Goal: Transaction & Acquisition: Purchase product/service

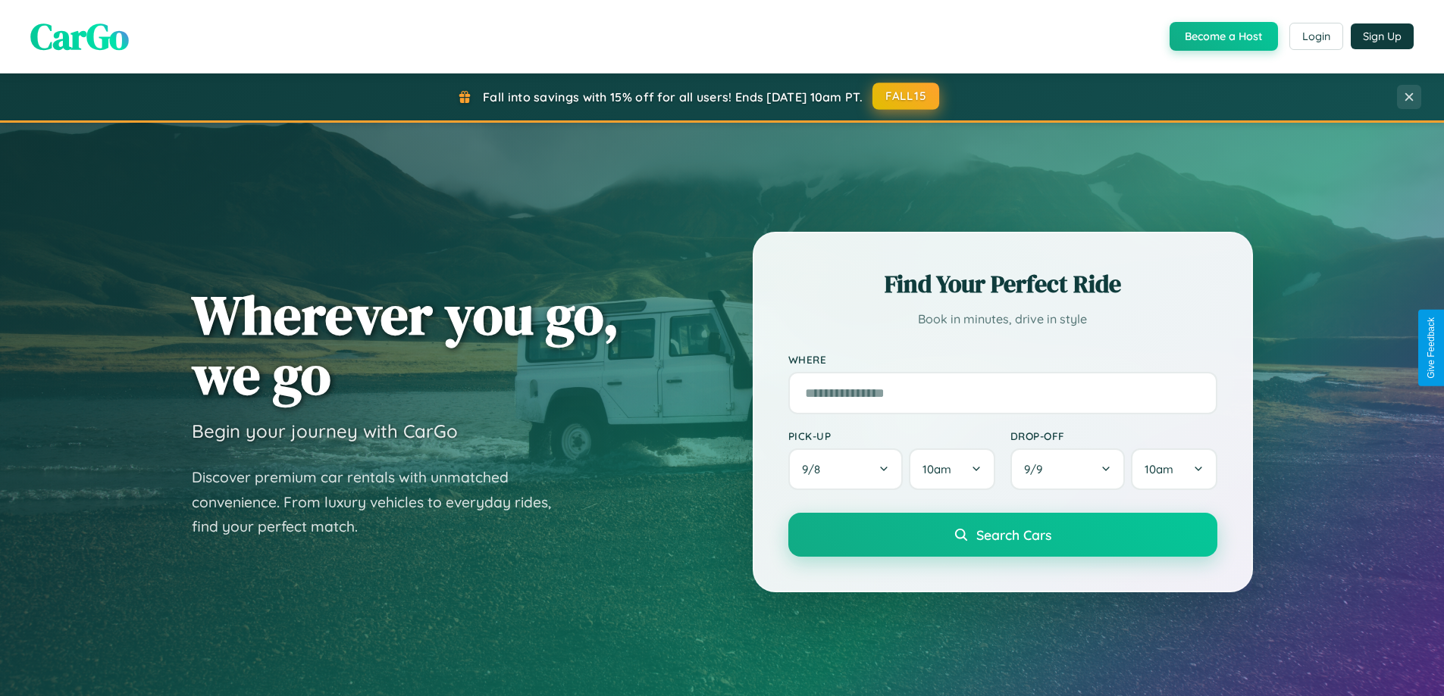
click at [906, 96] on button "FALL15" at bounding box center [905, 96] width 67 height 27
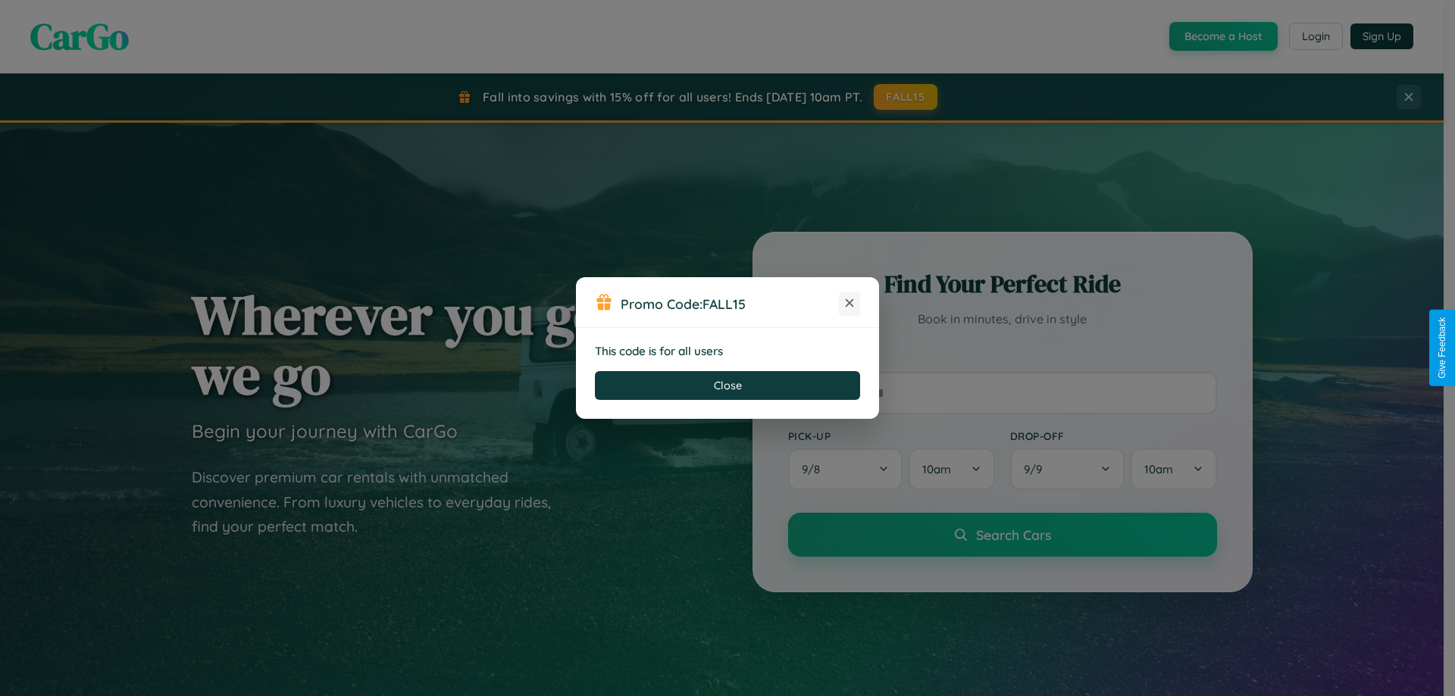
click at [850, 304] on icon at bounding box center [849, 303] width 15 height 15
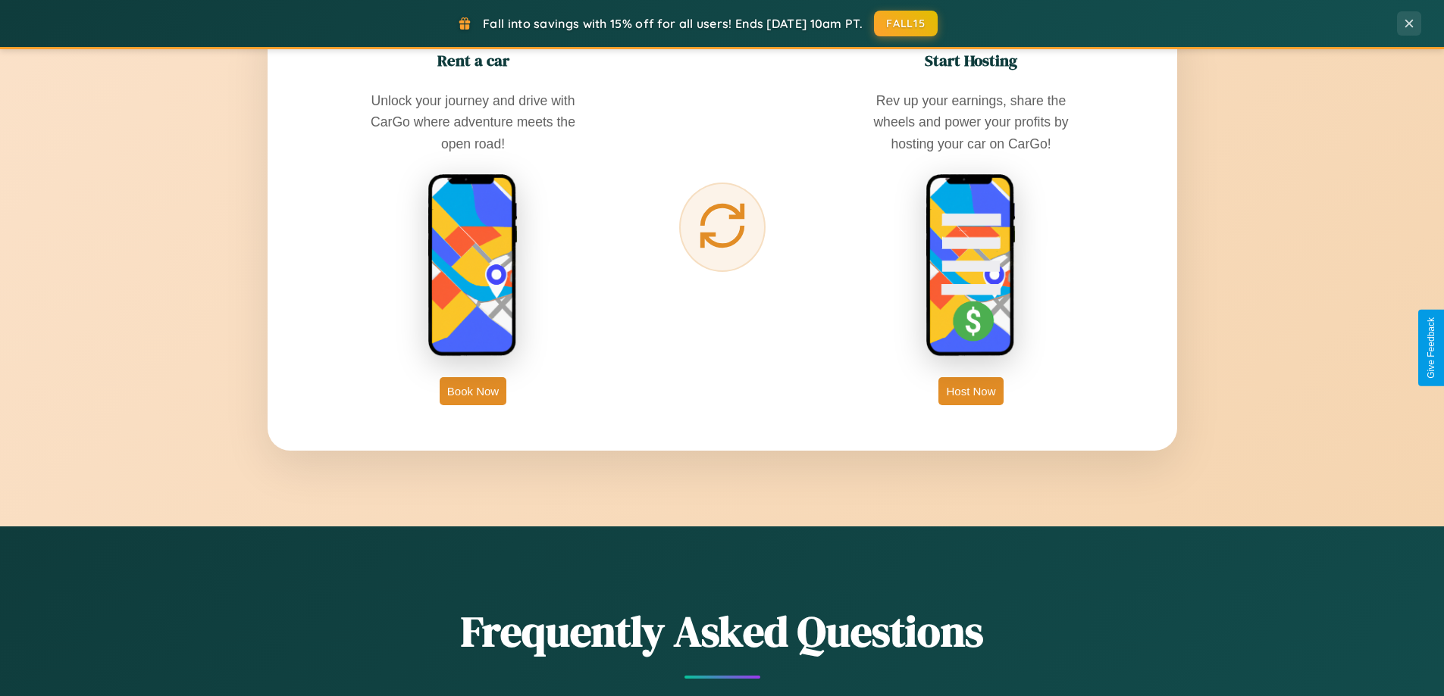
scroll to position [2435, 0]
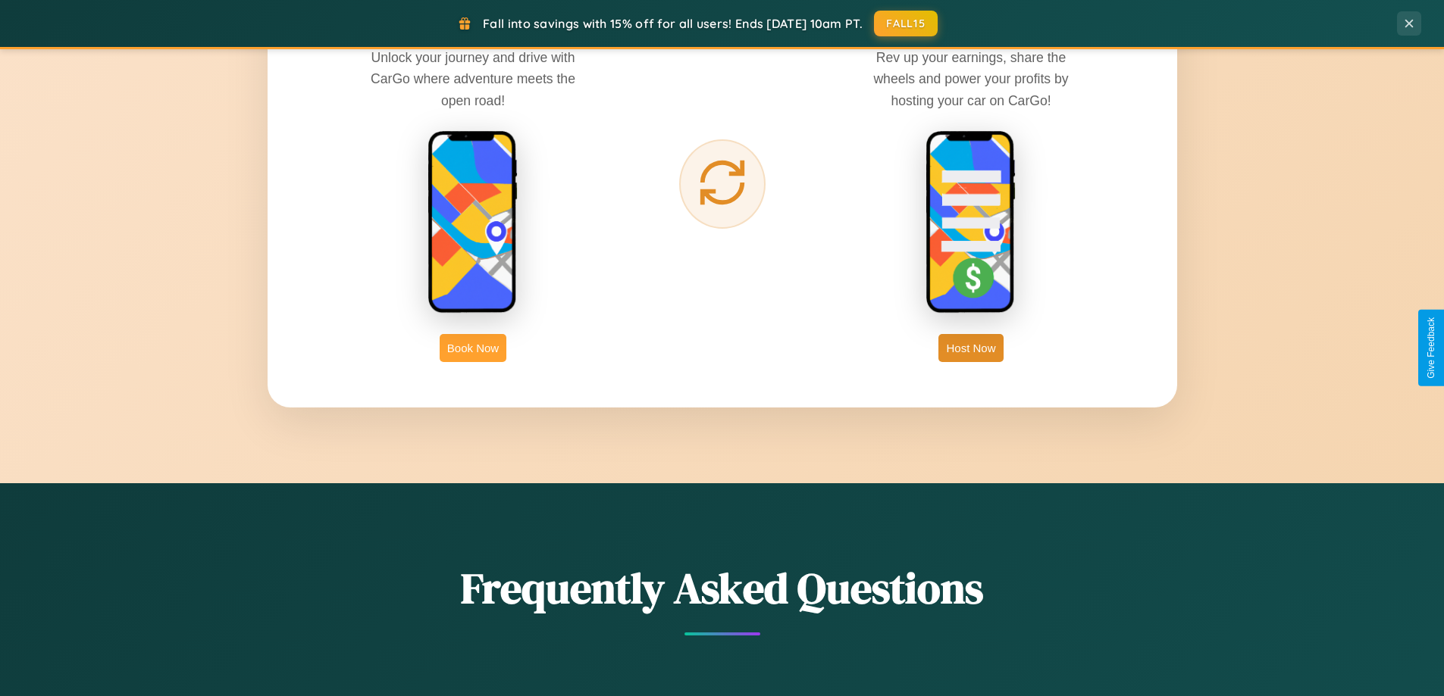
click at [473, 348] on button "Book Now" at bounding box center [473, 348] width 67 height 28
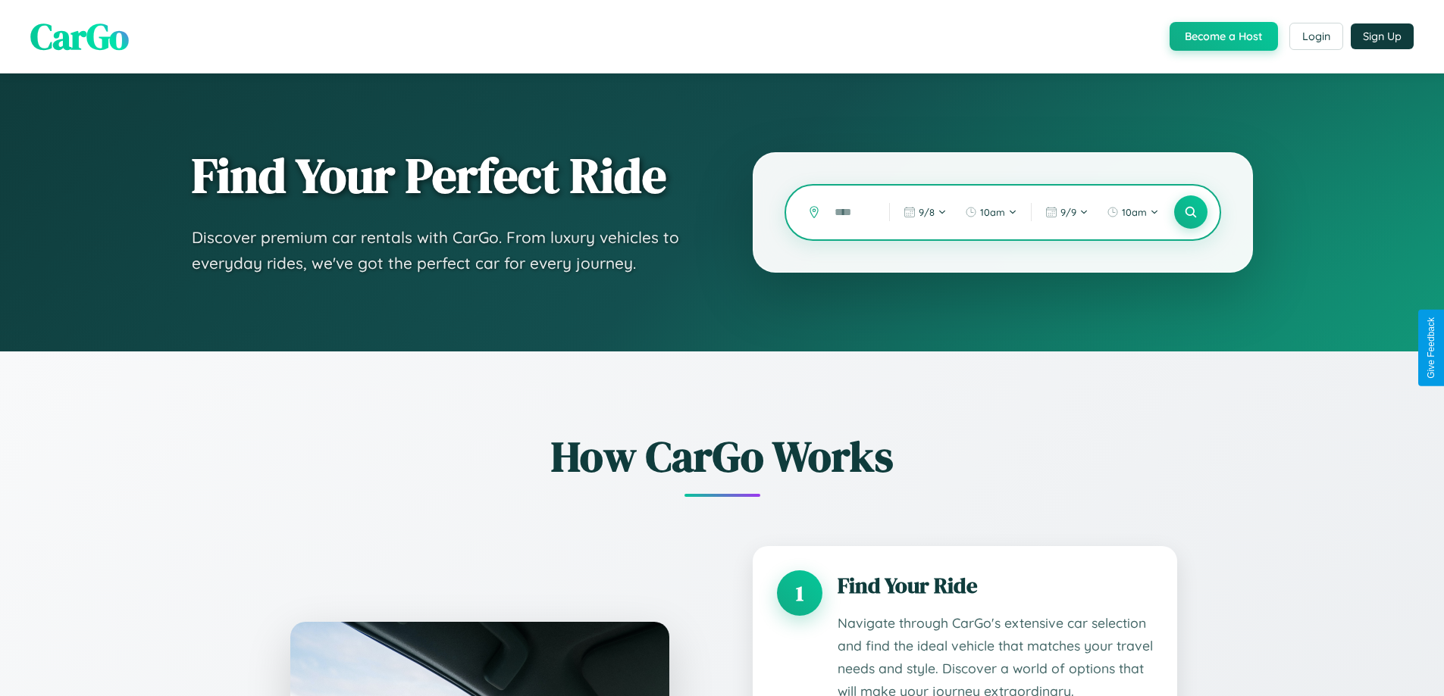
click at [850, 212] on input "text" at bounding box center [850, 212] width 47 height 27
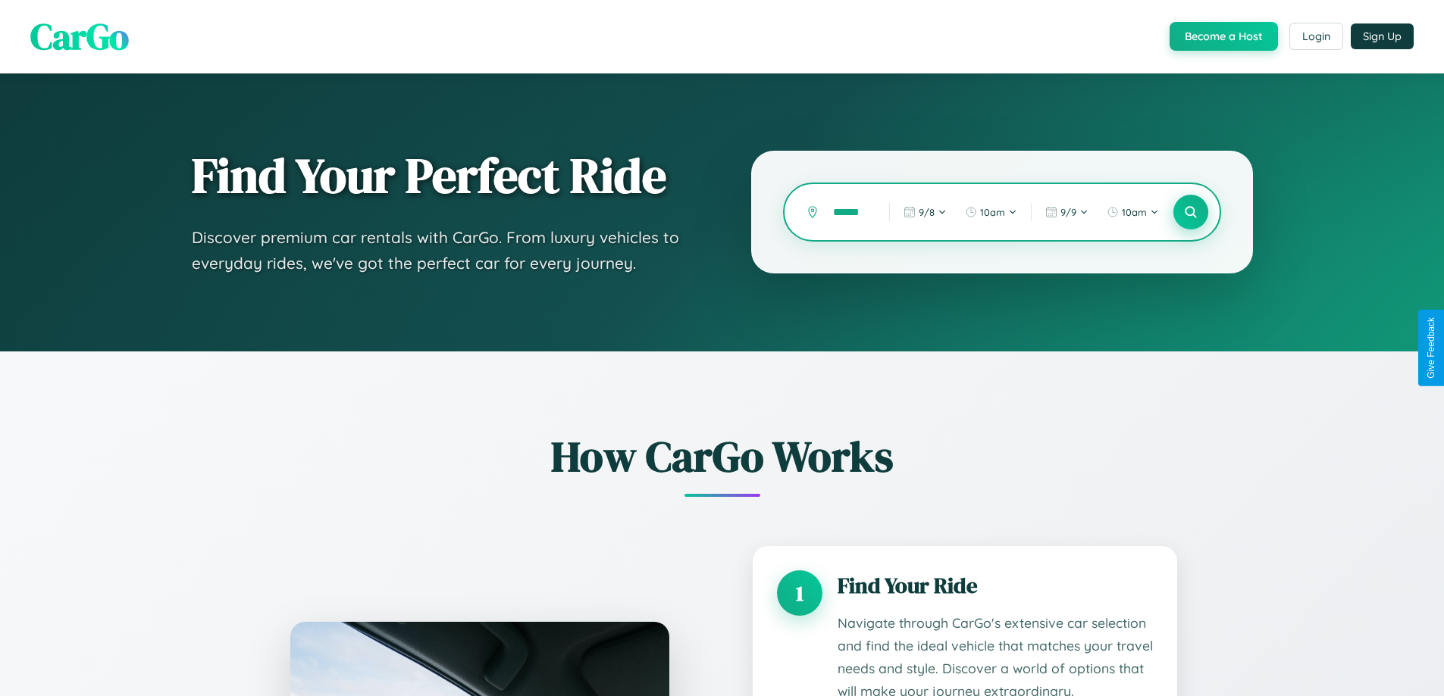
type input "******"
click at [1190, 212] on icon at bounding box center [1190, 212] width 14 height 14
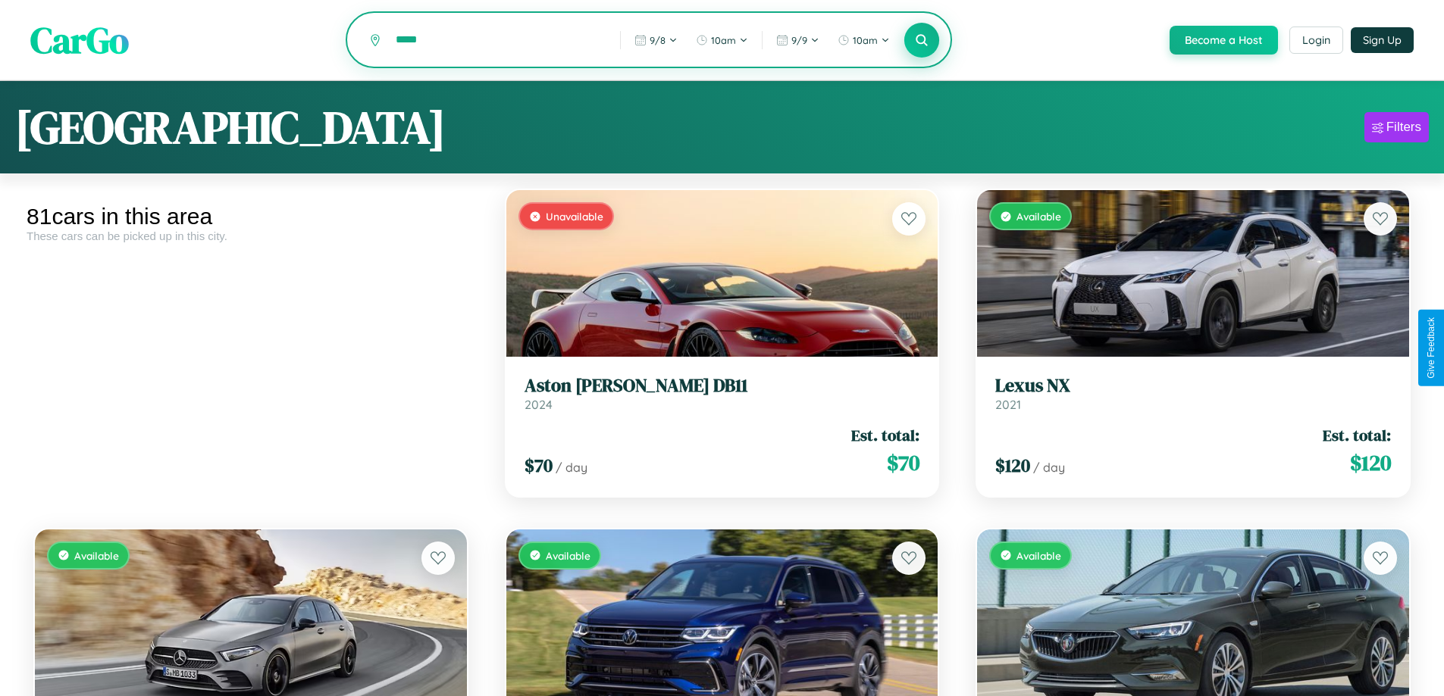
type input "*****"
click at [921, 41] on icon at bounding box center [922, 40] width 14 height 14
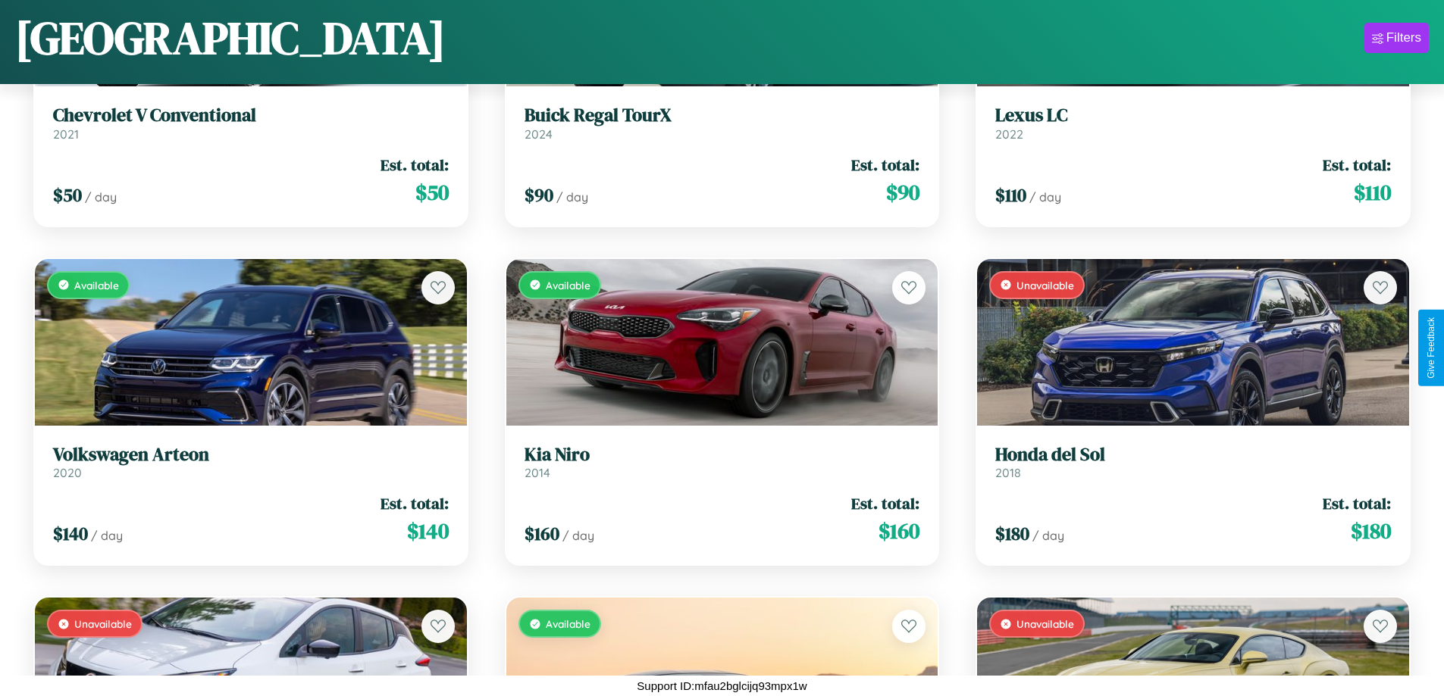
scroll to position [7340, 0]
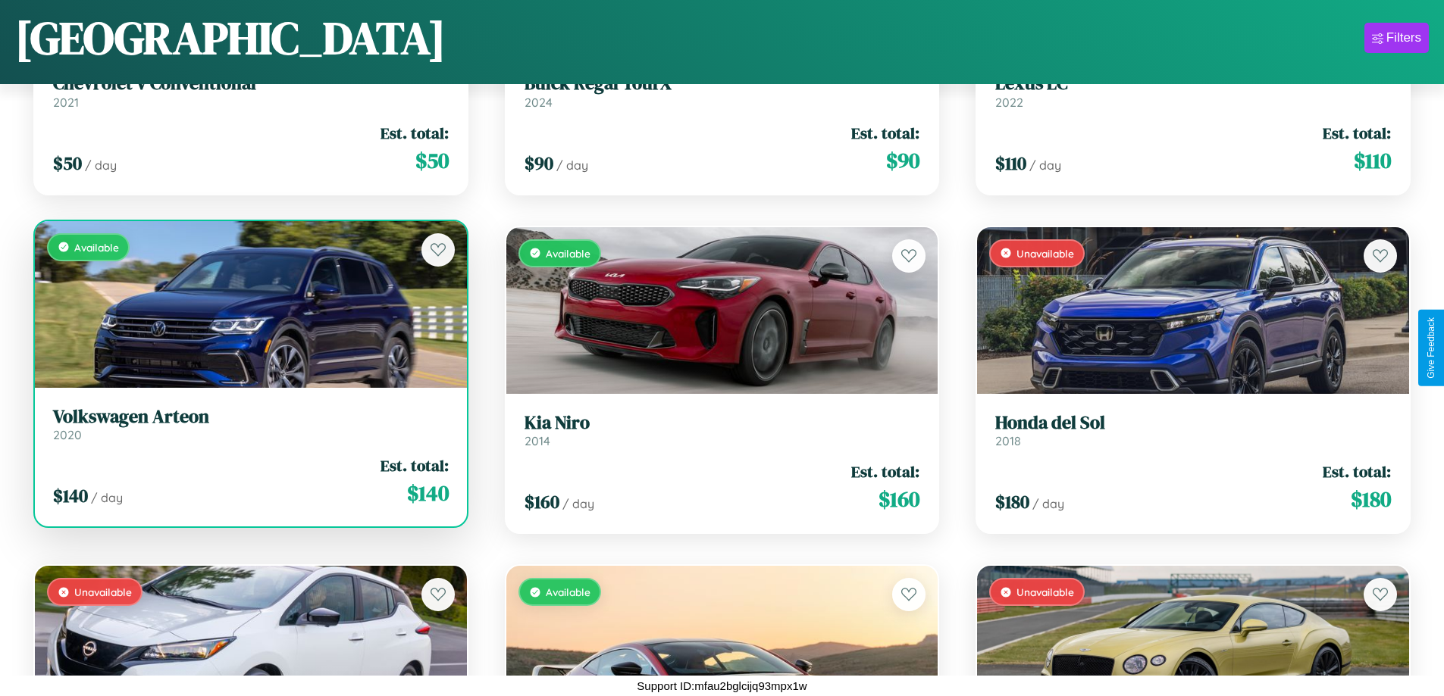
click at [249, 484] on div "$ 140 / day Est. total: $ 140" at bounding box center [251, 482] width 396 height 54
click at [249, 481] on div "$ 140 / day Est. total: $ 140" at bounding box center [251, 482] width 396 height 54
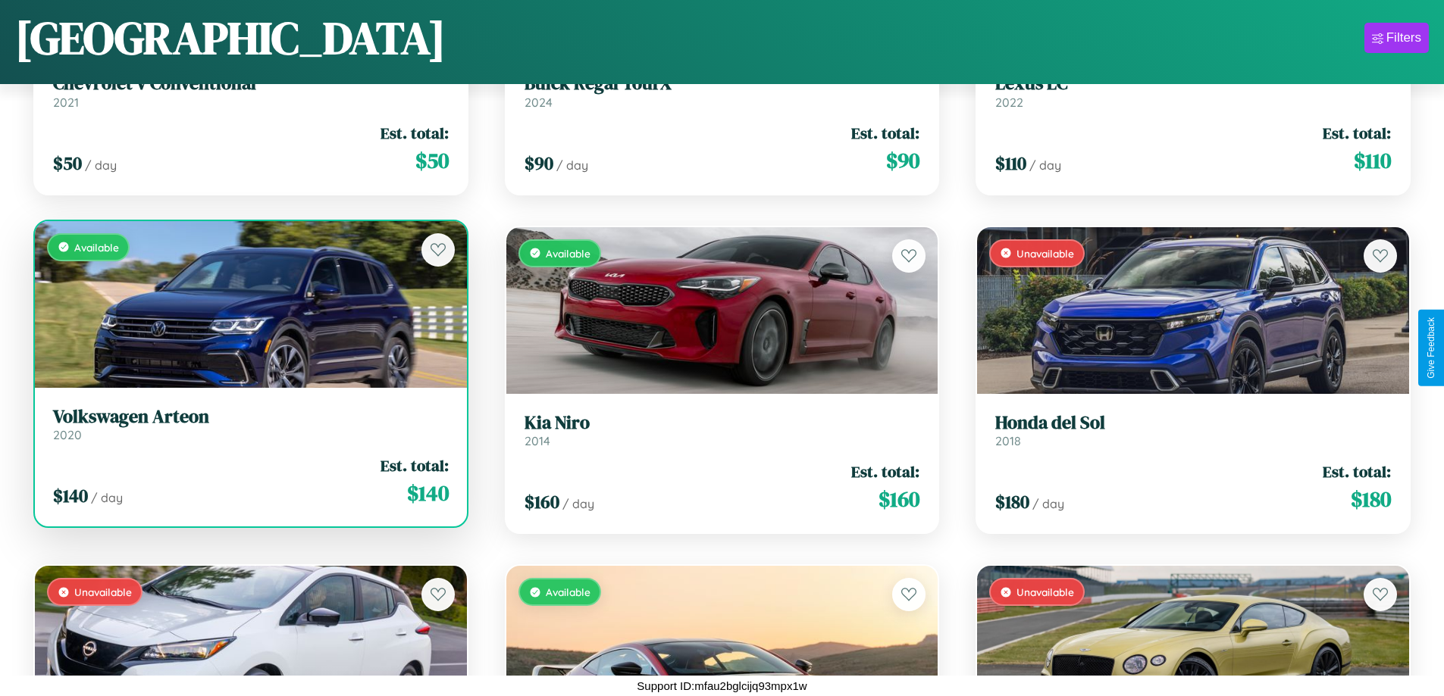
click at [249, 481] on div "$ 140 / day Est. total: $ 140" at bounding box center [251, 482] width 396 height 54
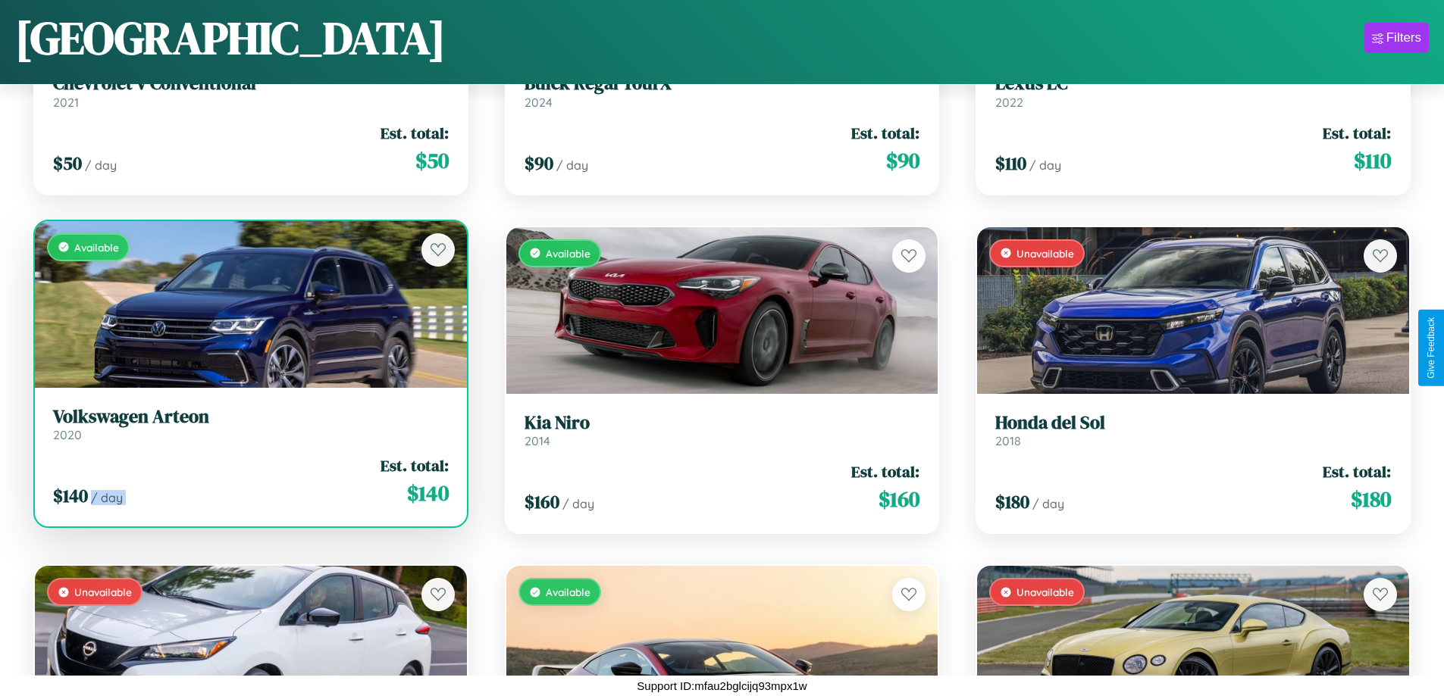
click at [249, 481] on div "$ 140 / day Est. total: $ 140" at bounding box center [251, 482] width 396 height 54
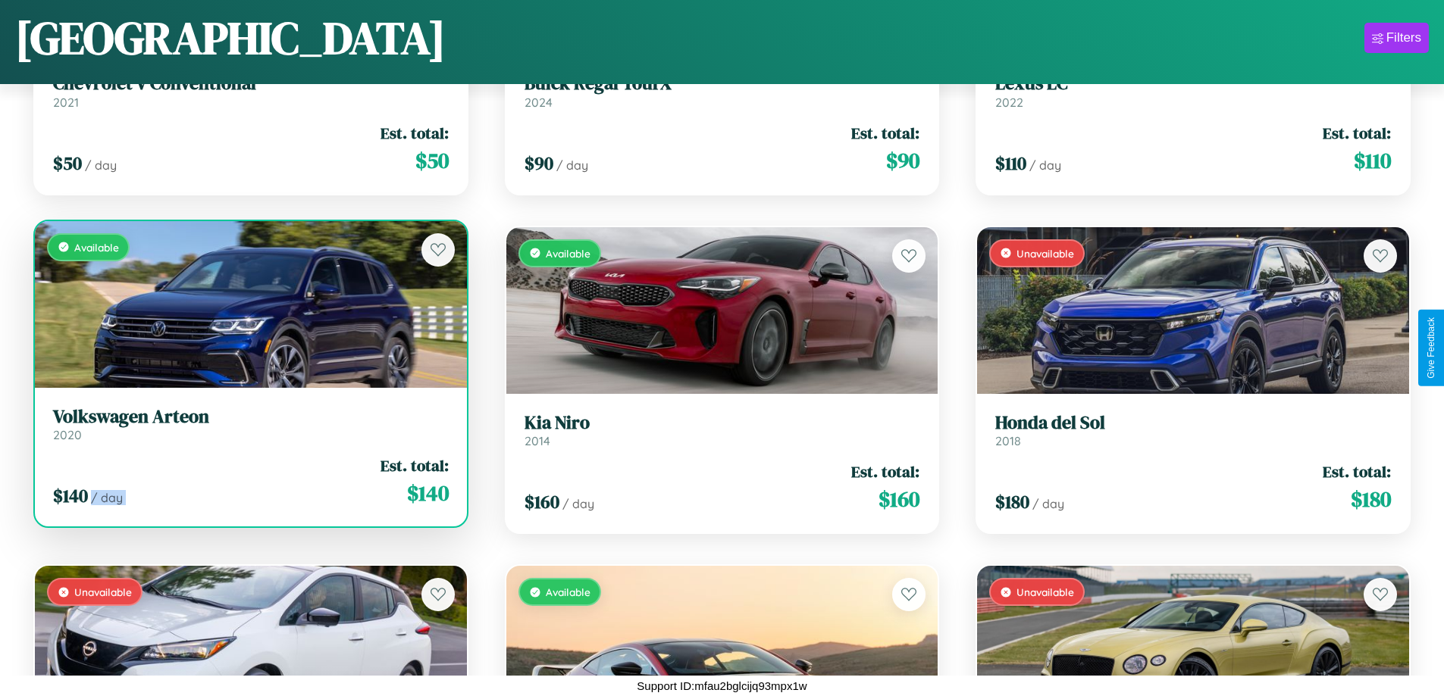
click at [249, 481] on div "$ 140 / day Est. total: $ 140" at bounding box center [251, 482] width 396 height 54
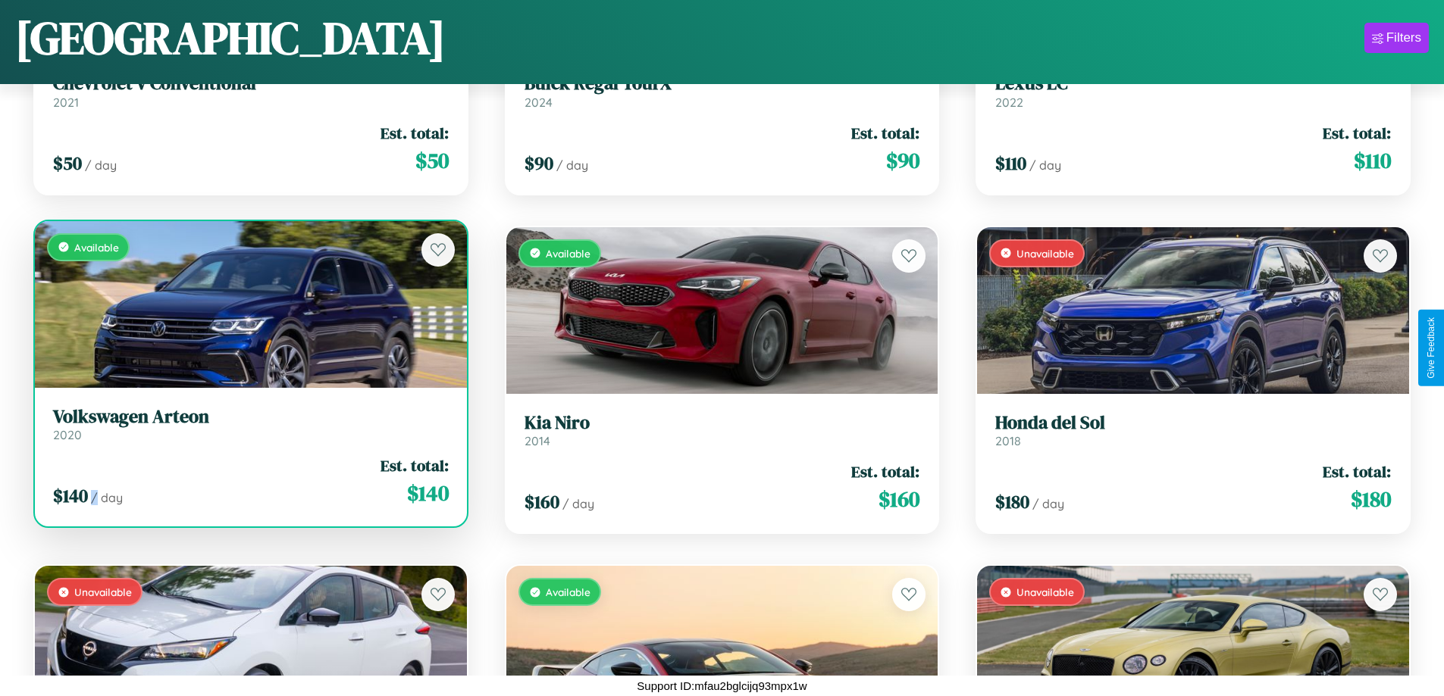
click at [249, 481] on div "$ 140 / day Est. total: $ 140" at bounding box center [251, 482] width 396 height 54
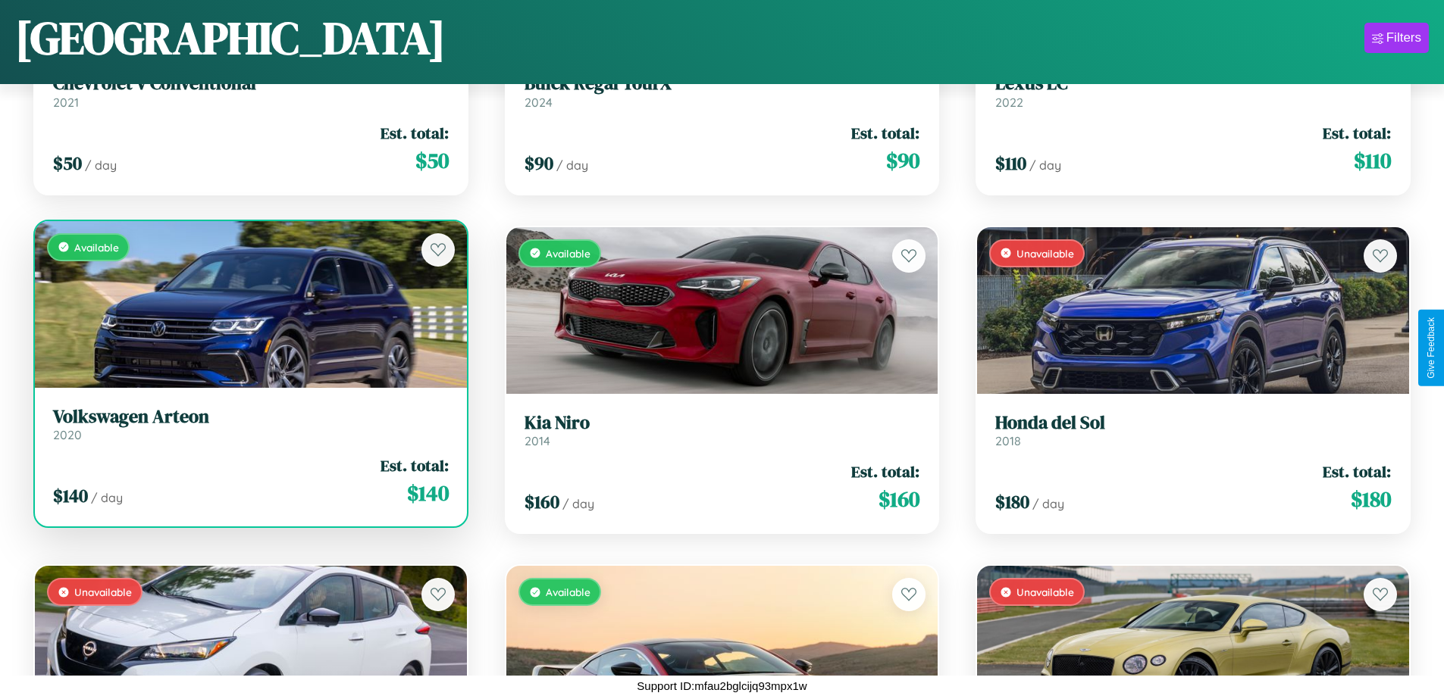
click at [249, 424] on h3 "Volkswagen Arteon" at bounding box center [251, 417] width 396 height 22
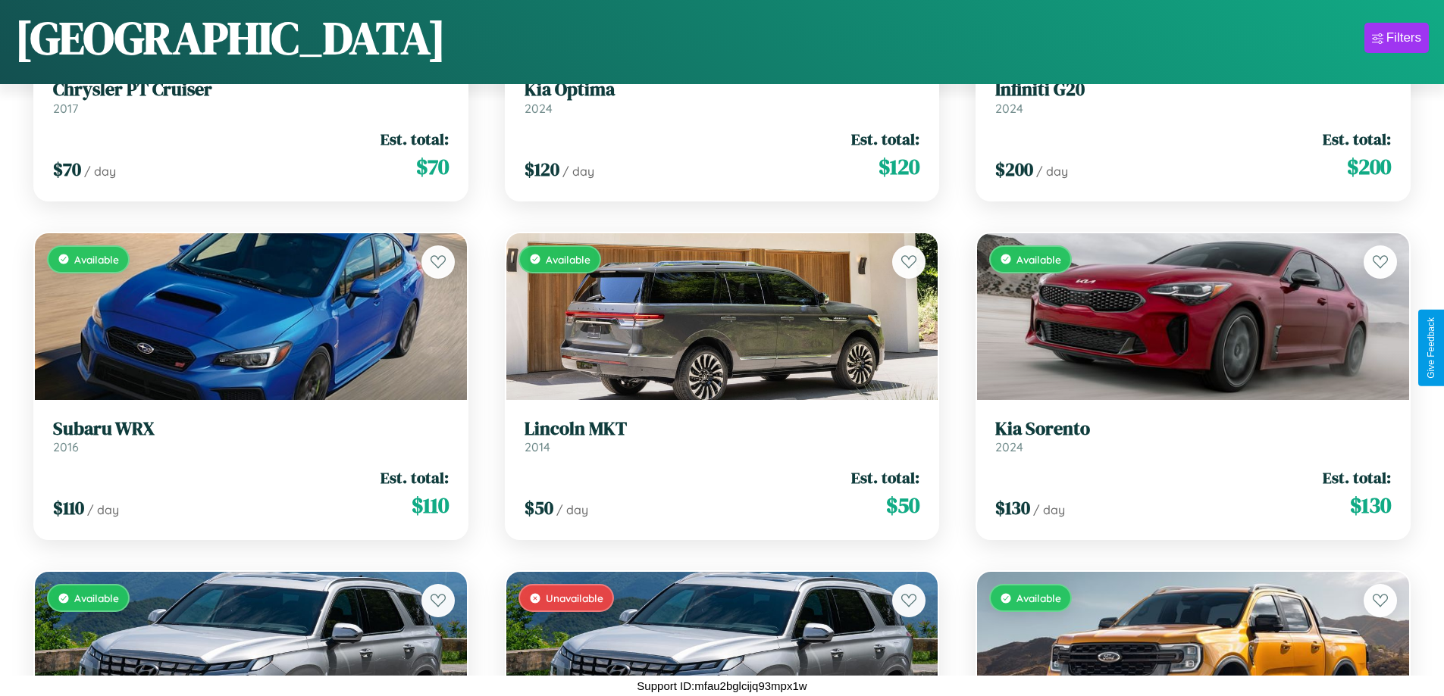
scroll to position [9376, 0]
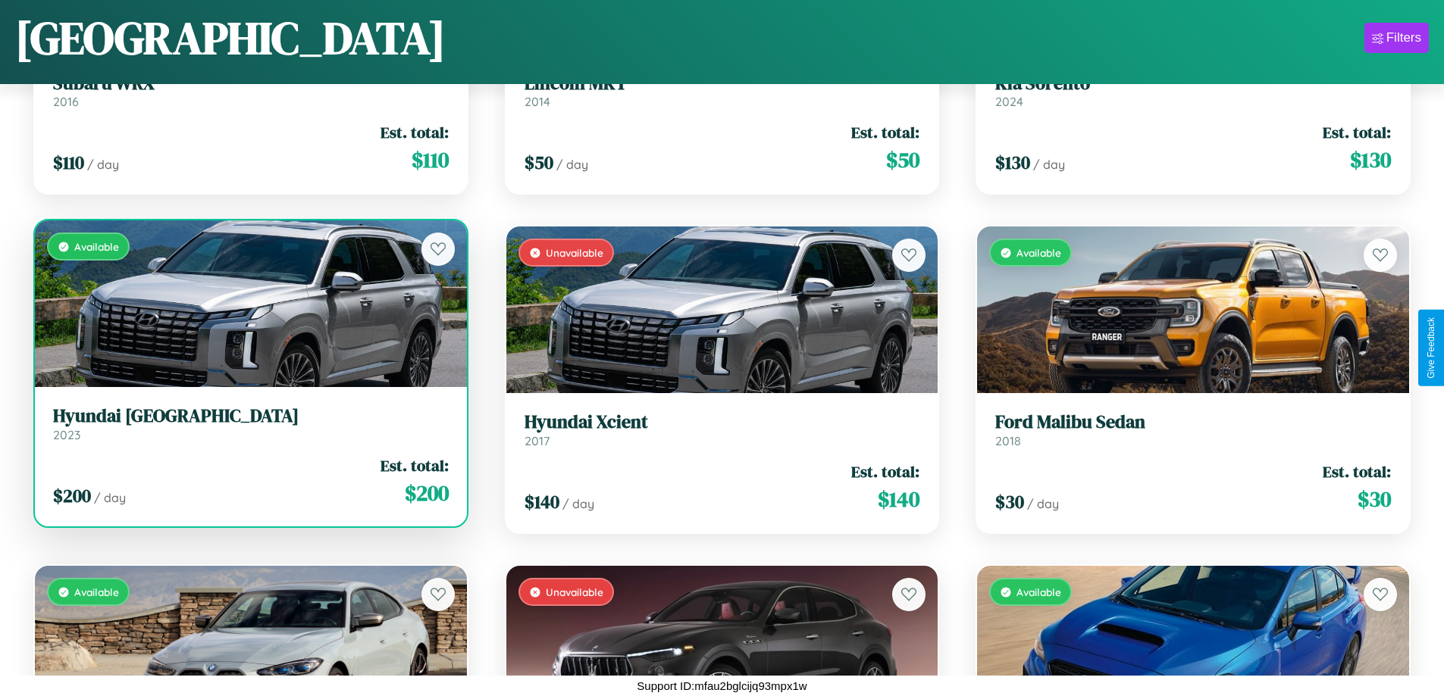
click at [249, 428] on link "Hyundai Tucson 2023" at bounding box center [251, 423] width 396 height 37
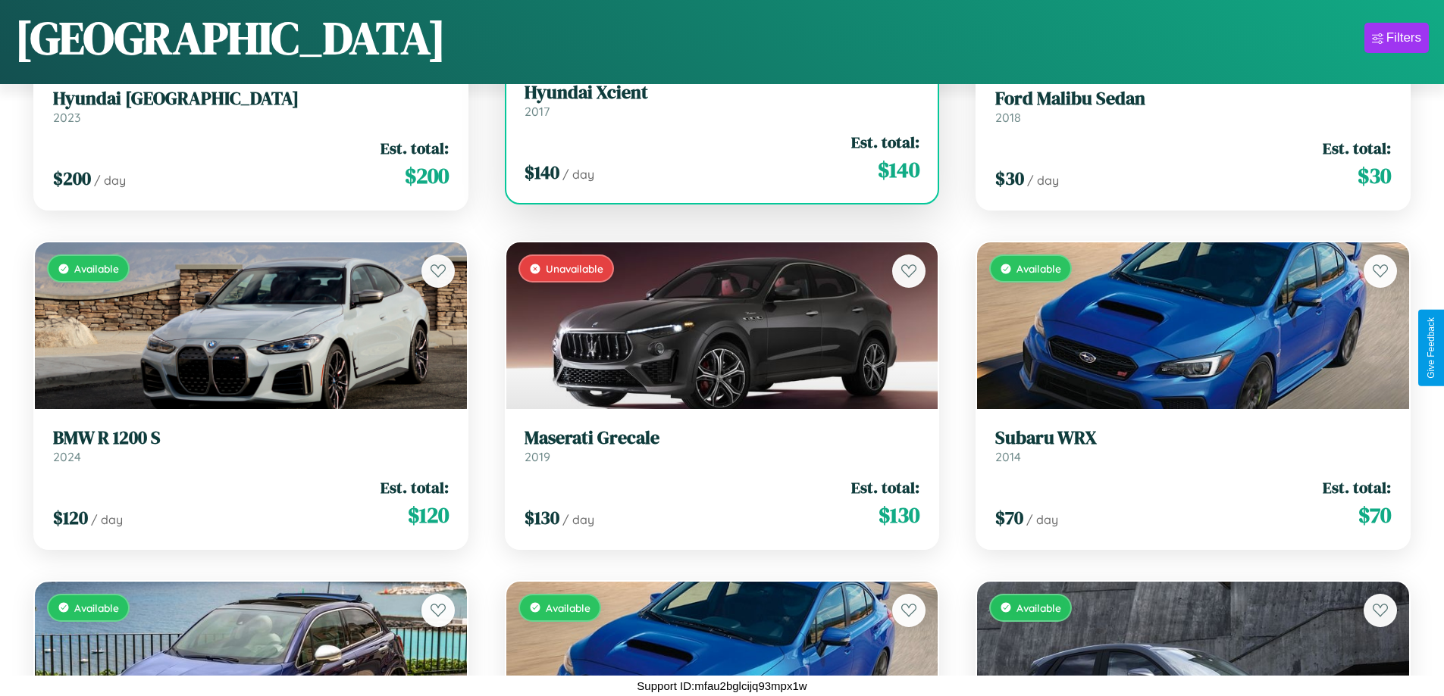
scroll to position [9715, 0]
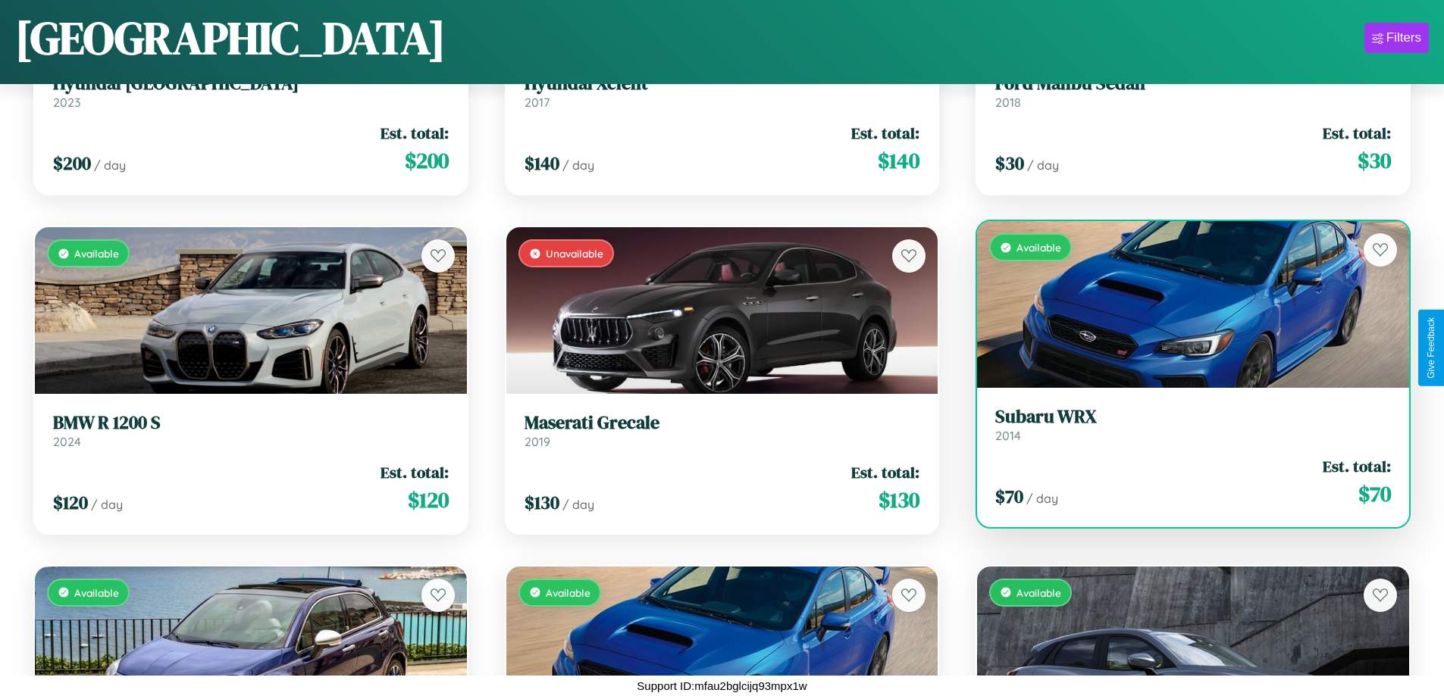
click at [1183, 305] on div "Available" at bounding box center [1193, 304] width 432 height 167
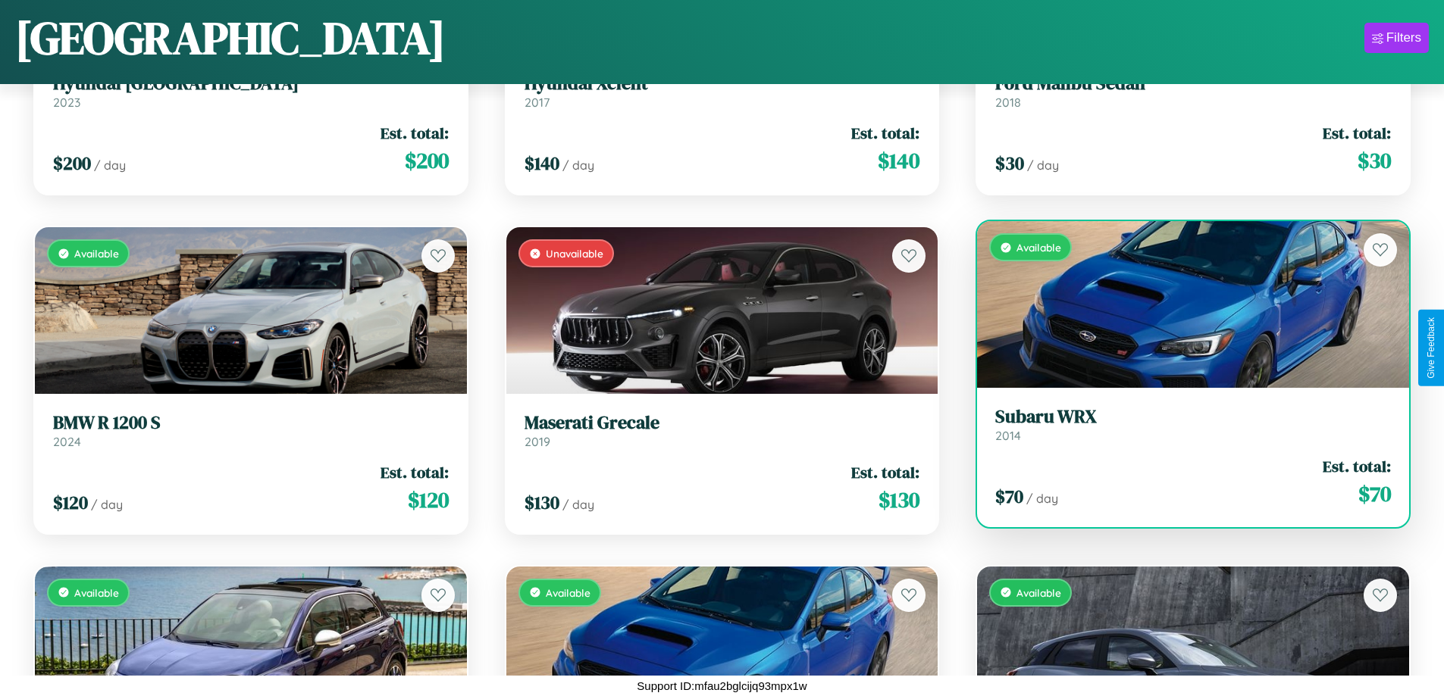
click at [1183, 305] on div "Available" at bounding box center [1193, 304] width 432 height 167
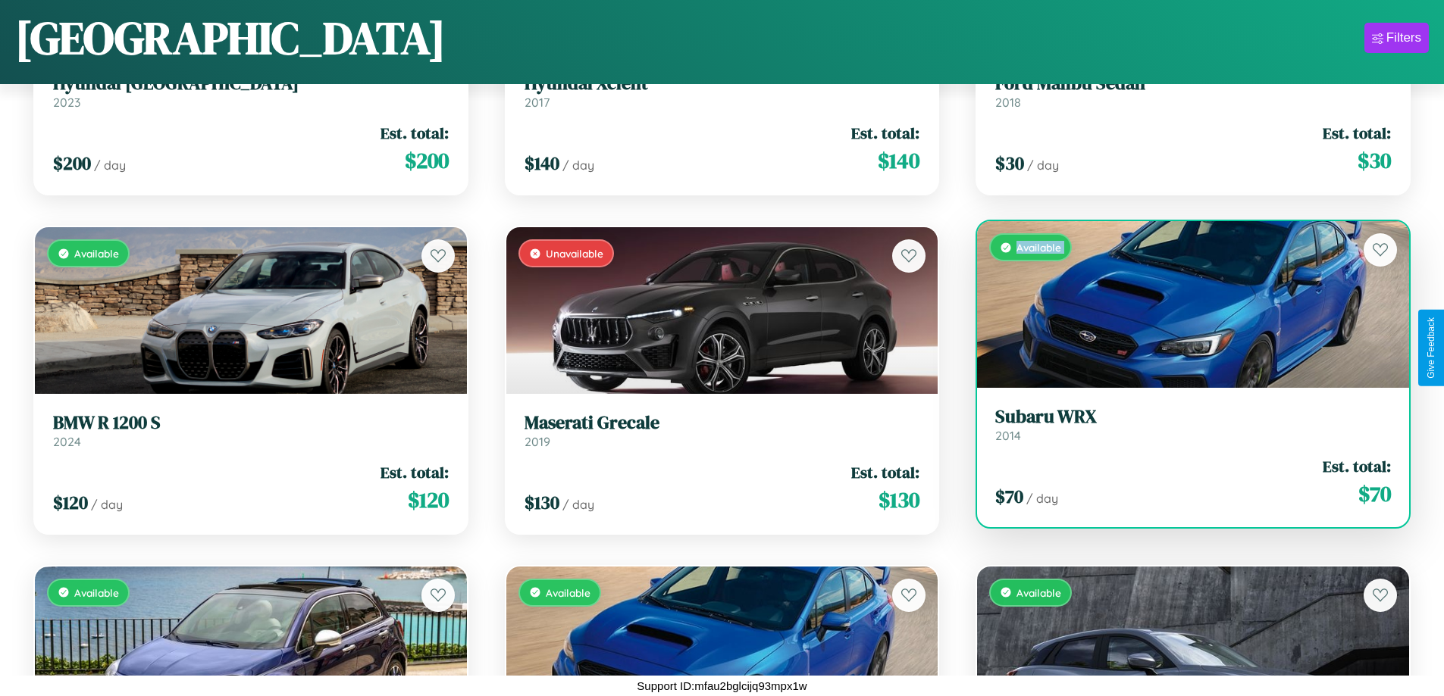
click at [1183, 305] on div "Available" at bounding box center [1193, 304] width 432 height 167
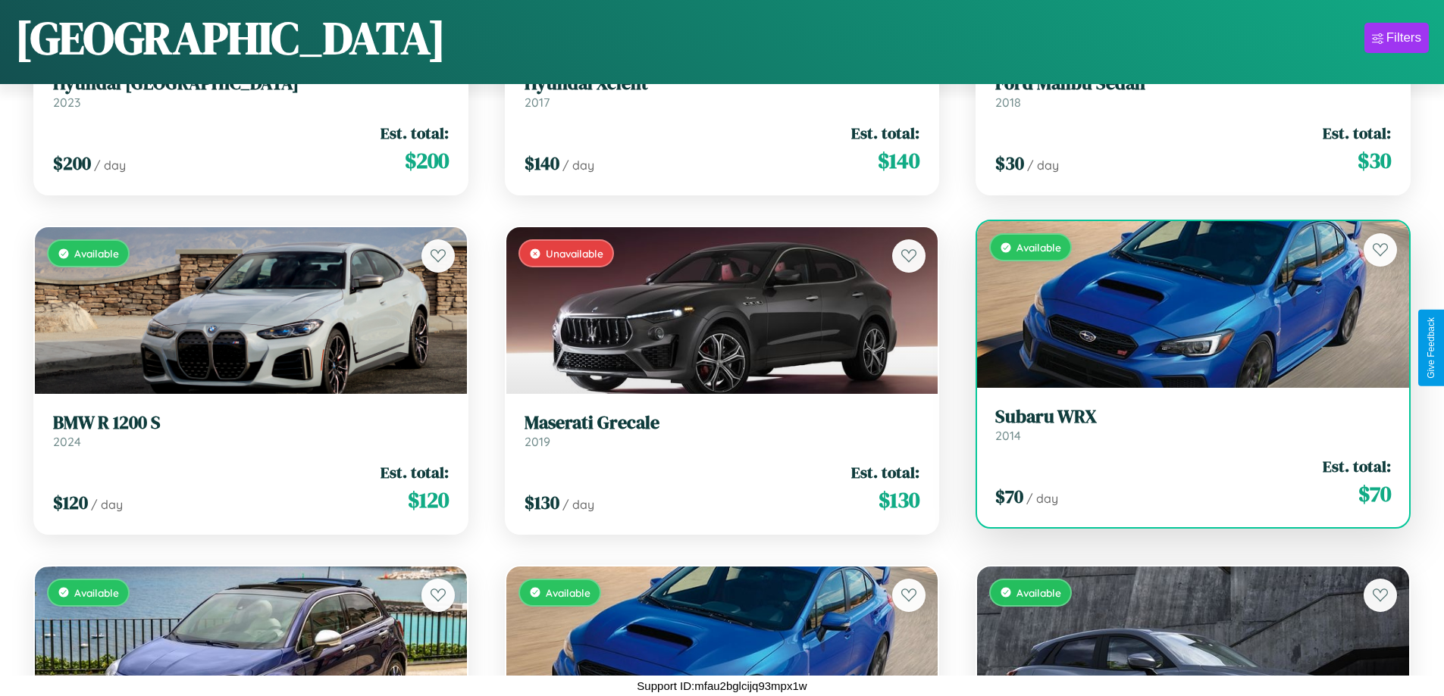
click at [1183, 305] on div "Available" at bounding box center [1193, 304] width 432 height 167
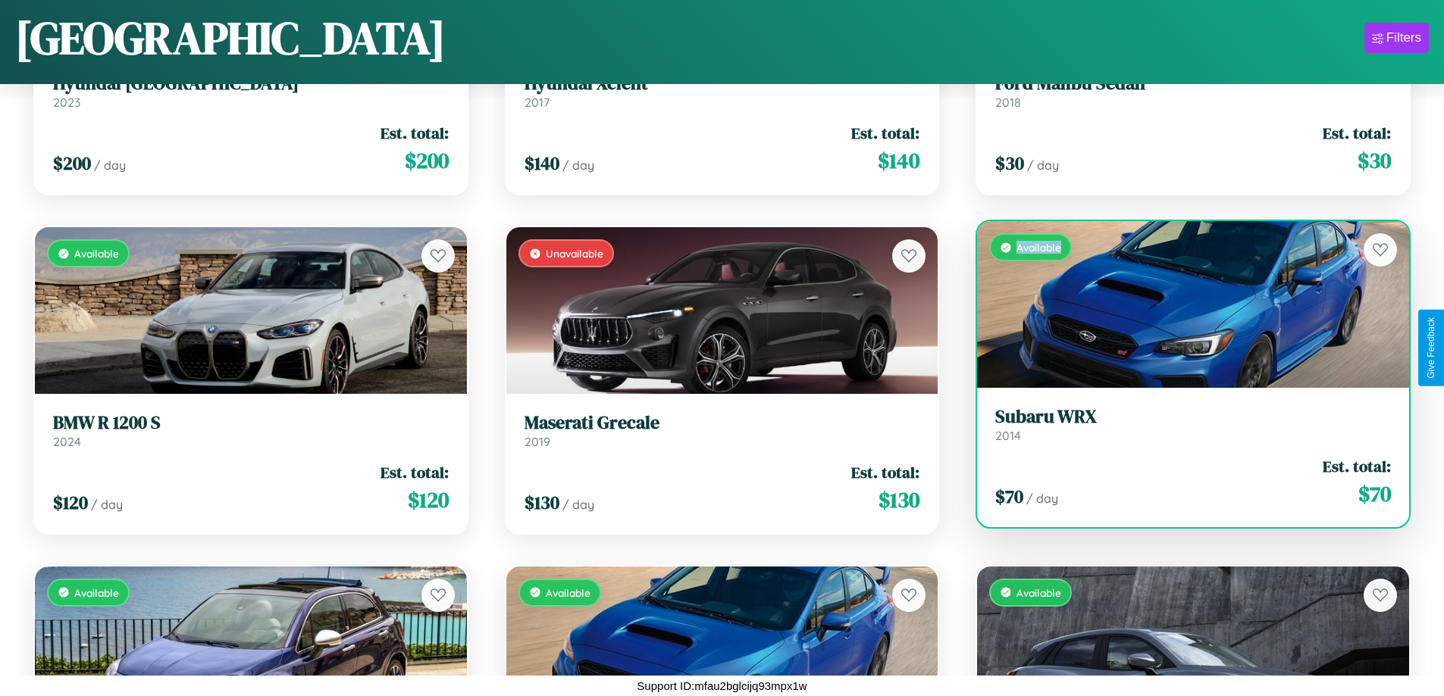
click at [1183, 305] on div "Available" at bounding box center [1193, 304] width 432 height 167
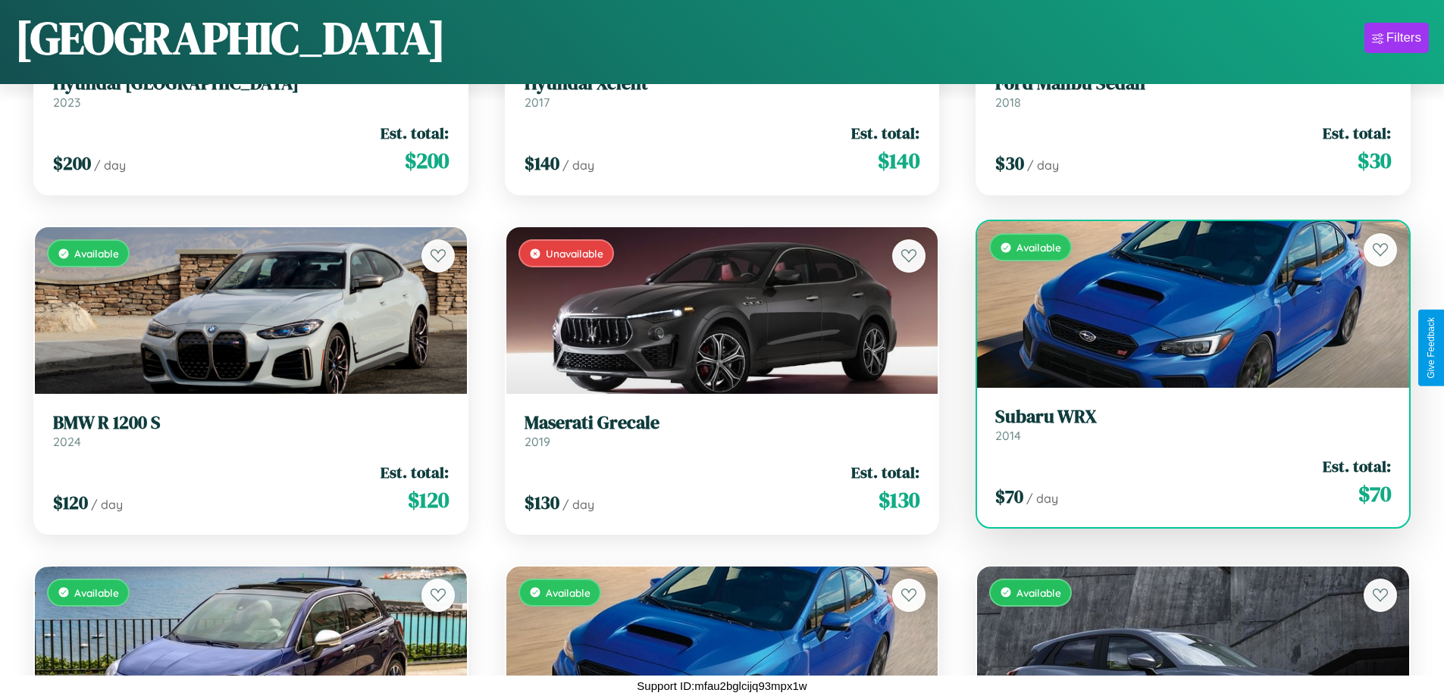
click at [1183, 424] on h3 "Subaru WRX" at bounding box center [1193, 417] width 396 height 22
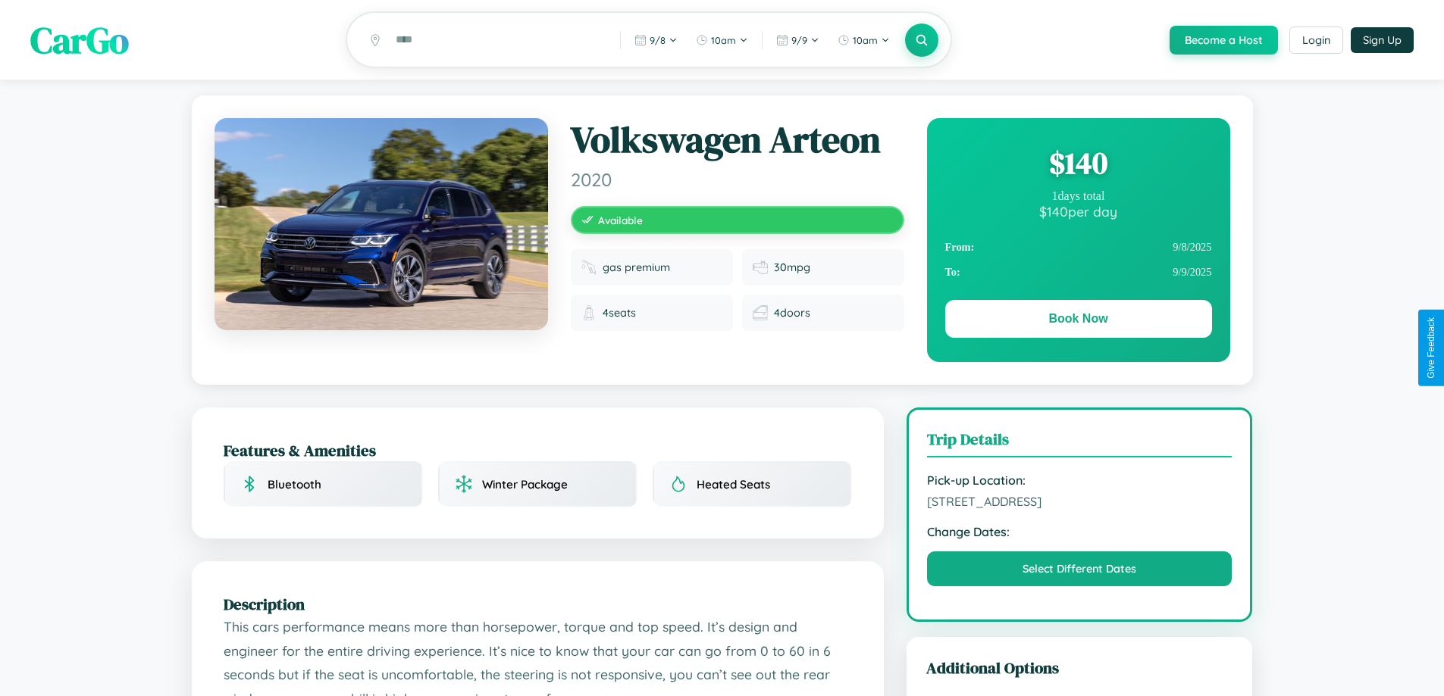
click at [1078, 165] on div "$ 140" at bounding box center [1078, 162] width 267 height 41
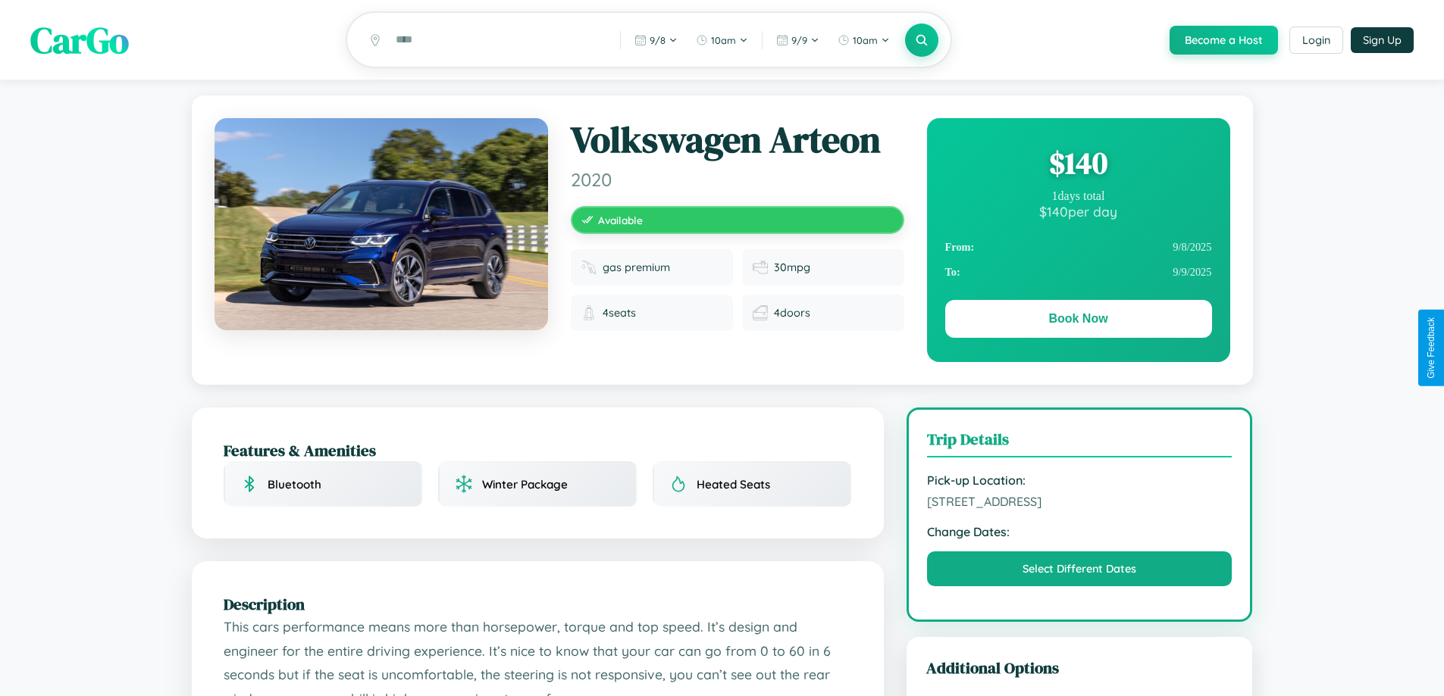
click at [1078, 165] on div "$ 140" at bounding box center [1078, 162] width 267 height 41
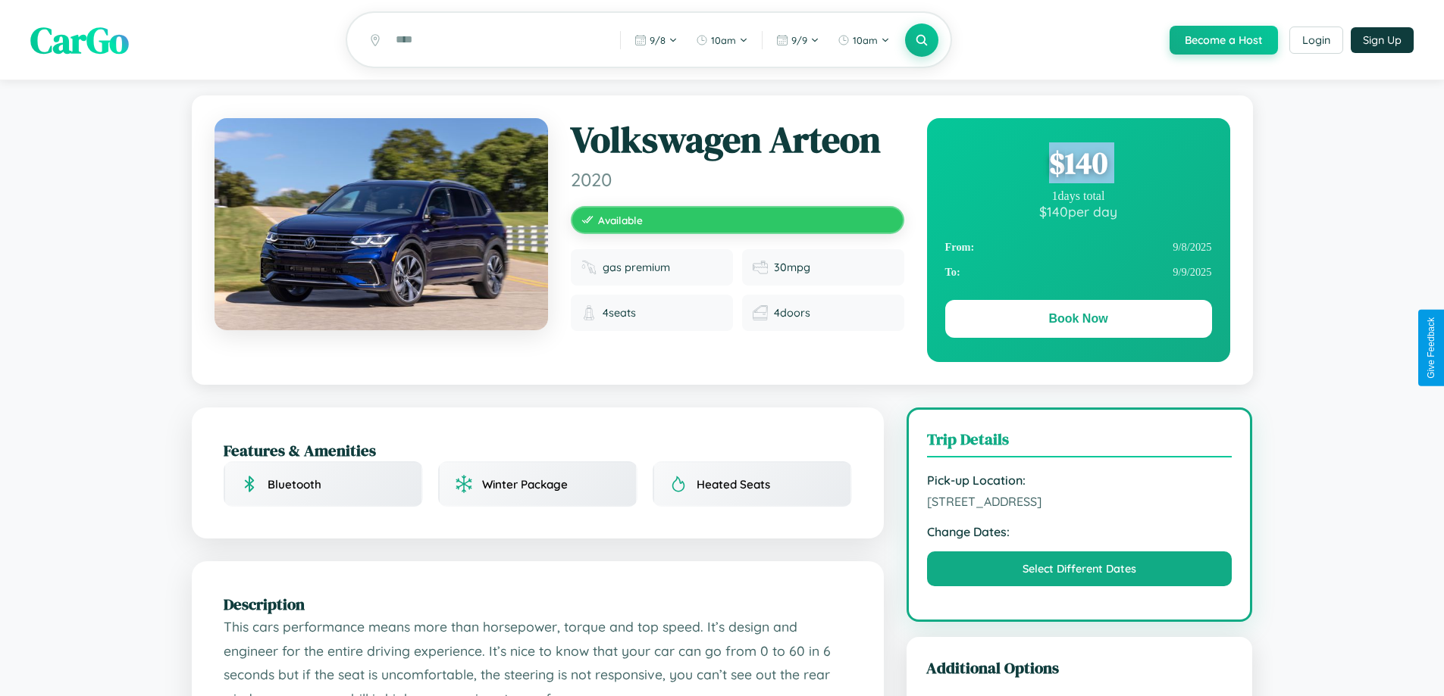
click at [1078, 165] on div "$ 140" at bounding box center [1078, 162] width 267 height 41
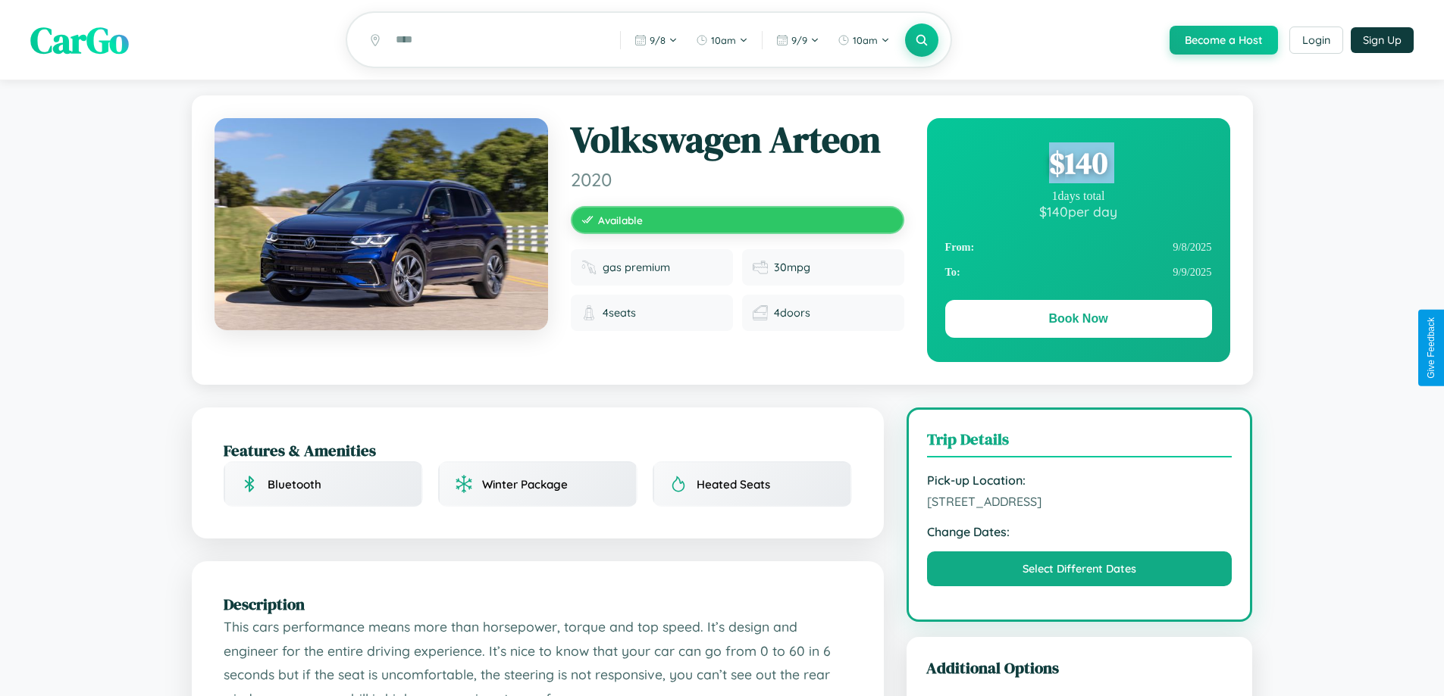
click at [1078, 165] on div "$ 140" at bounding box center [1078, 162] width 267 height 41
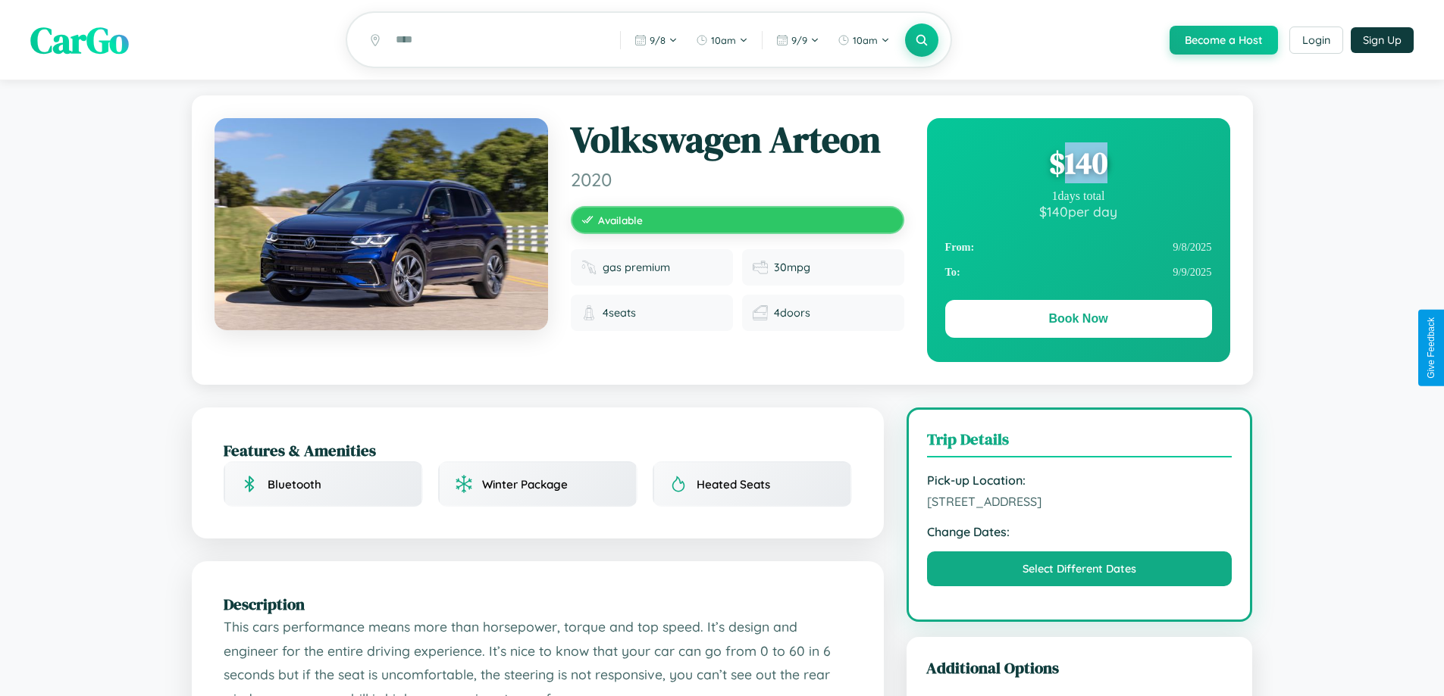
click at [1078, 165] on div "$ 140" at bounding box center [1078, 162] width 267 height 41
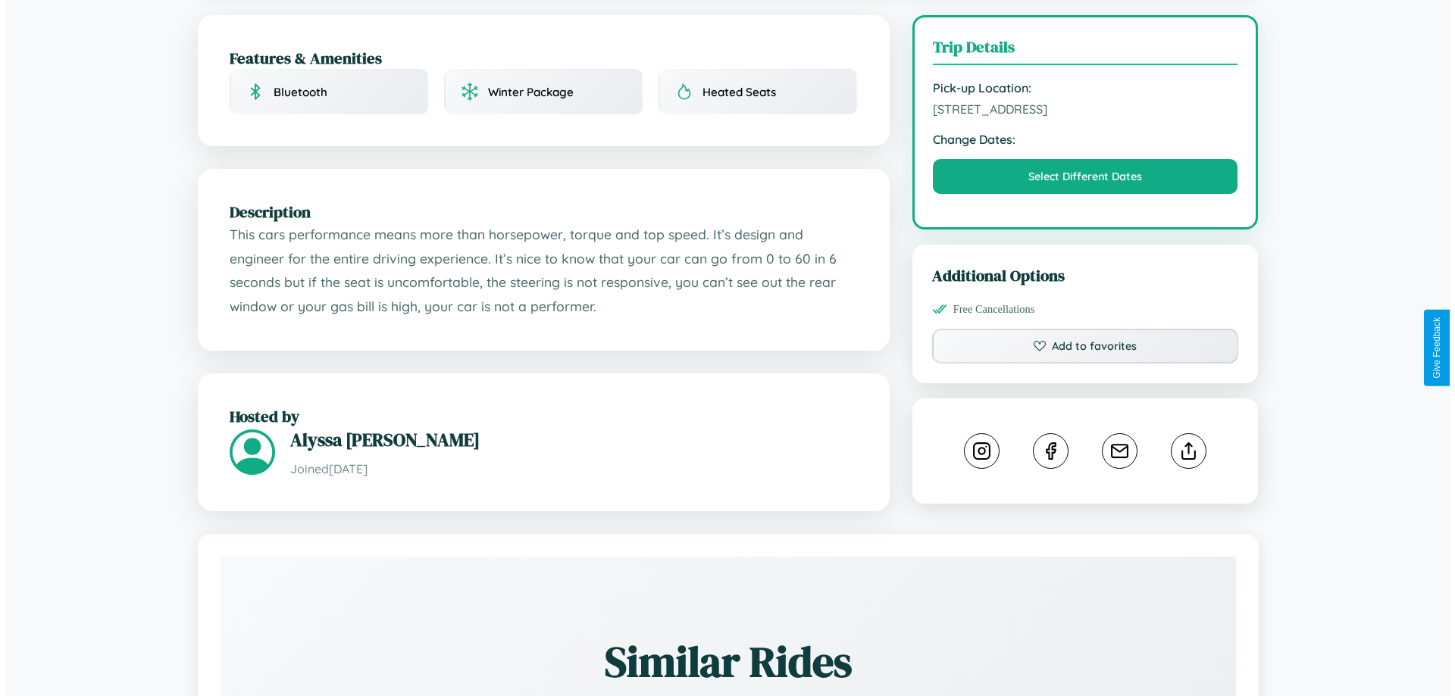
scroll to position [408, 0]
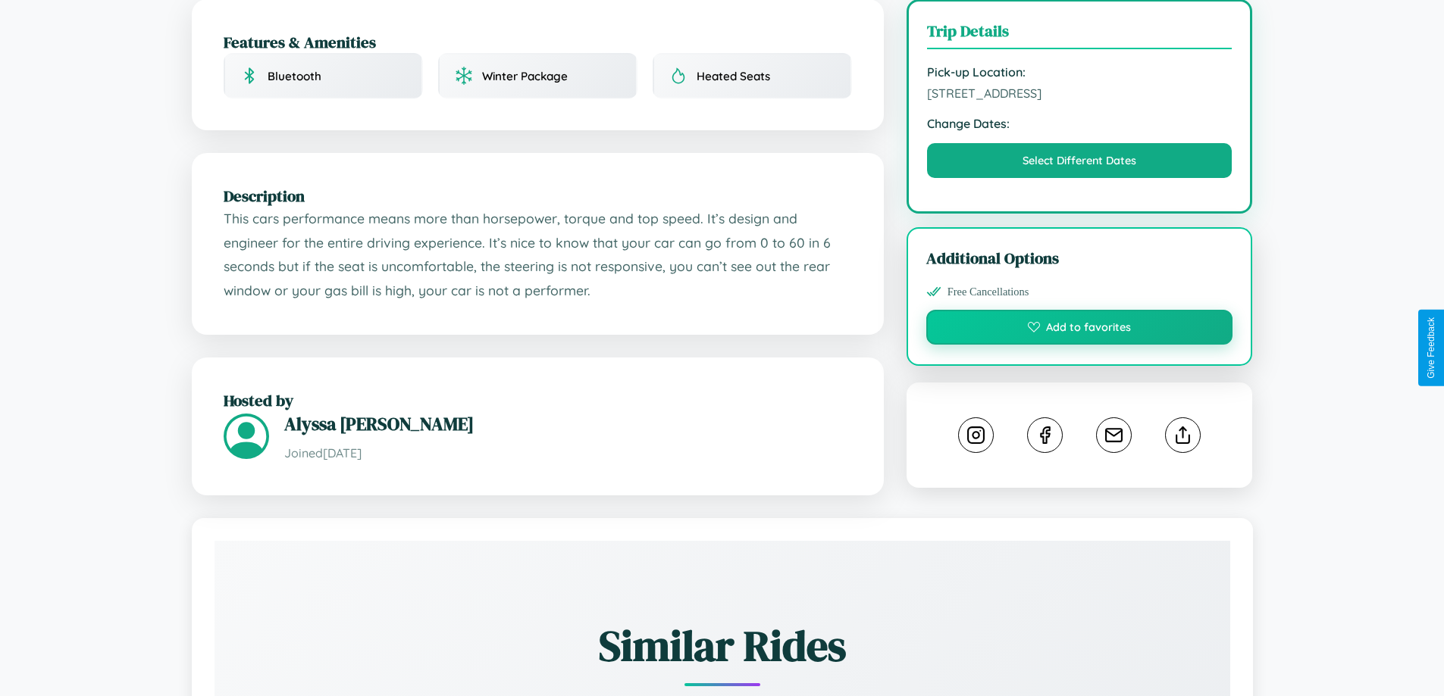
click at [1079, 345] on button "Add to favorites" at bounding box center [1079, 327] width 307 height 35
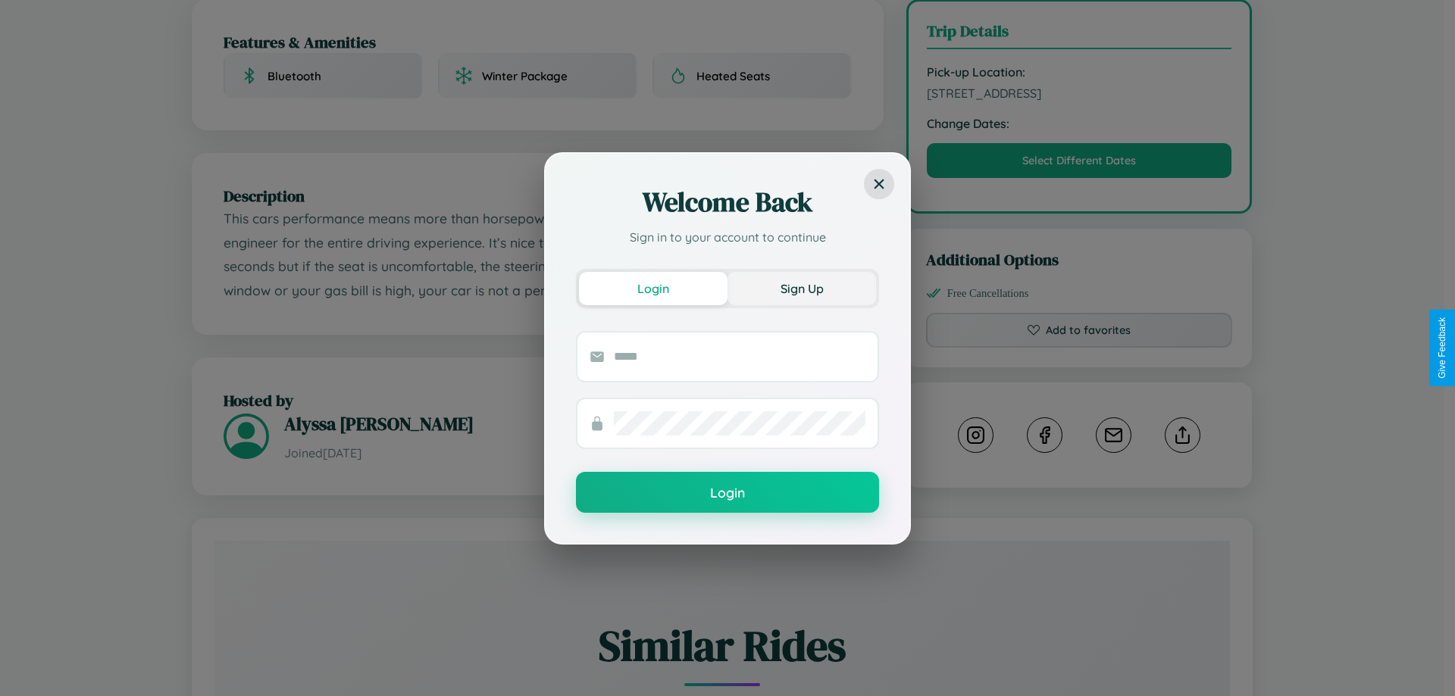
click at [802, 288] on button "Sign Up" at bounding box center [802, 288] width 149 height 33
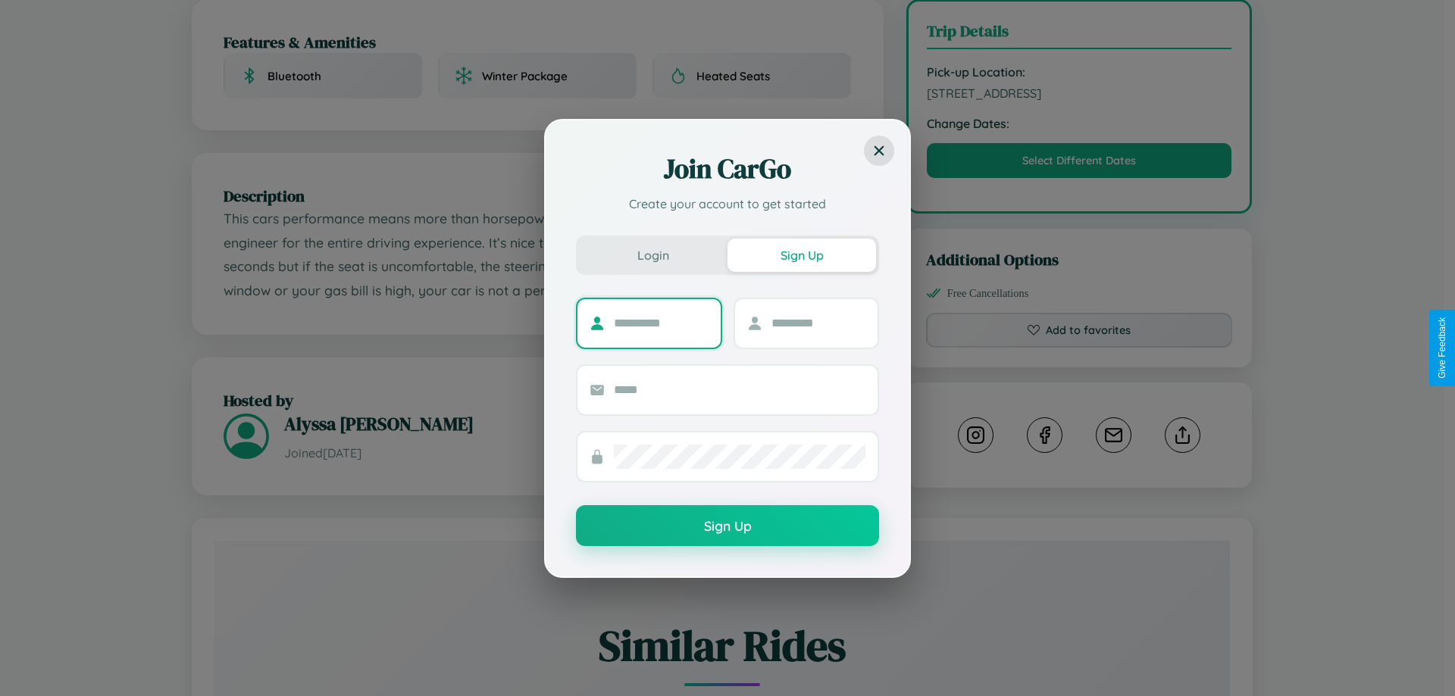
click at [661, 323] on input "text" at bounding box center [661, 323] width 95 height 24
type input "*******"
click at [818, 323] on input "text" at bounding box center [819, 323] width 95 height 24
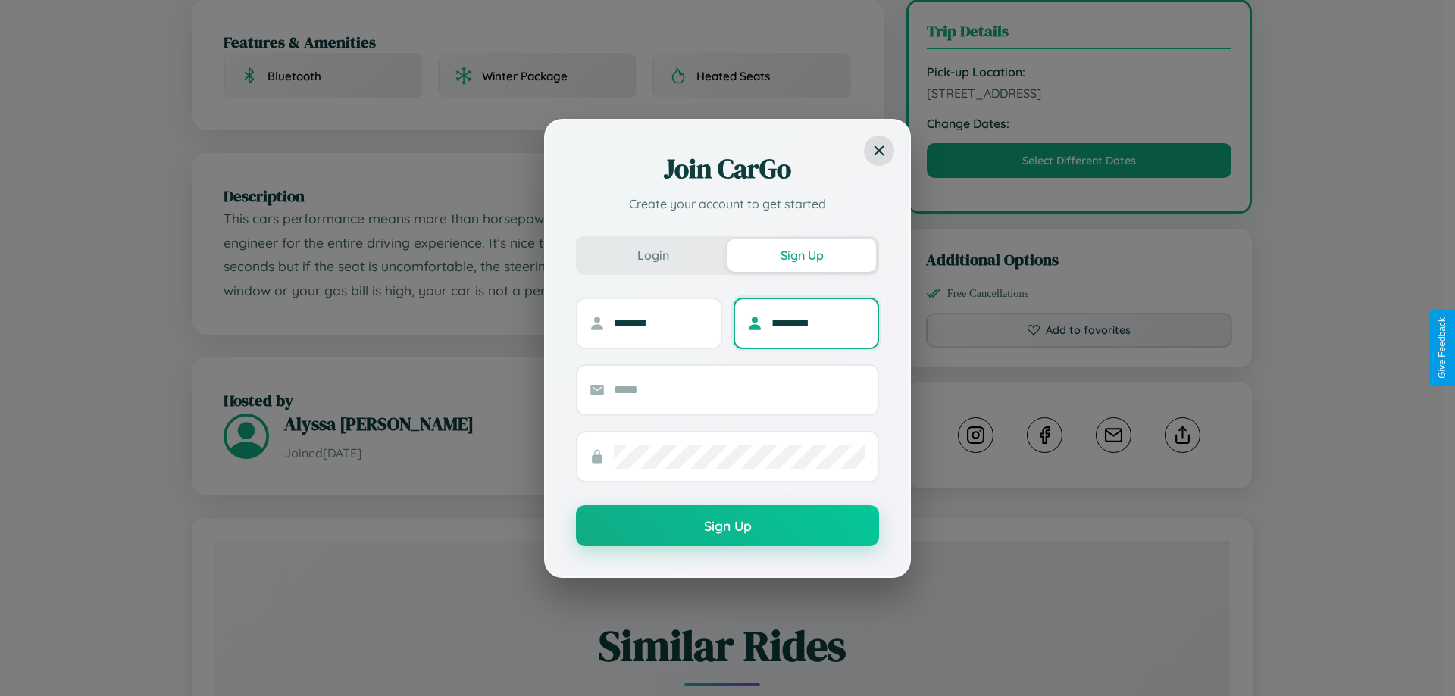
type input "********"
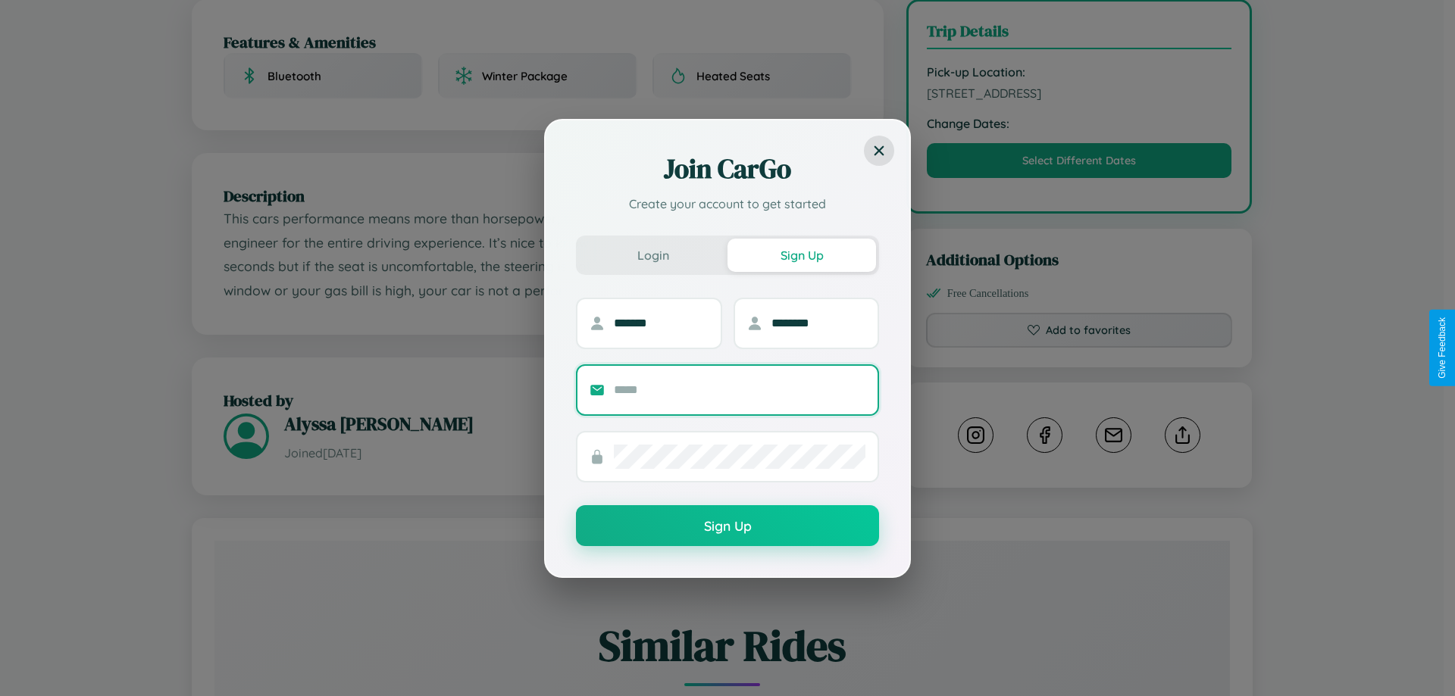
click at [740, 390] on input "text" at bounding box center [740, 390] width 252 height 24
type input "**********"
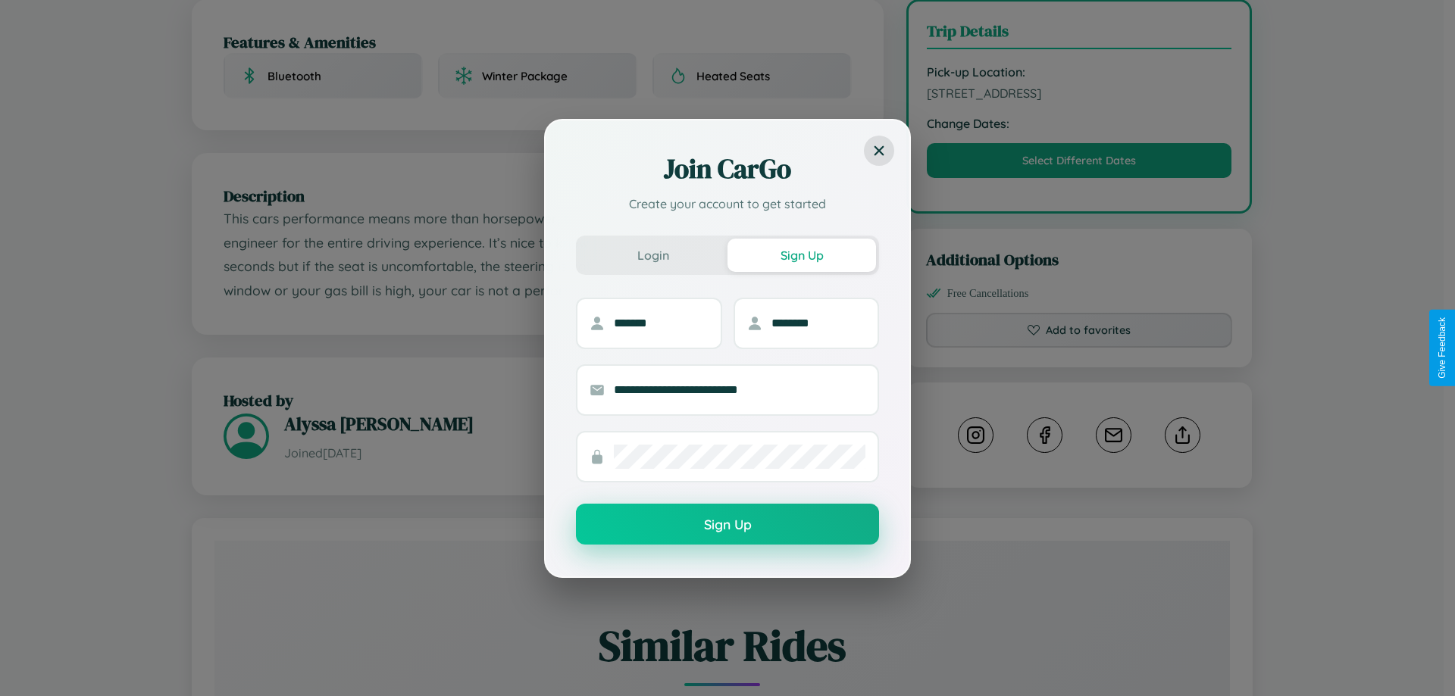
click at [728, 525] on button "Sign Up" at bounding box center [727, 524] width 303 height 41
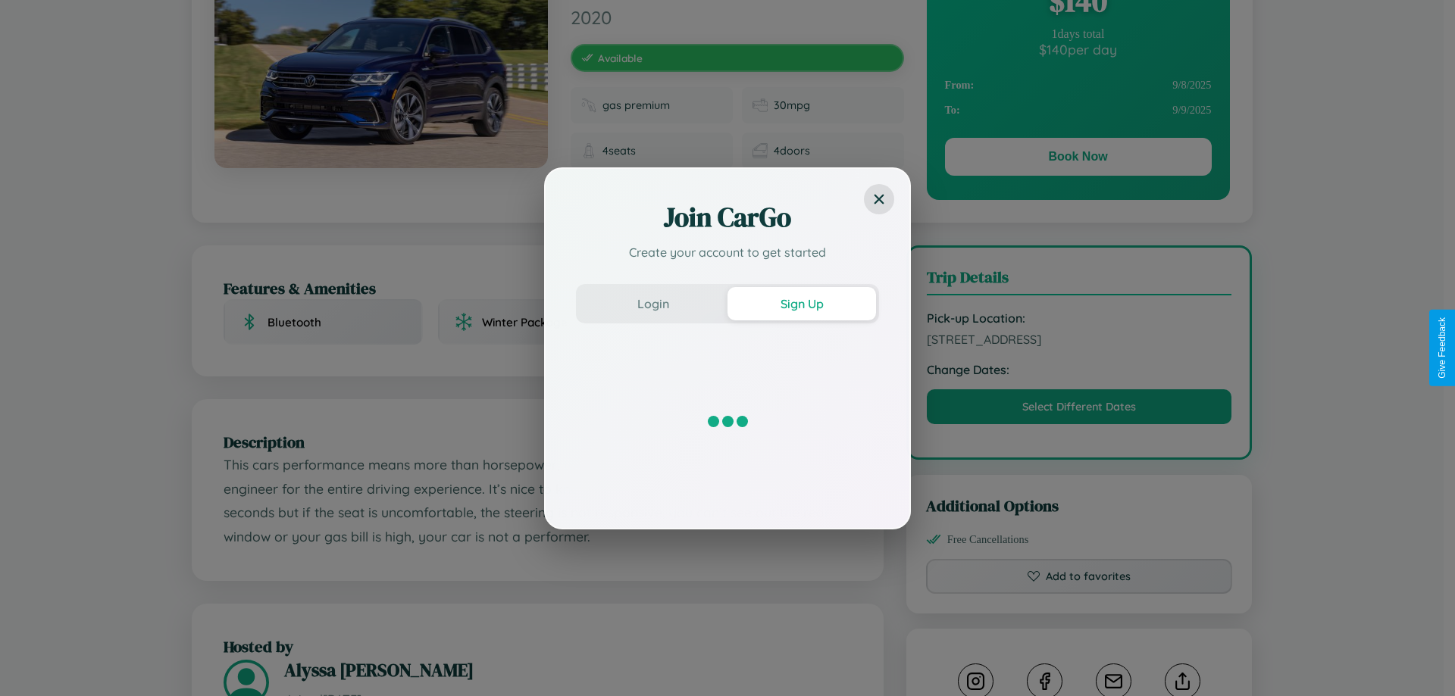
scroll to position [0, 0]
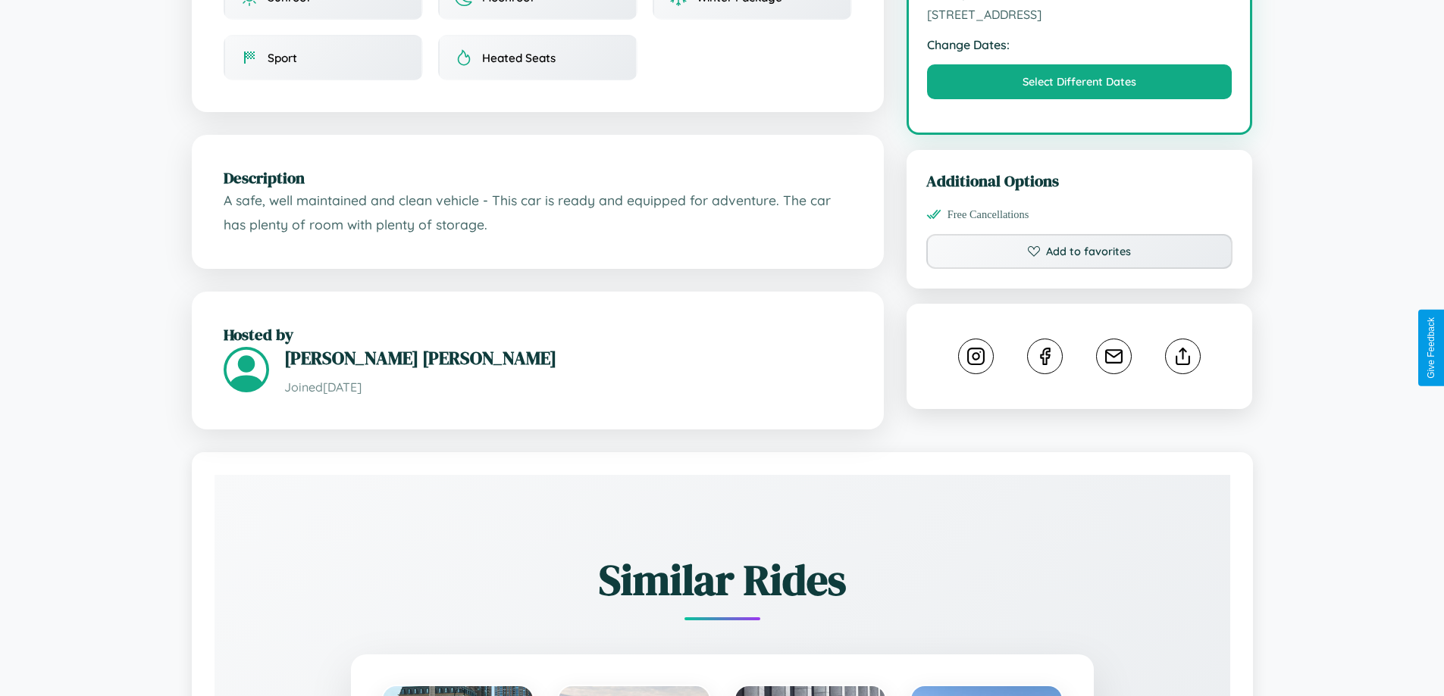
scroll to position [513, 0]
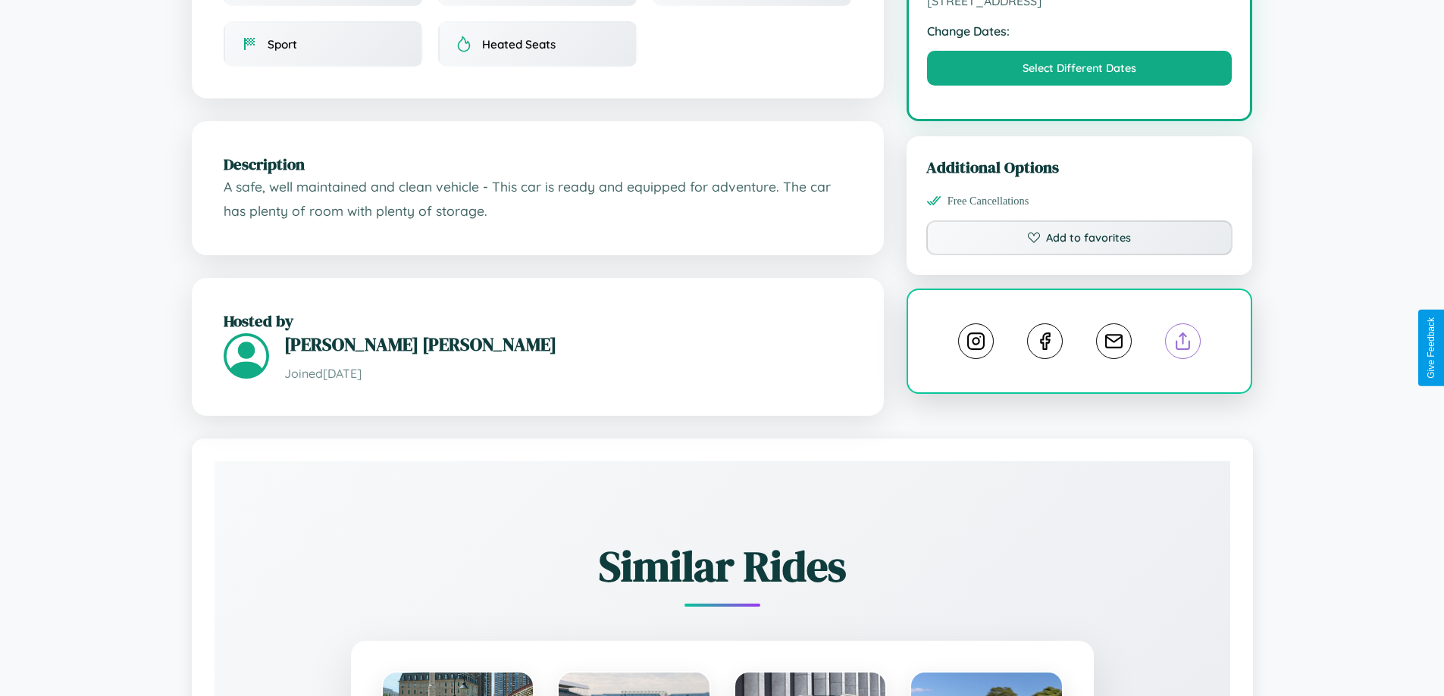
click at [1183, 344] on line at bounding box center [1183, 338] width 0 height 11
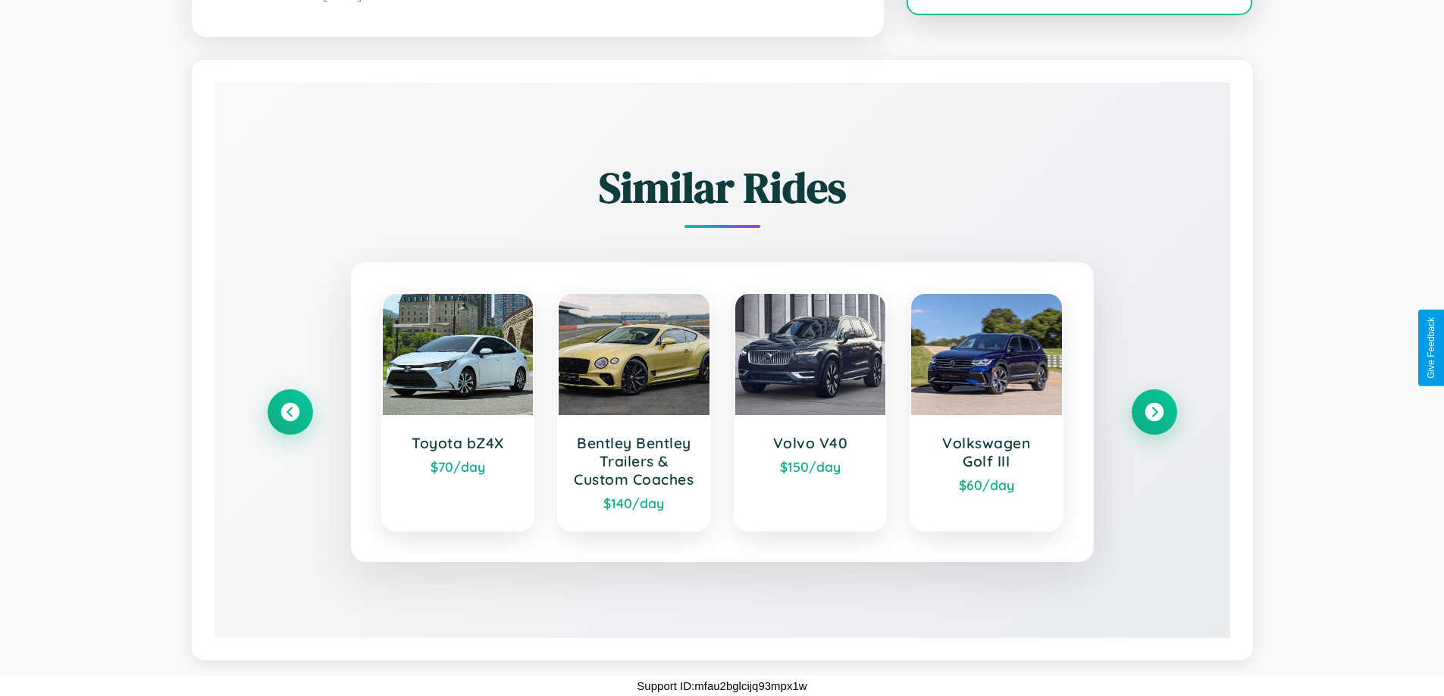
scroll to position [900, 0]
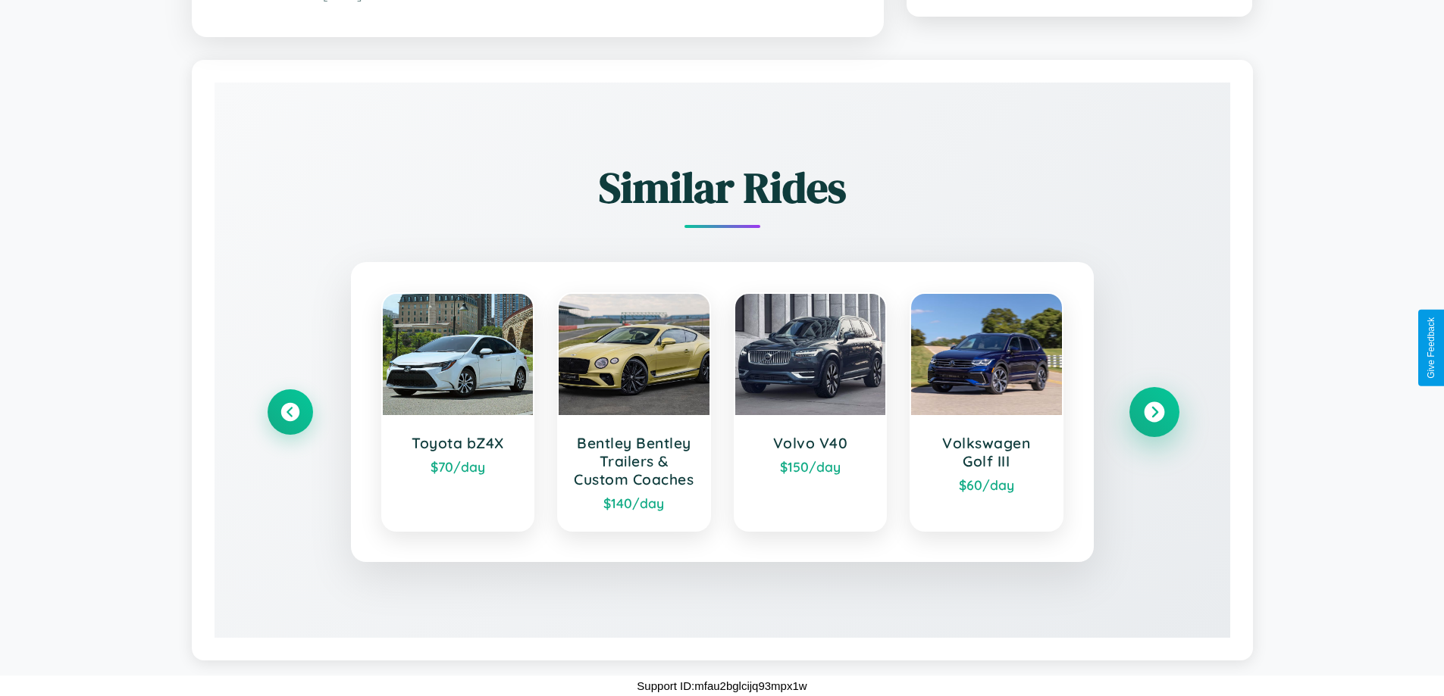
click at [1153, 403] on icon at bounding box center [1154, 412] width 20 height 20
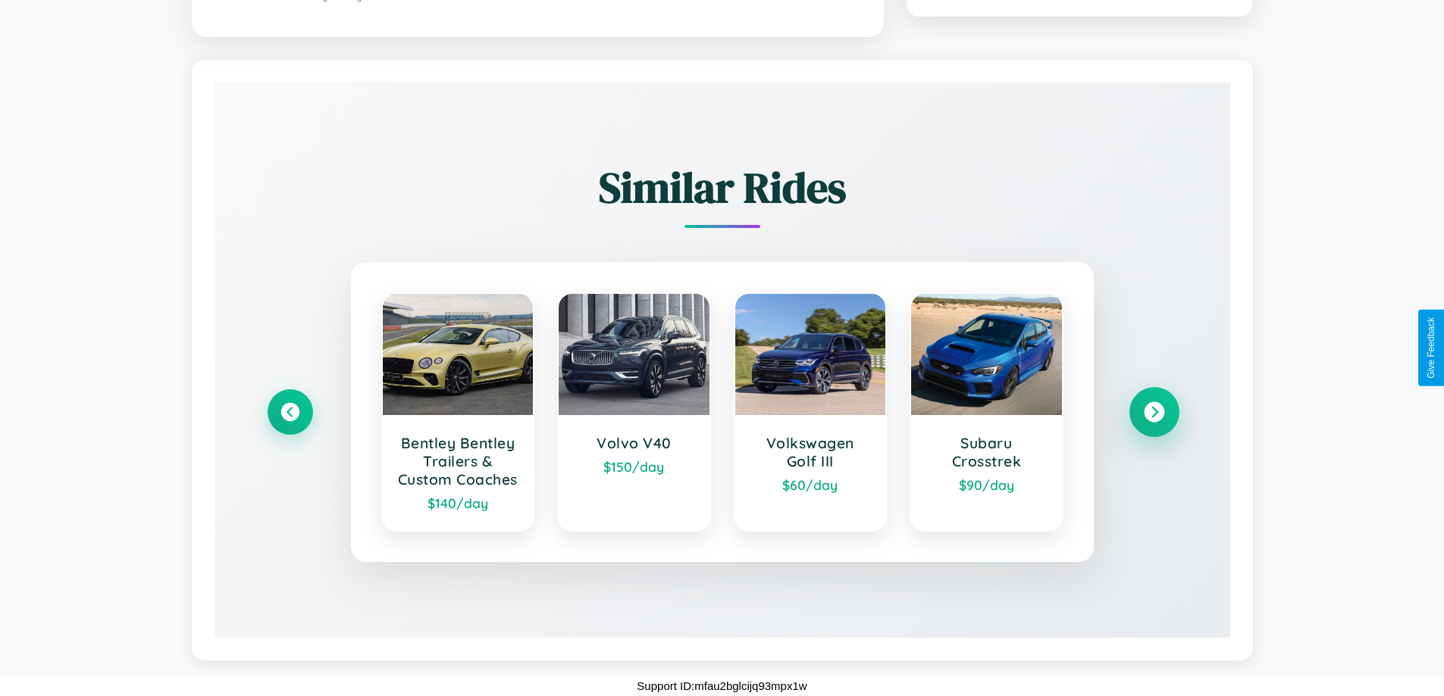
click at [1153, 403] on icon at bounding box center [1154, 412] width 20 height 20
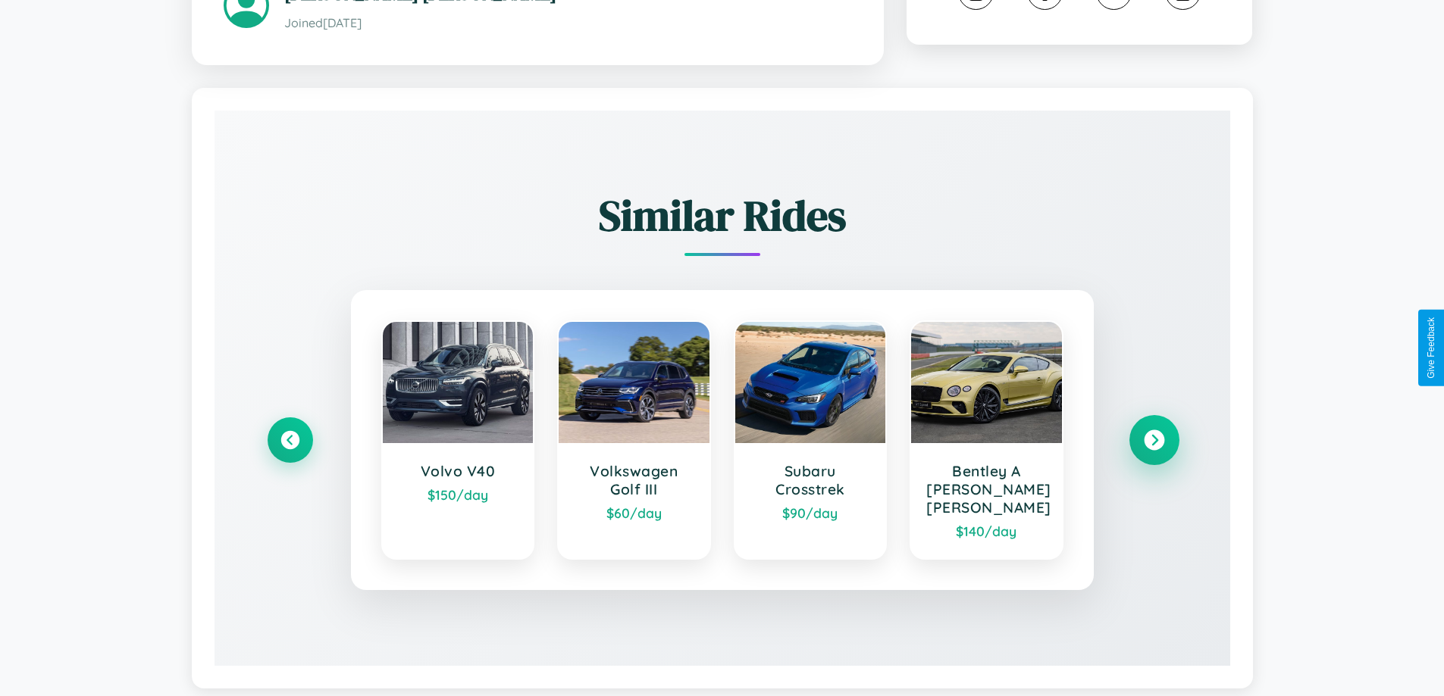
click at [1153, 430] on icon at bounding box center [1154, 440] width 20 height 20
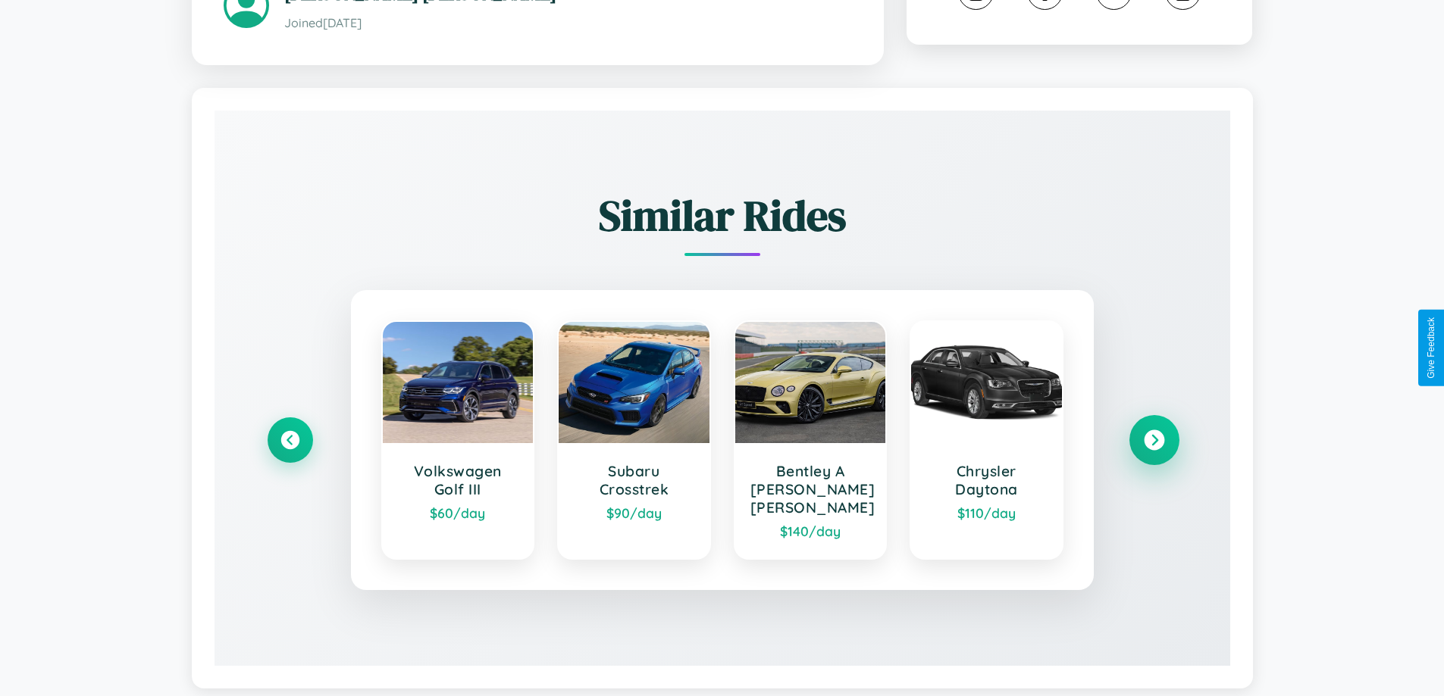
click at [1153, 430] on icon at bounding box center [1154, 440] width 20 height 20
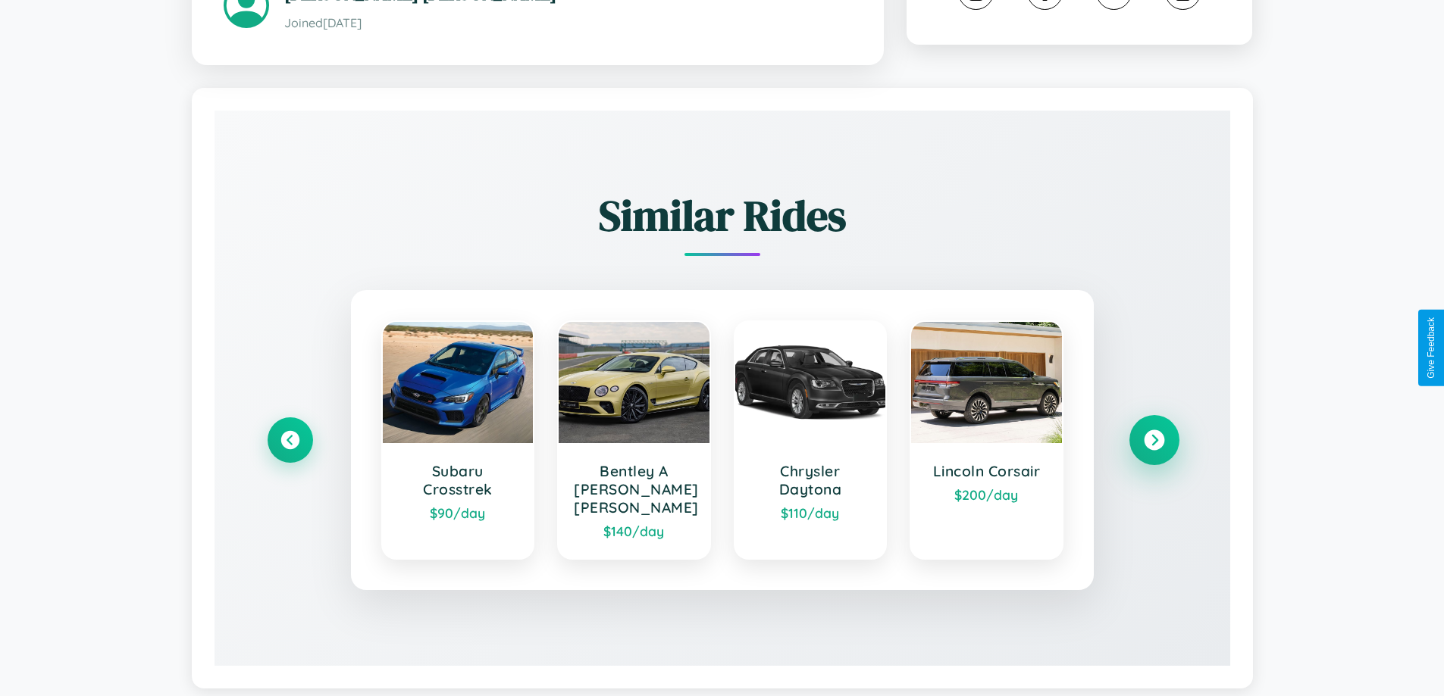
click at [1153, 430] on icon at bounding box center [1154, 440] width 20 height 20
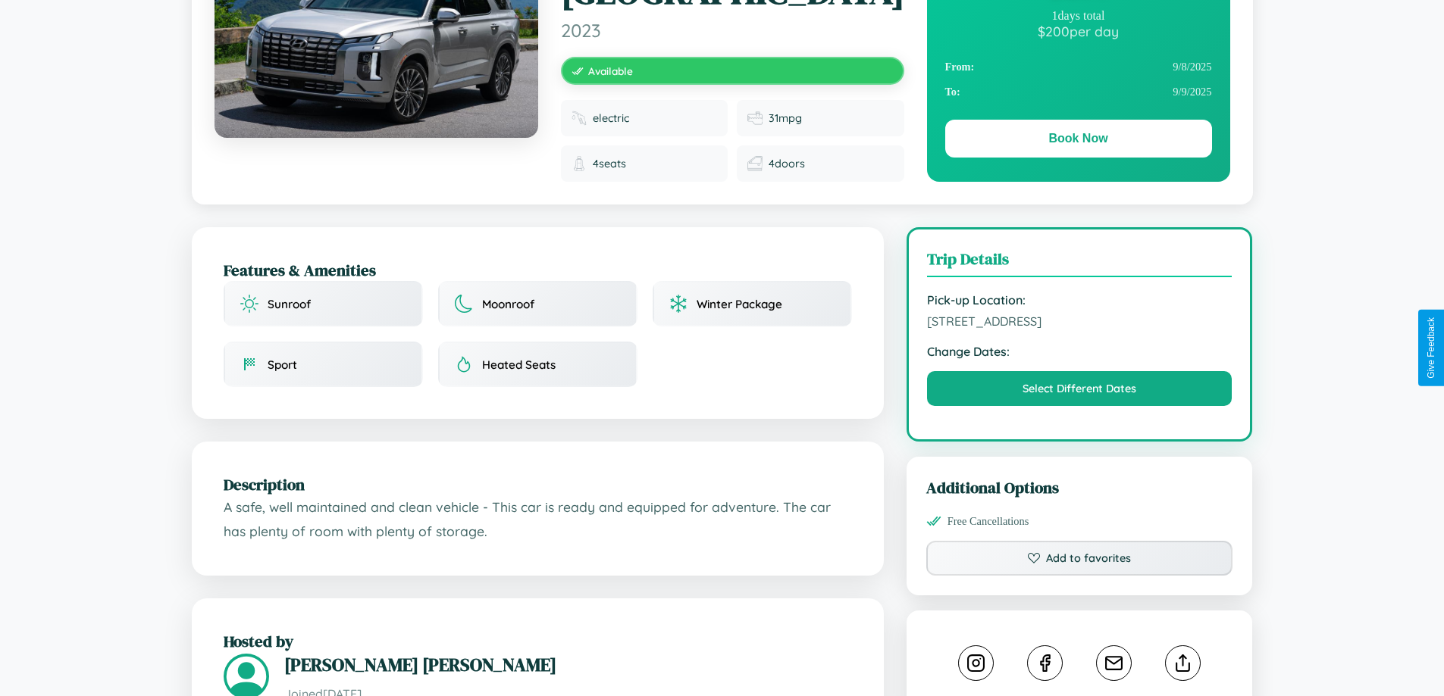
scroll to position [164, 0]
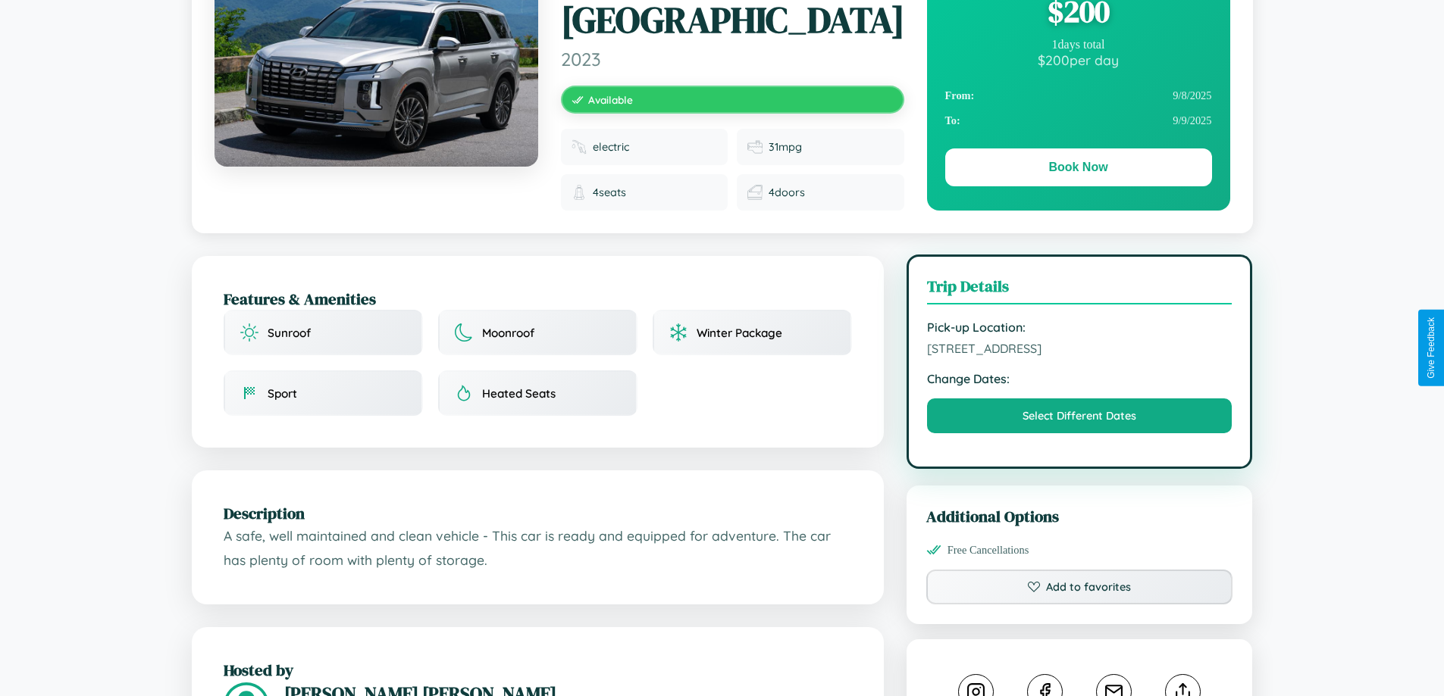
click at [1079, 346] on span "9329 Meadow Lane Perth Western Australia 12961 Australia" at bounding box center [1079, 348] width 305 height 15
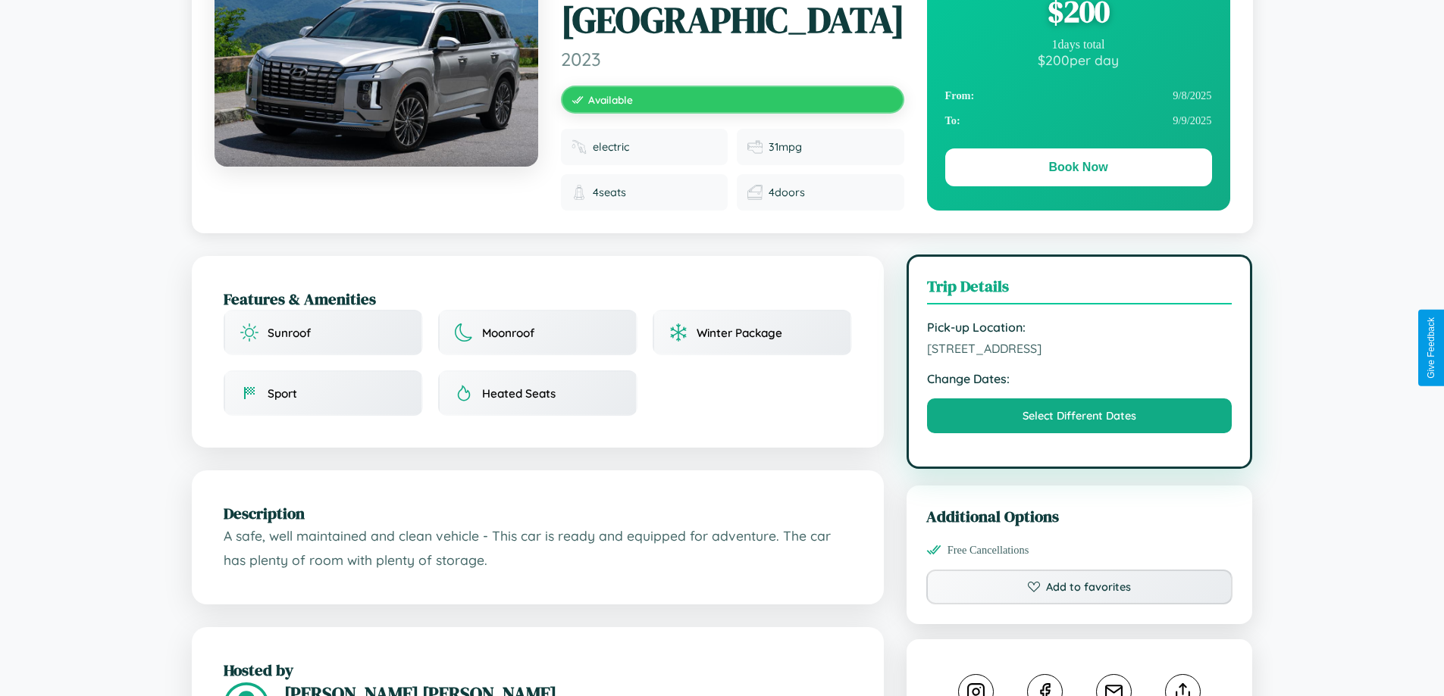
click at [1079, 346] on span "9329 Meadow Lane Perth Western Australia 12961 Australia" at bounding box center [1079, 348] width 305 height 15
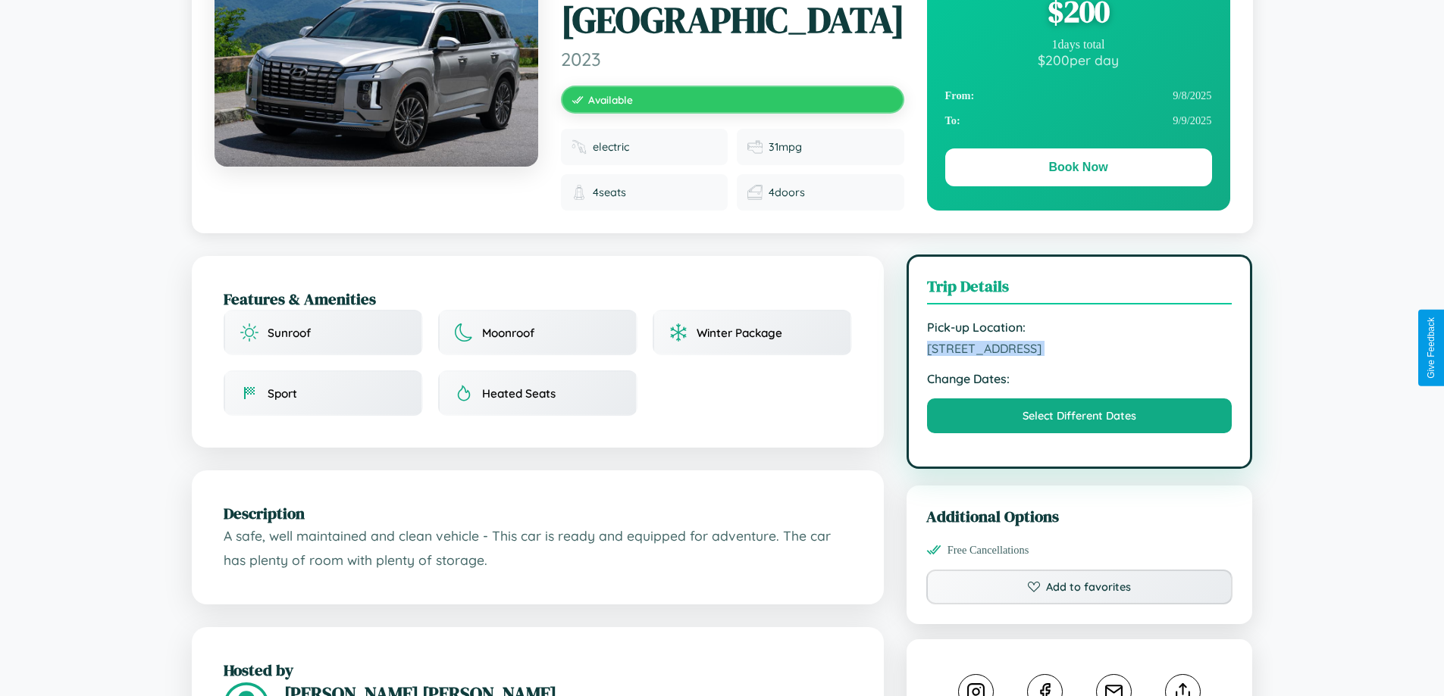
click at [1079, 346] on span "9329 Meadow Lane Perth Western Australia 12961 Australia" at bounding box center [1079, 348] width 305 height 15
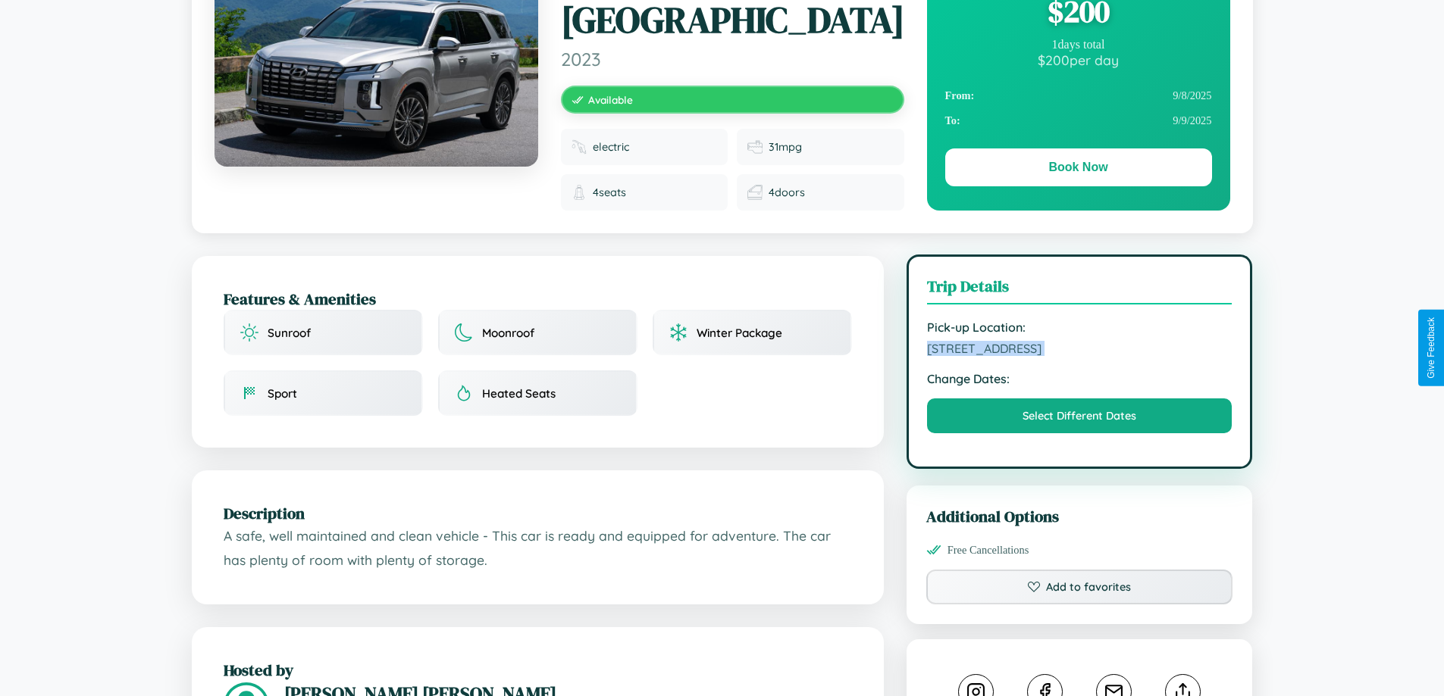
click at [1079, 346] on span "9329 Meadow Lane Perth Western Australia 12961 Australia" at bounding box center [1079, 348] width 305 height 15
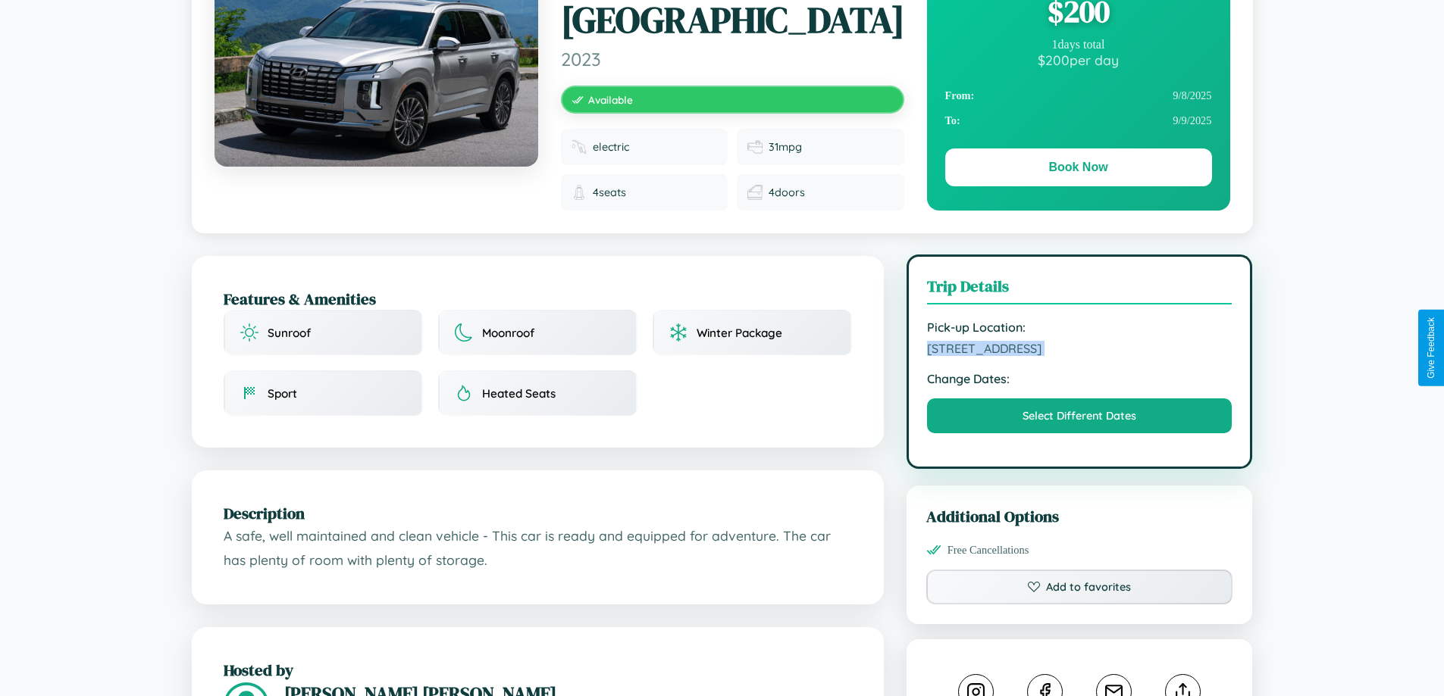
click at [1079, 346] on span "9329 Meadow Lane Perth Western Australia 12961 Australia" at bounding box center [1079, 348] width 305 height 15
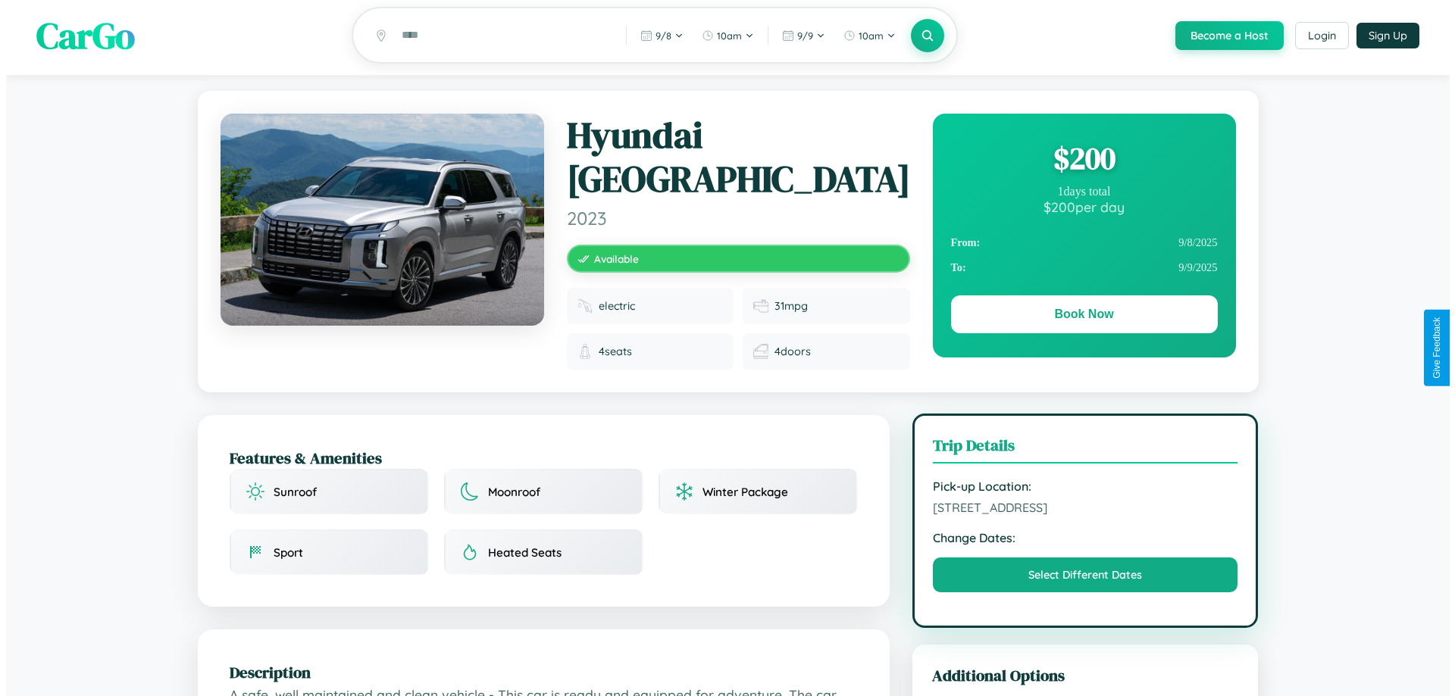
scroll to position [0, 0]
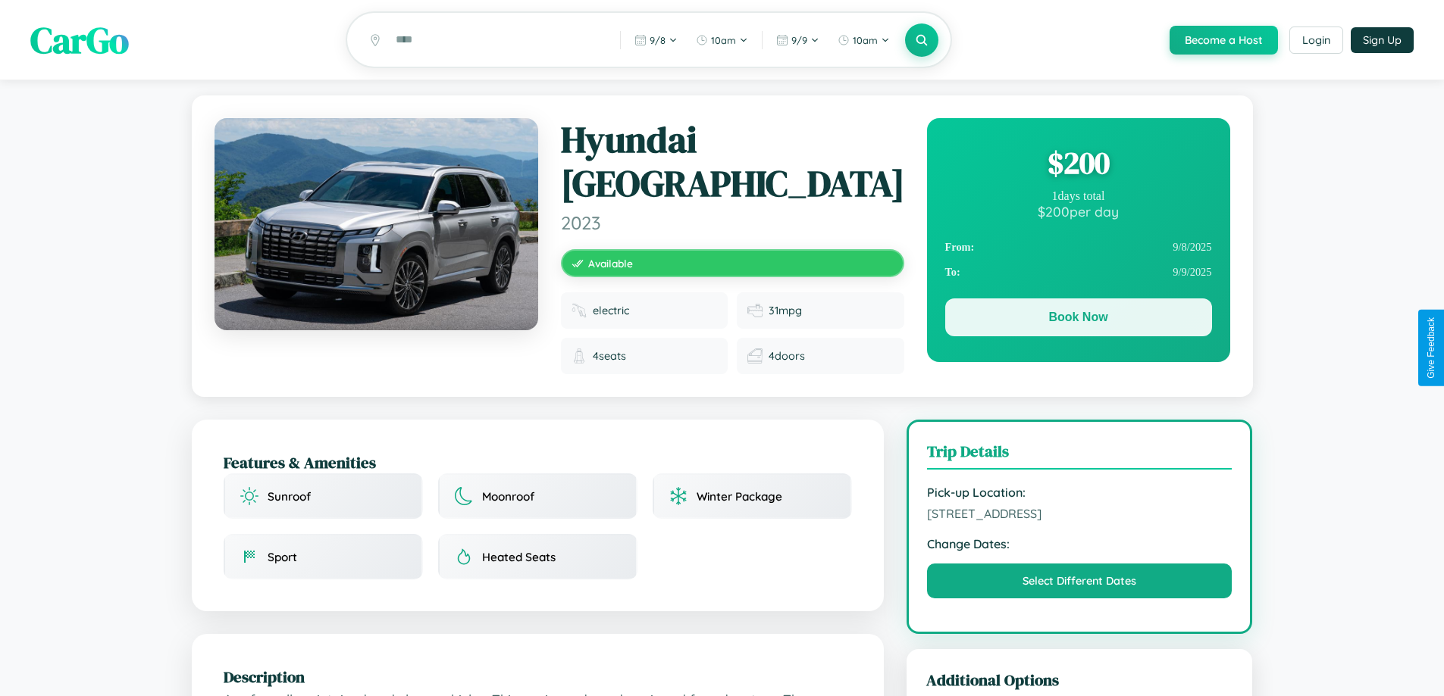
click at [1078, 320] on button "Book Now" at bounding box center [1078, 318] width 267 height 38
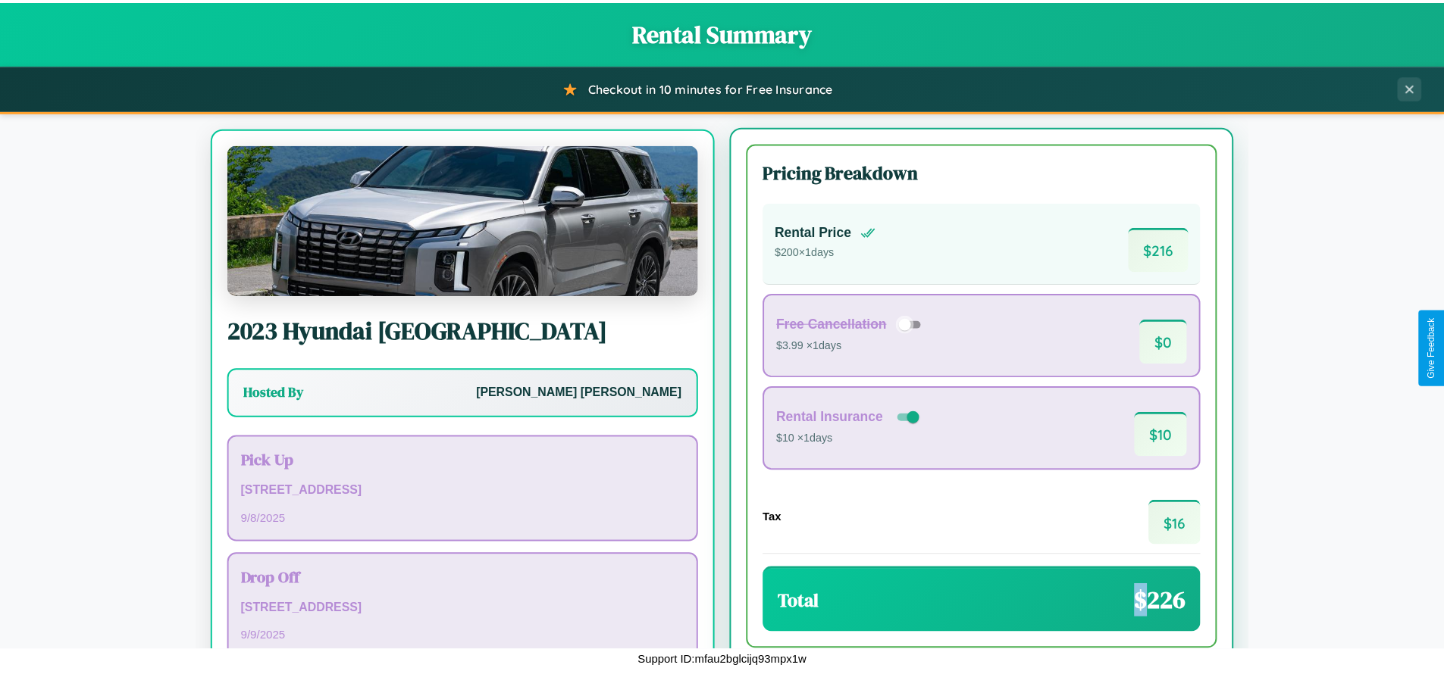
scroll to position [70, 0]
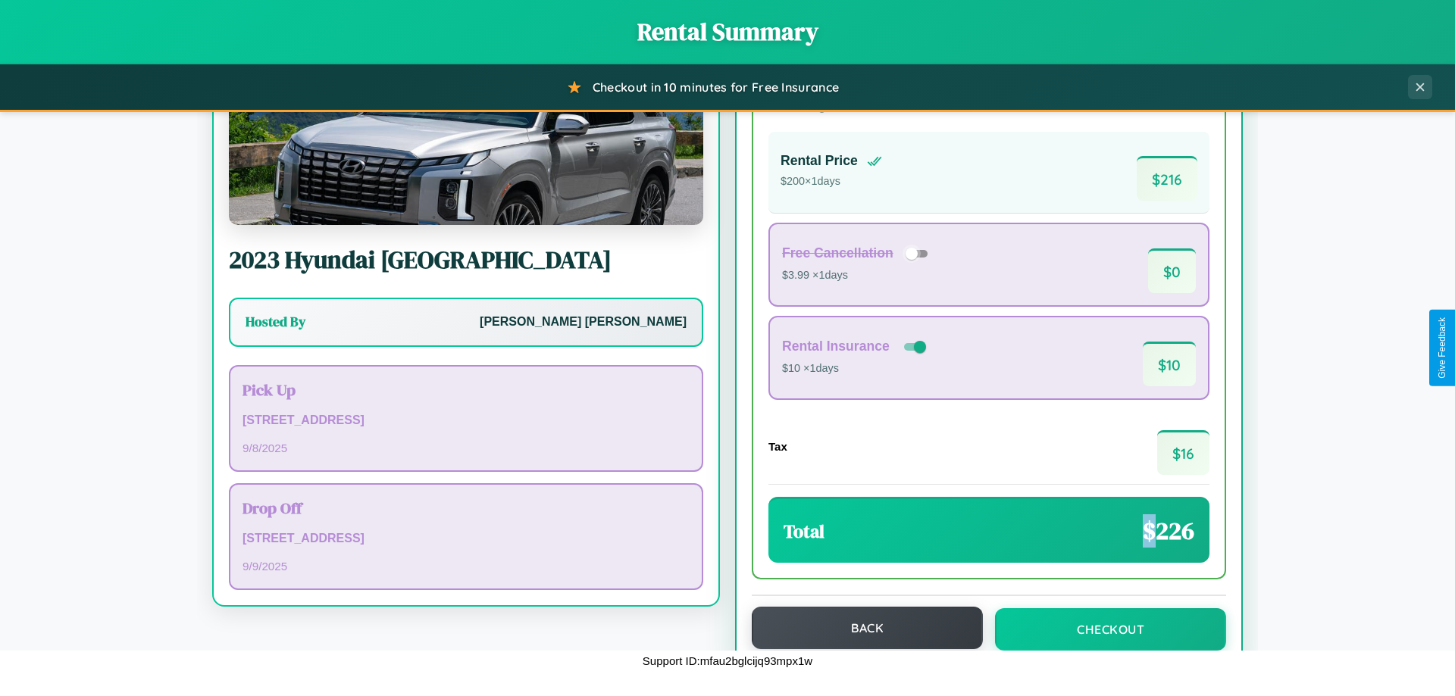
click at [860, 628] on button "Back" at bounding box center [867, 628] width 231 height 42
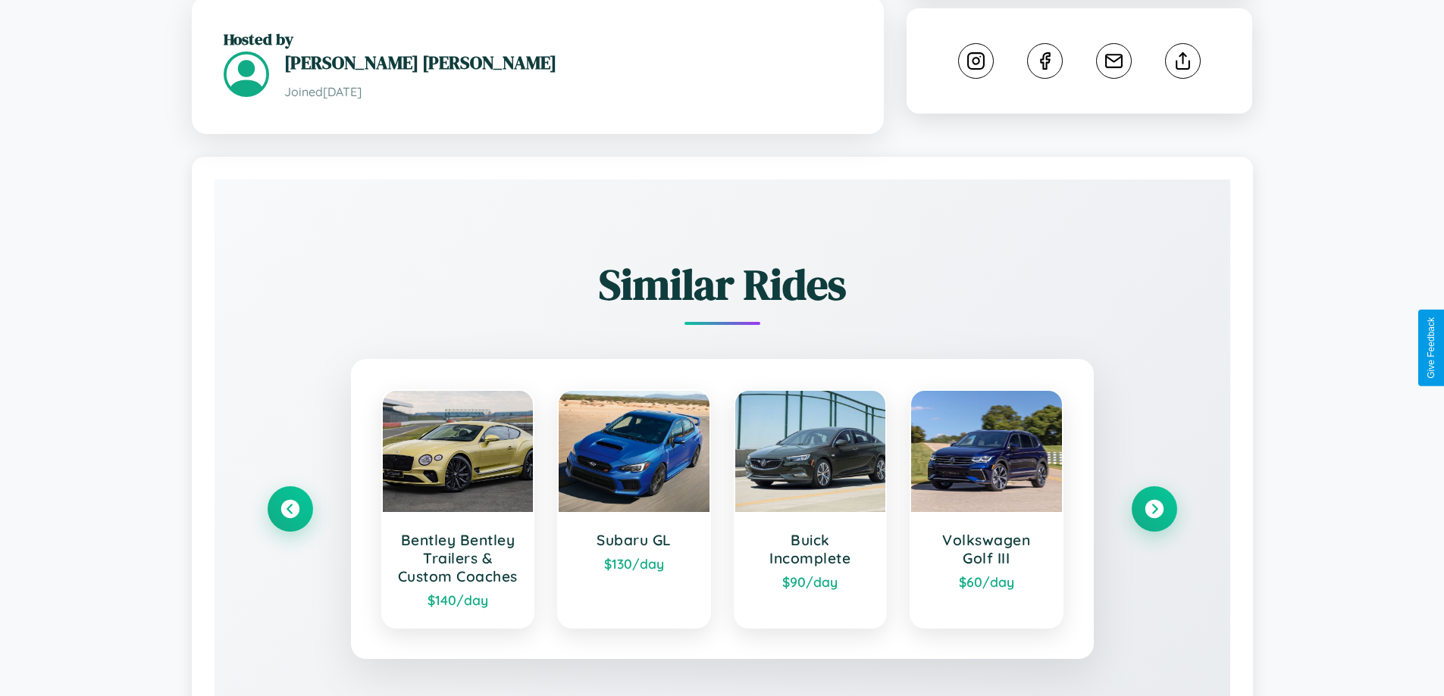
scroll to position [900, 0]
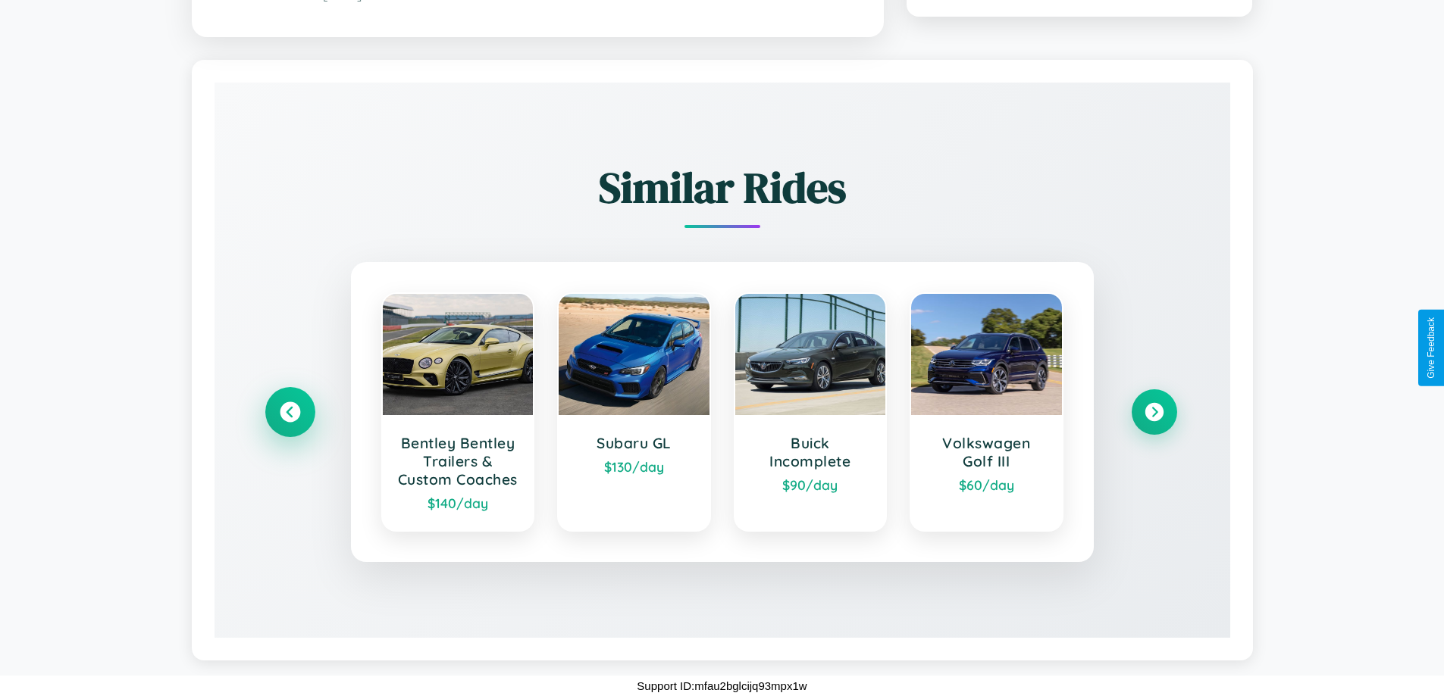
click at [290, 403] on icon at bounding box center [290, 412] width 20 height 20
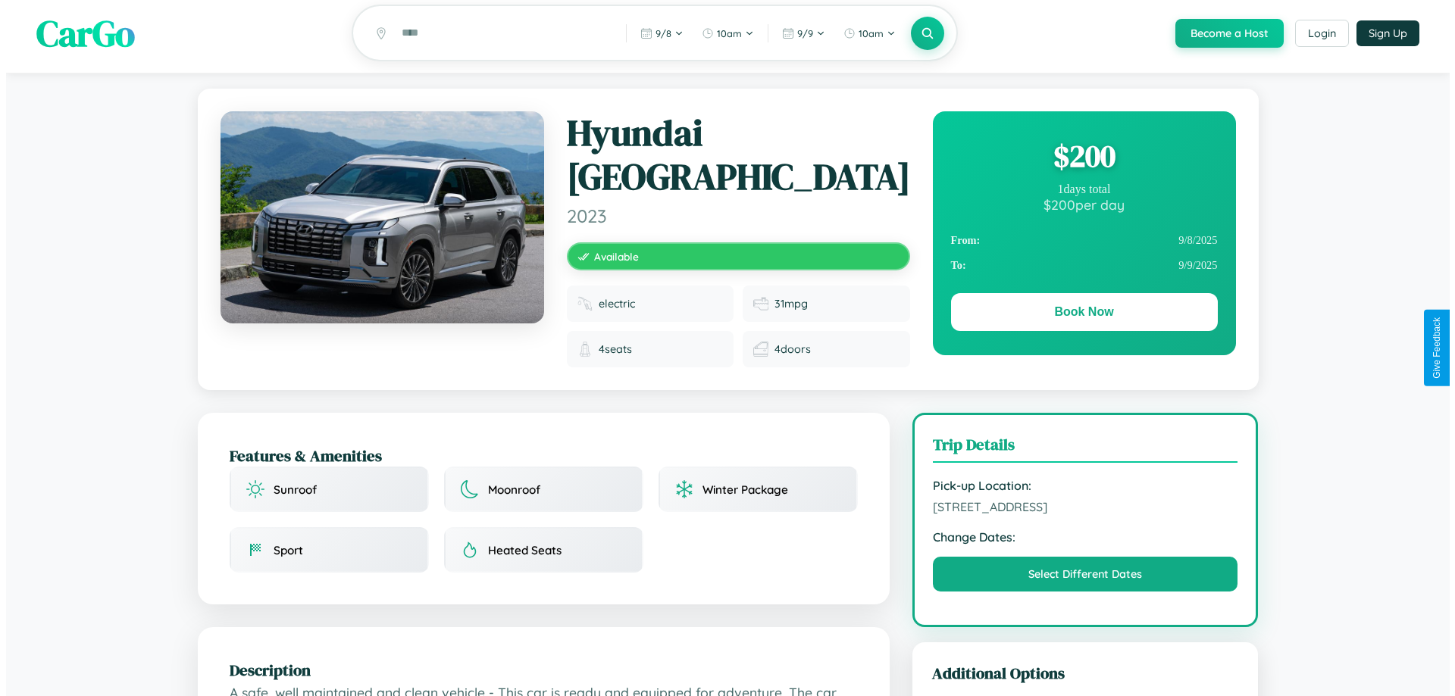
scroll to position [0, 0]
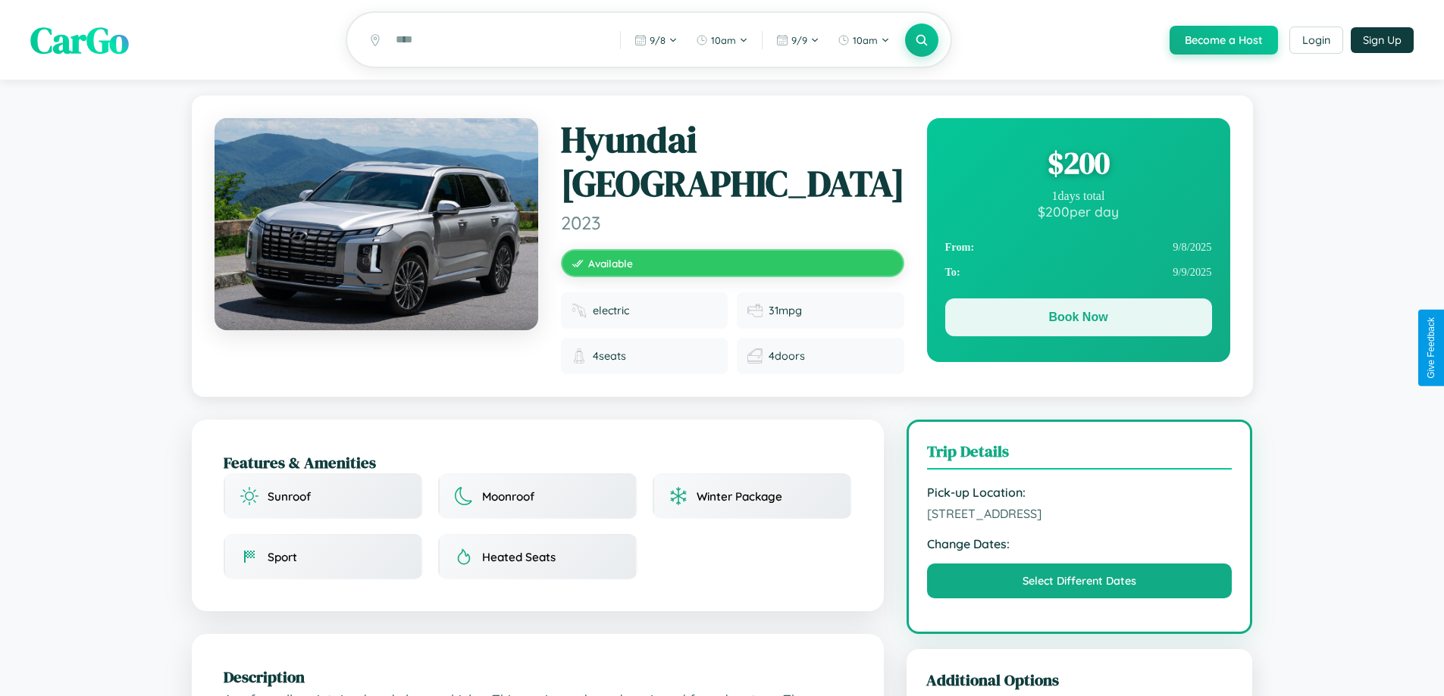
click at [1078, 320] on button "Book Now" at bounding box center [1078, 318] width 267 height 38
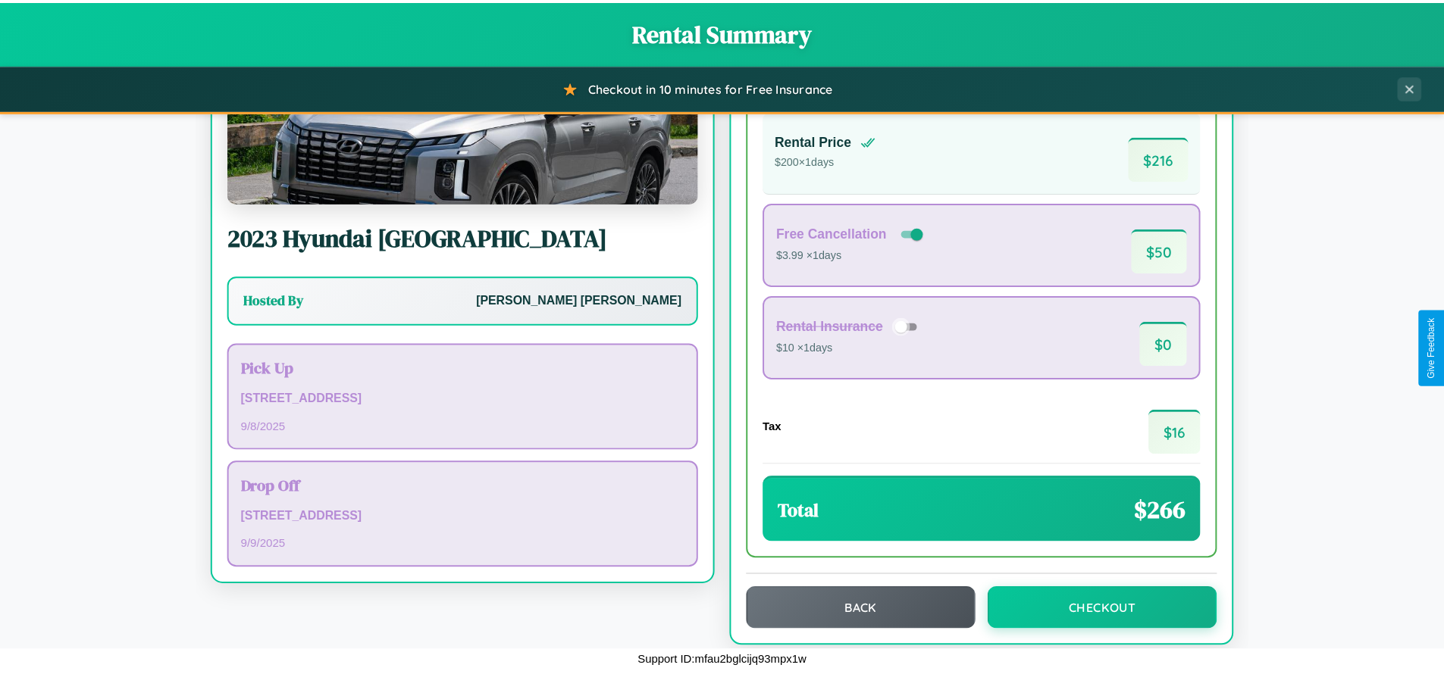
scroll to position [104, 0]
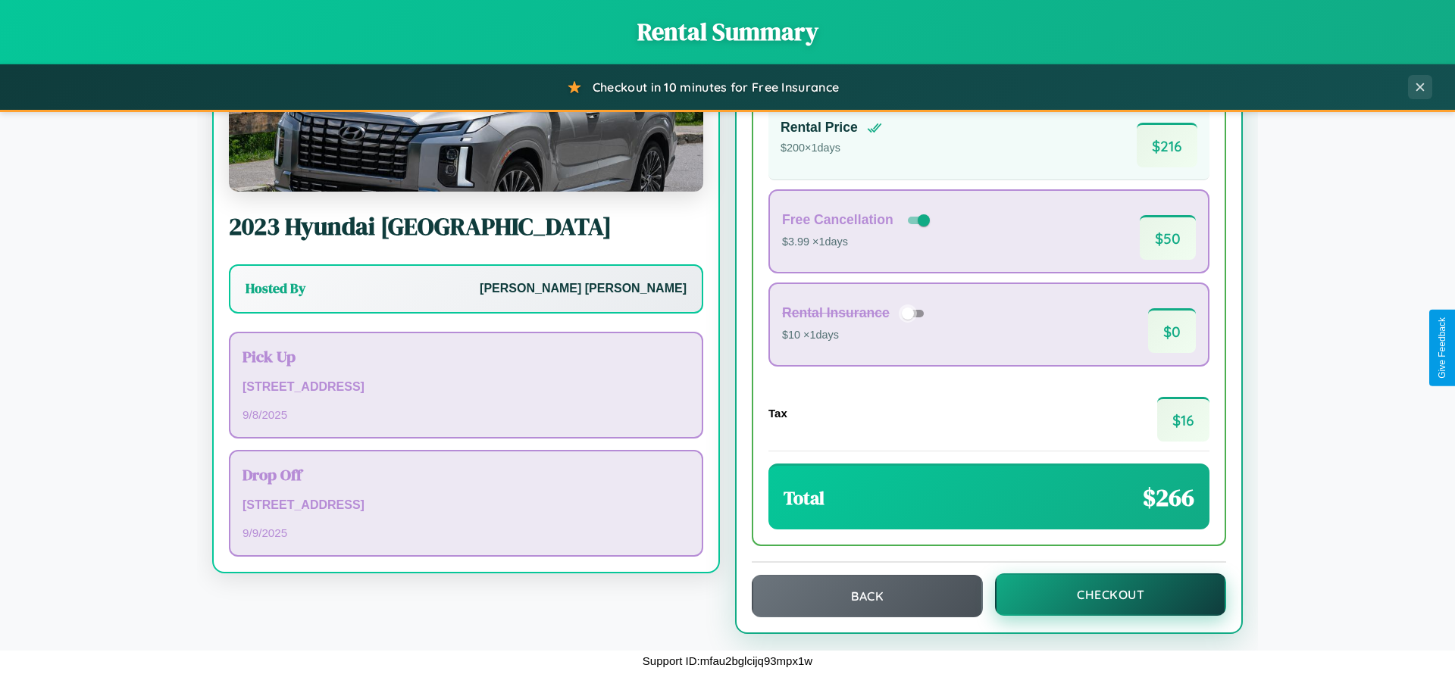
click at [1100, 595] on button "Checkout" at bounding box center [1110, 595] width 231 height 42
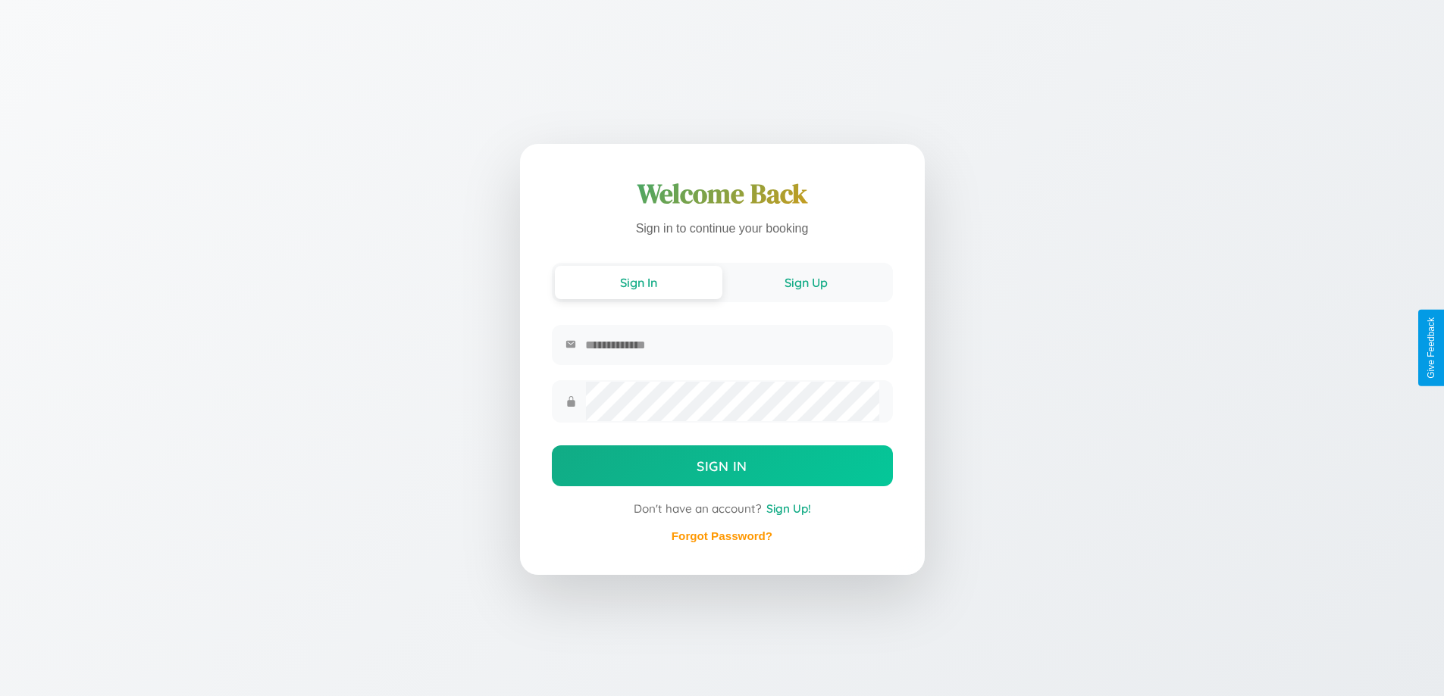
click at [806, 282] on button "Sign Up" at bounding box center [805, 282] width 167 height 33
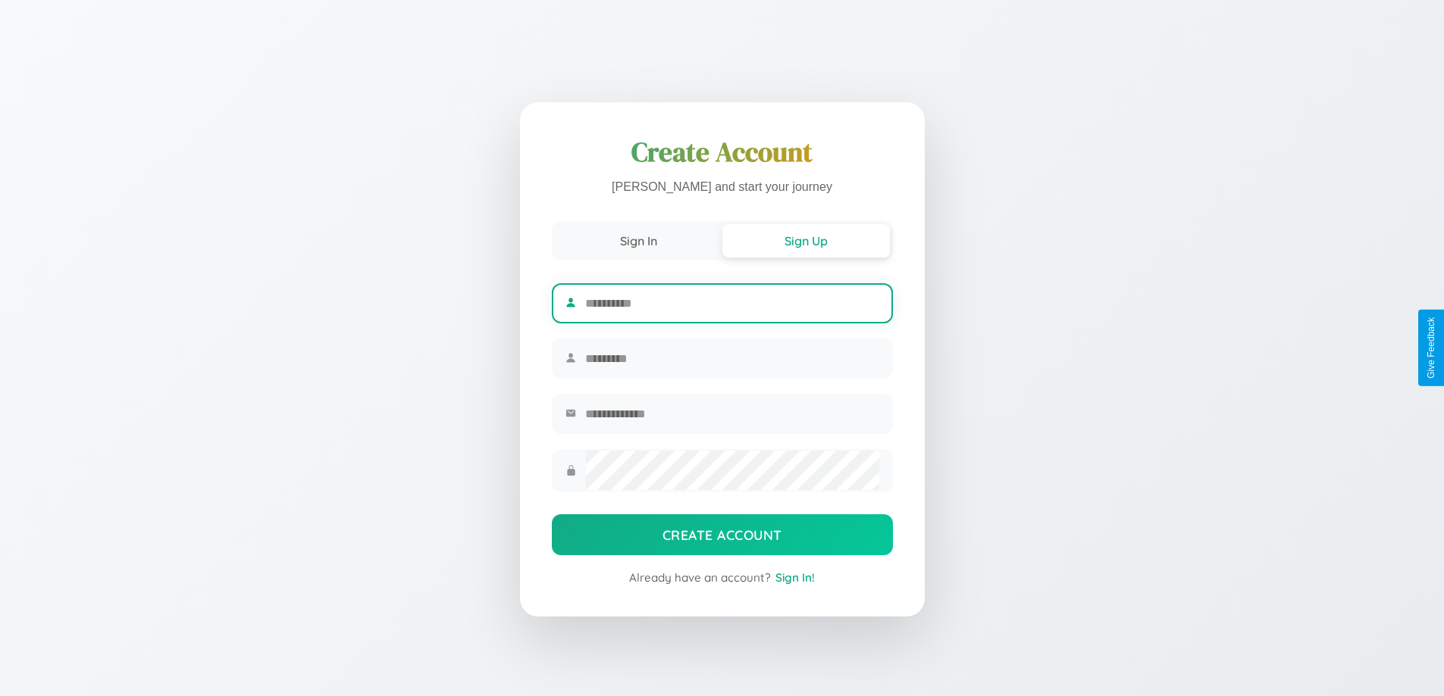
click at [731, 301] on input "text" at bounding box center [731, 303] width 293 height 37
type input "****"
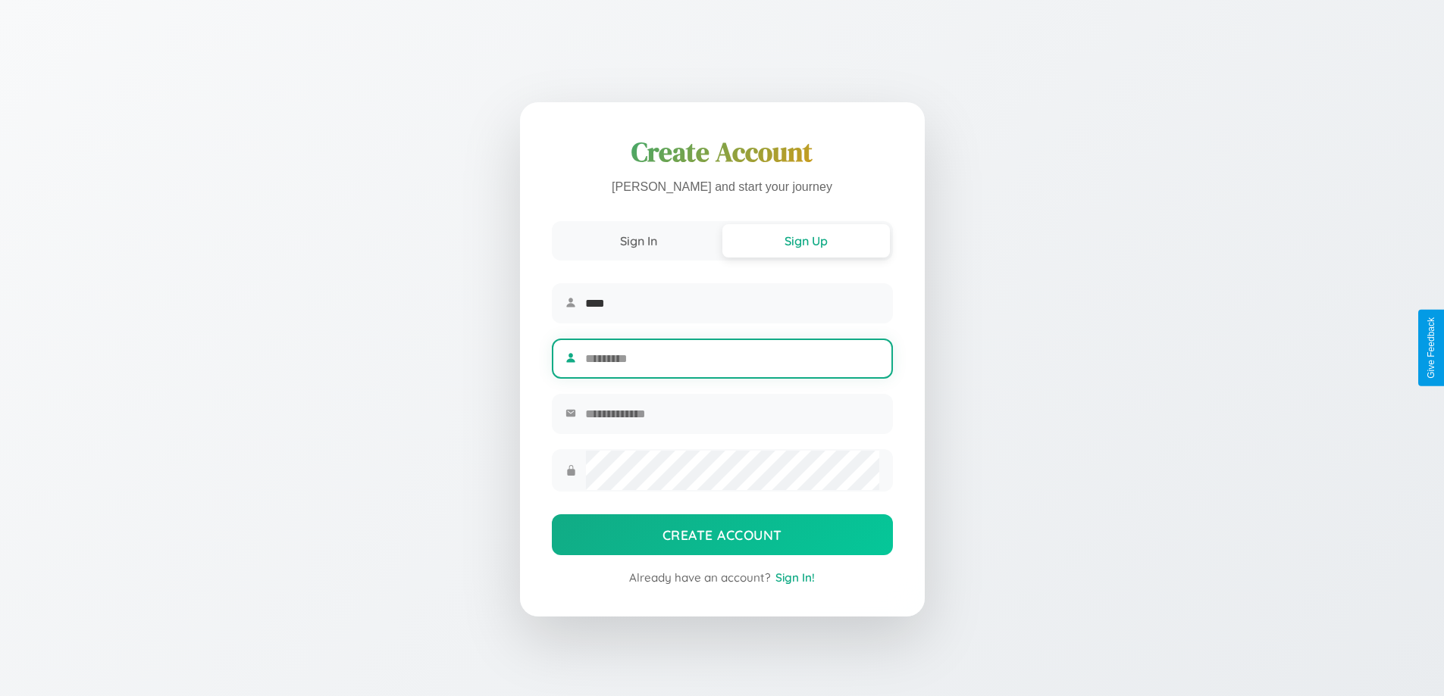
click at [731, 358] on input "text" at bounding box center [731, 358] width 293 height 37
type input "********"
click at [731, 416] on input "email" at bounding box center [731, 414] width 293 height 37
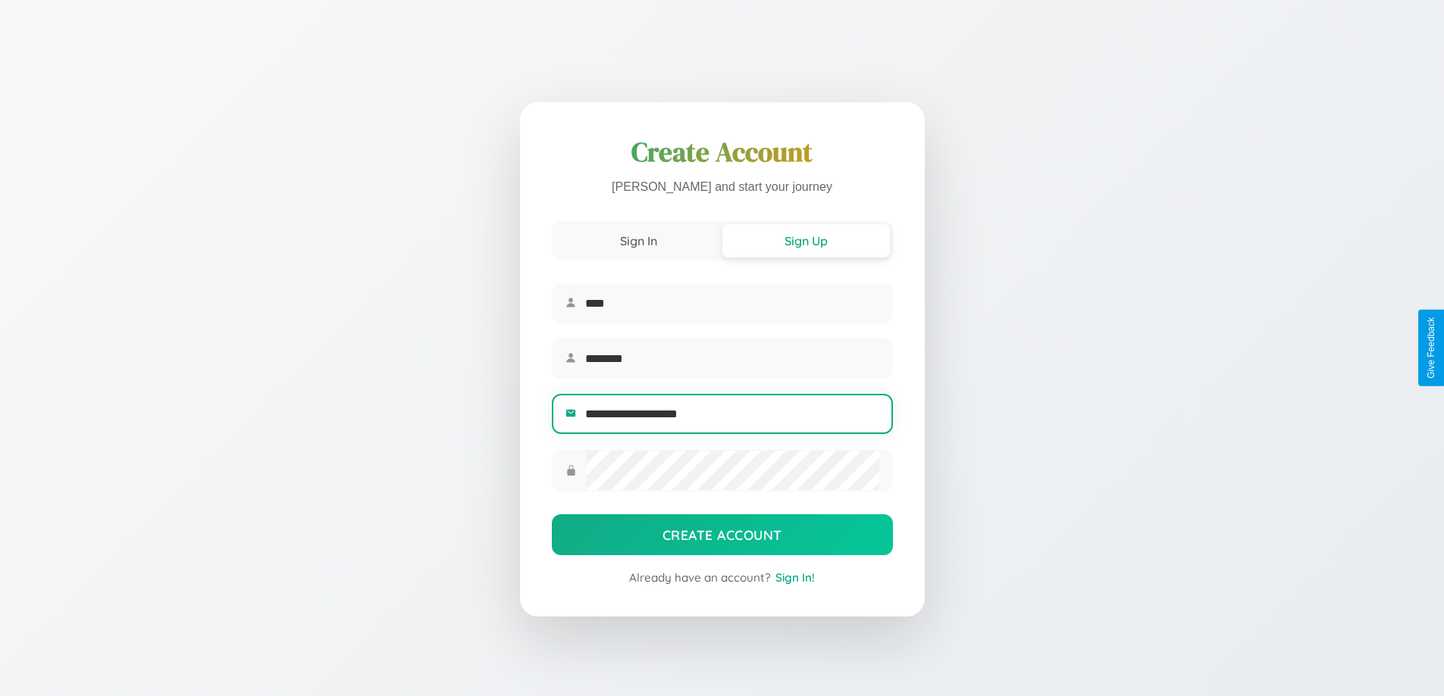
type input "**********"
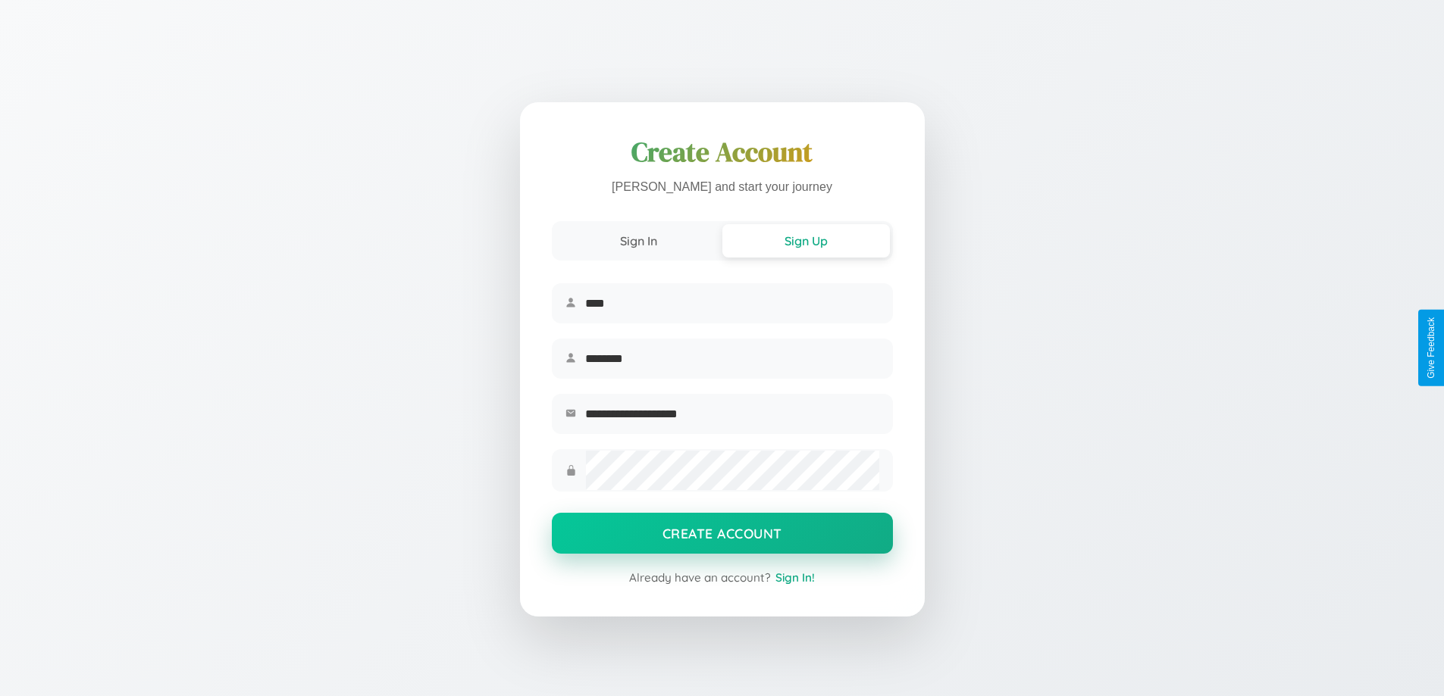
click at [721, 538] on button "Create Account" at bounding box center [722, 533] width 341 height 41
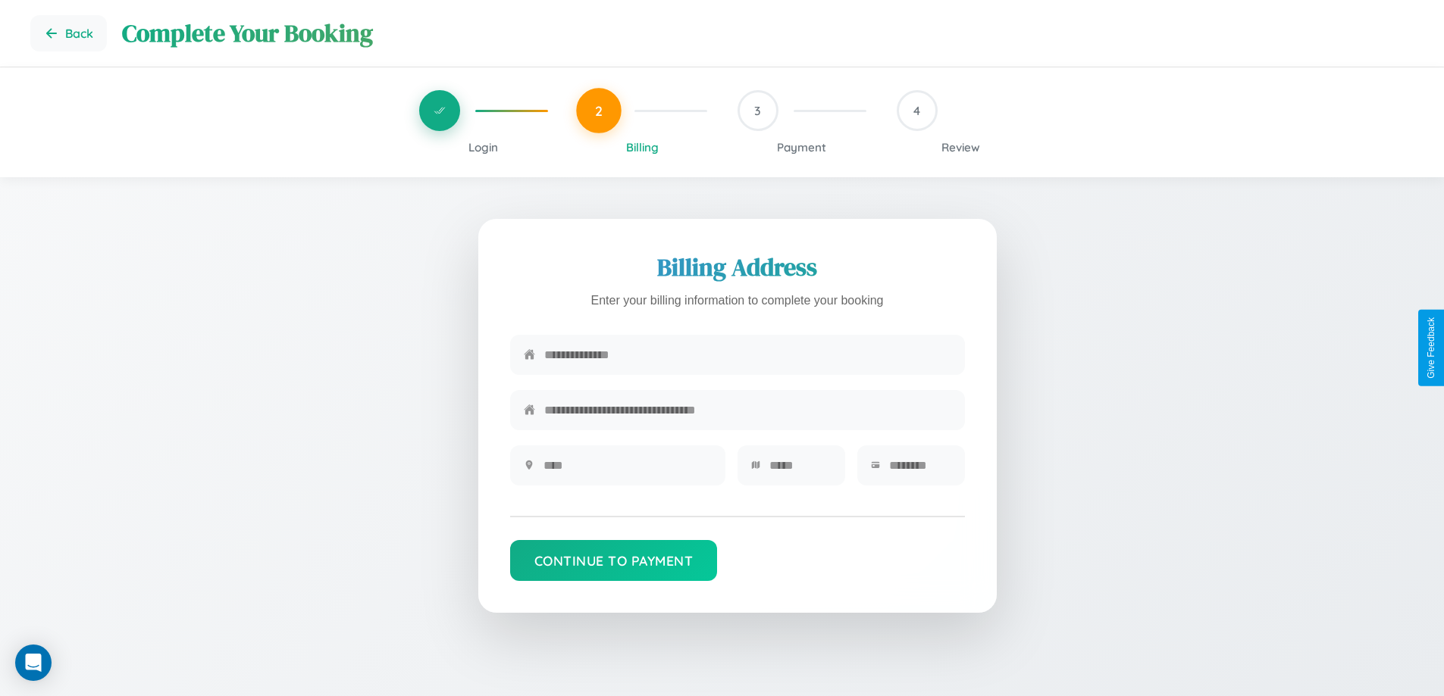
click at [747, 355] on input "text" at bounding box center [747, 354] width 407 height 37
type input "**********"
click at [627, 471] on input "text" at bounding box center [627, 465] width 168 height 37
type input "********"
click at [800, 471] on input "text" at bounding box center [800, 465] width 62 height 37
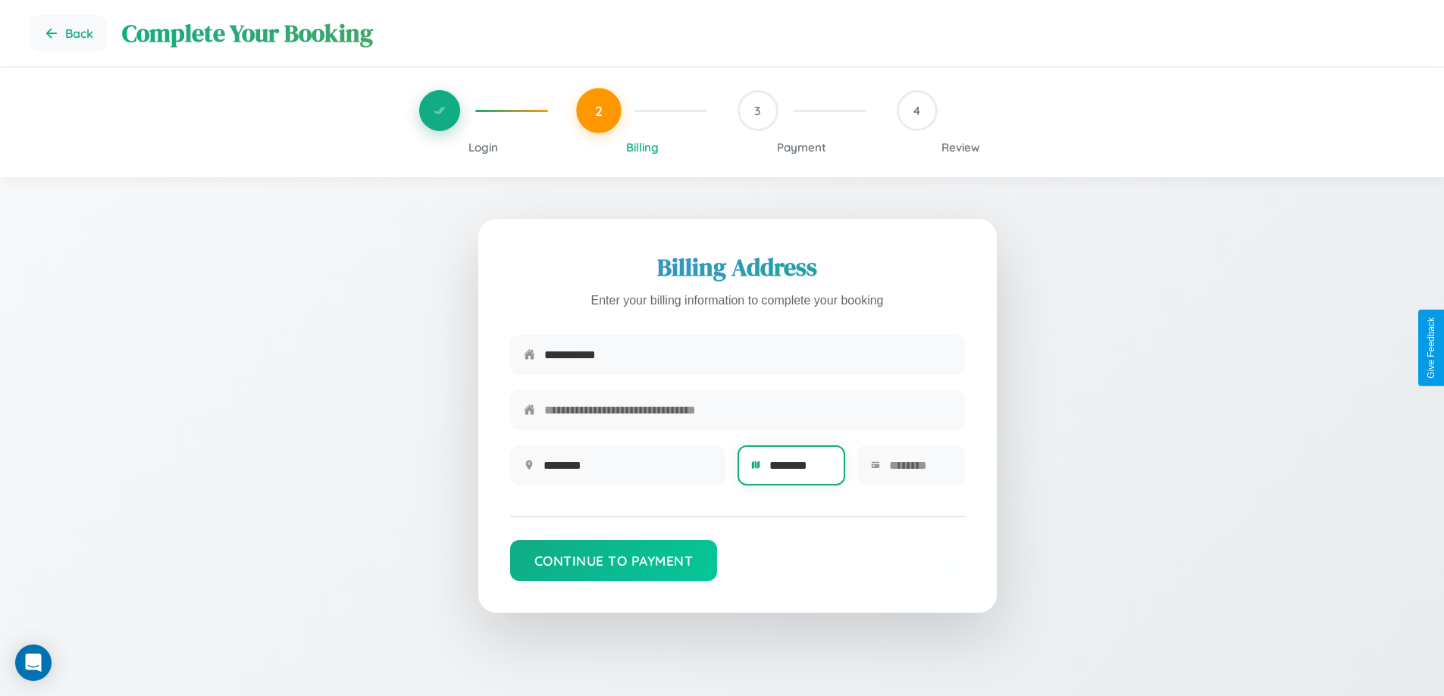
type input "********"
click at [919, 471] on input "text" at bounding box center [920, 465] width 62 height 37
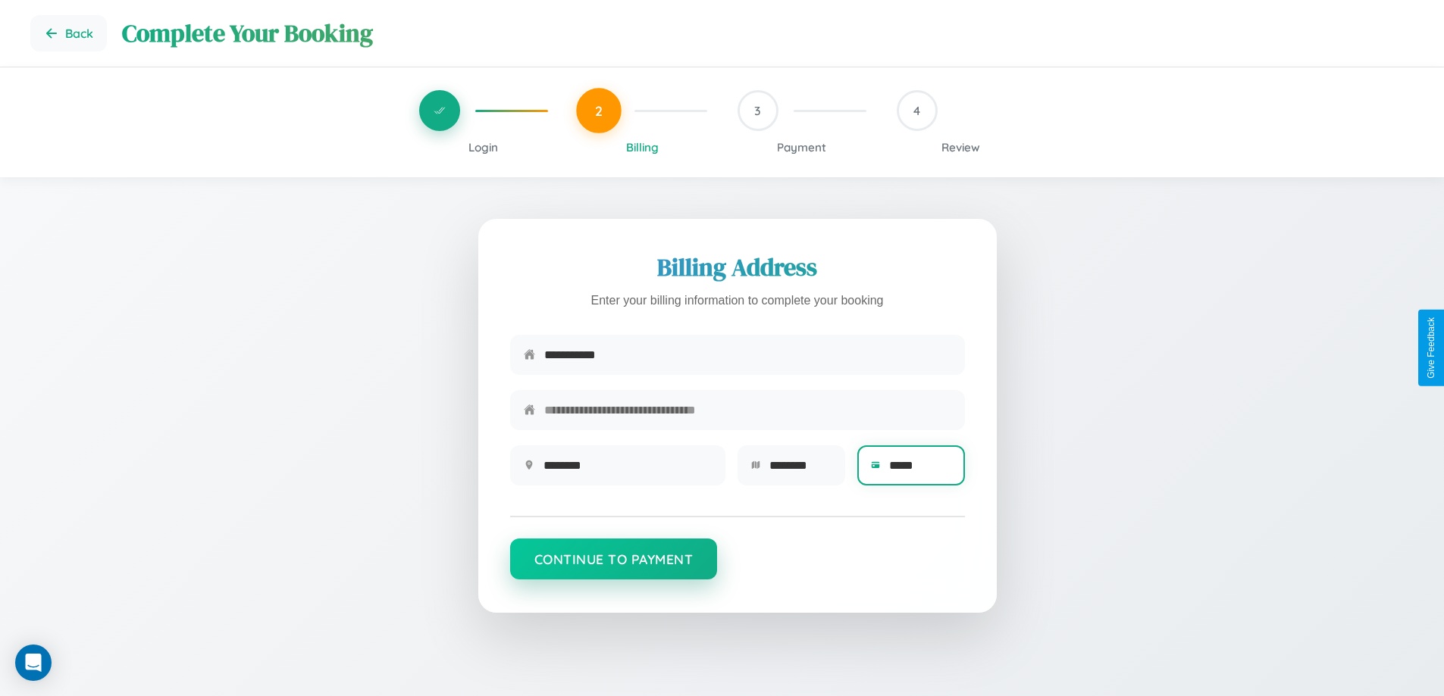
type input "*****"
click at [613, 567] on button "Continue to Payment" at bounding box center [614, 559] width 208 height 41
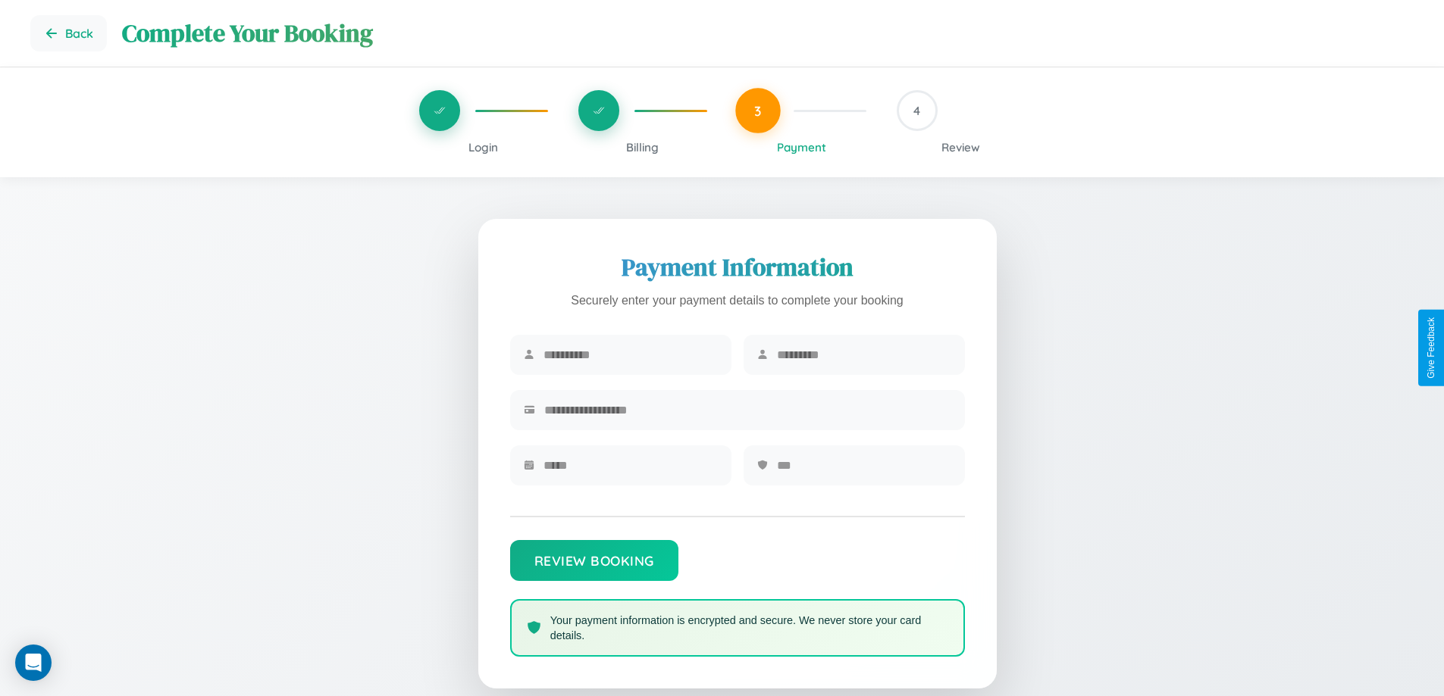
click at [630, 355] on input "text" at bounding box center [630, 354] width 174 height 37
type input "*******"
click at [863, 355] on input "text" at bounding box center [864, 354] width 174 height 37
type input "********"
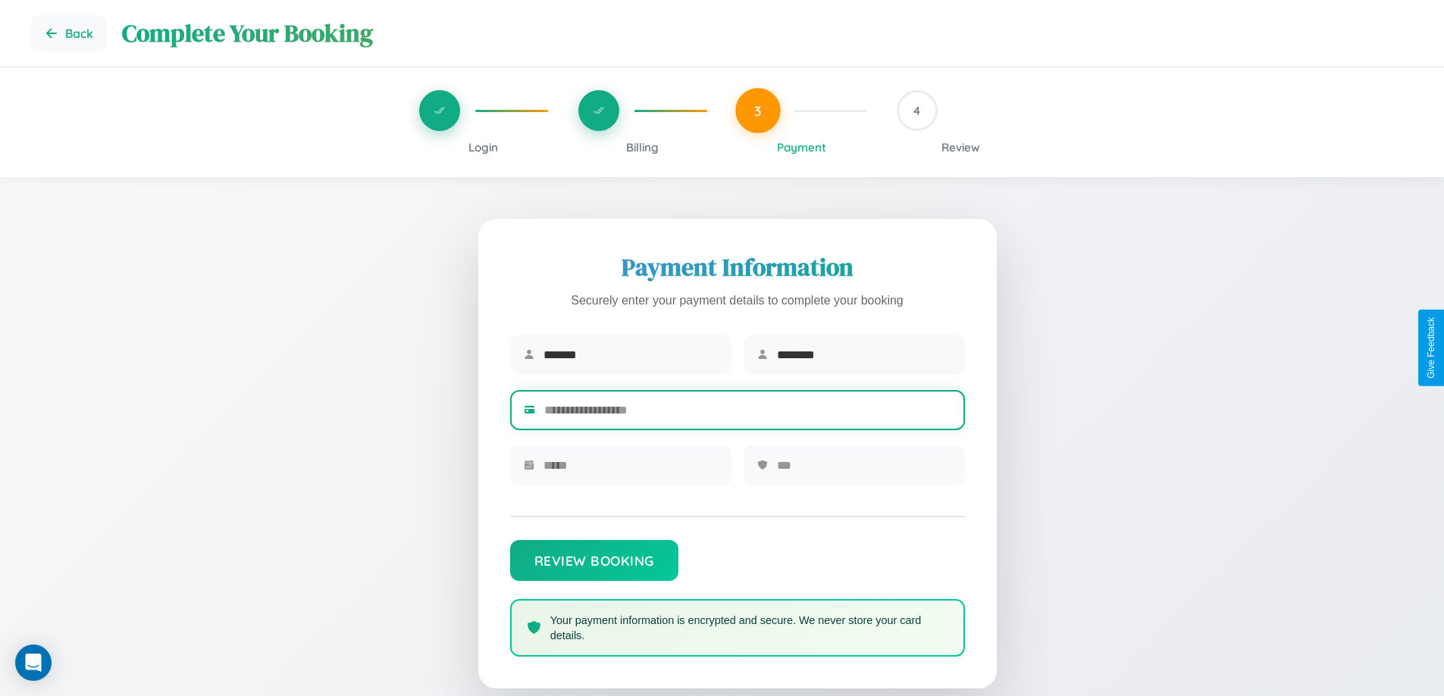
click at [747, 413] on input "text" at bounding box center [747, 410] width 407 height 37
type input "**********"
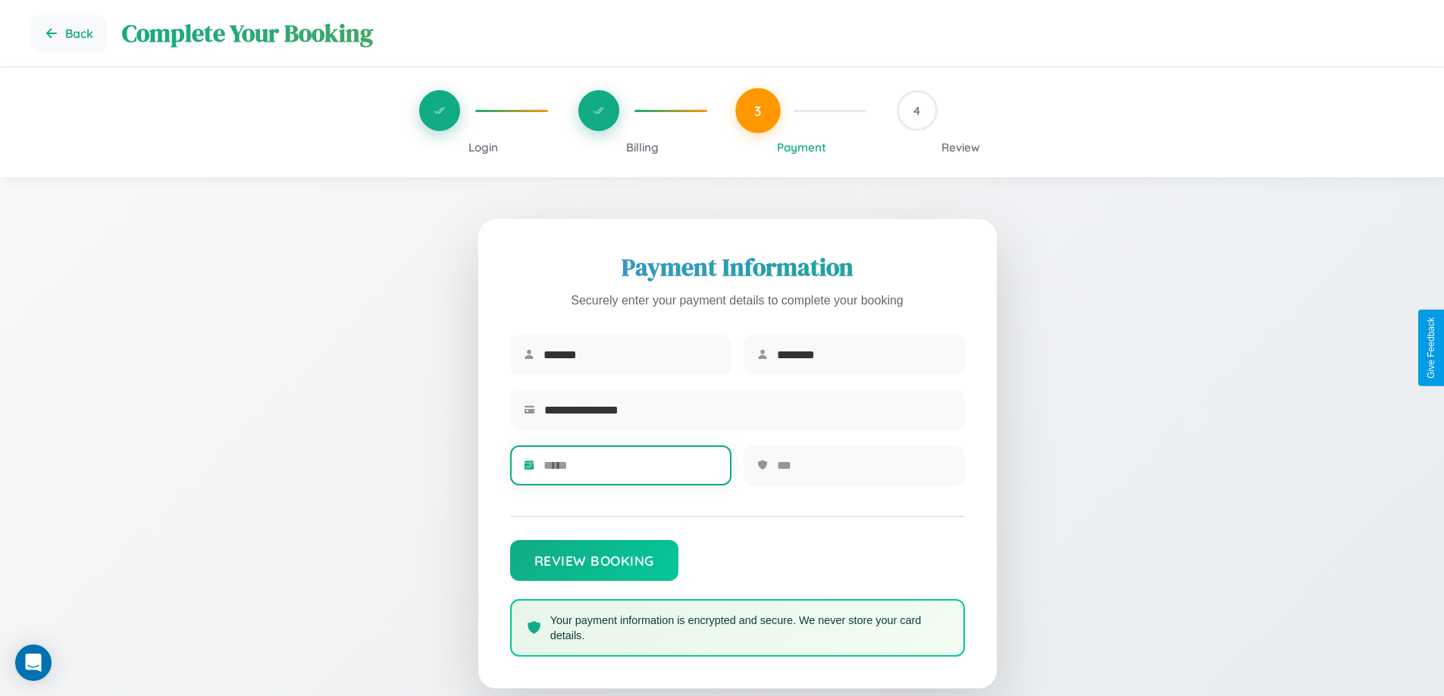
click at [630, 471] on input "text" at bounding box center [630, 465] width 174 height 37
type input "*****"
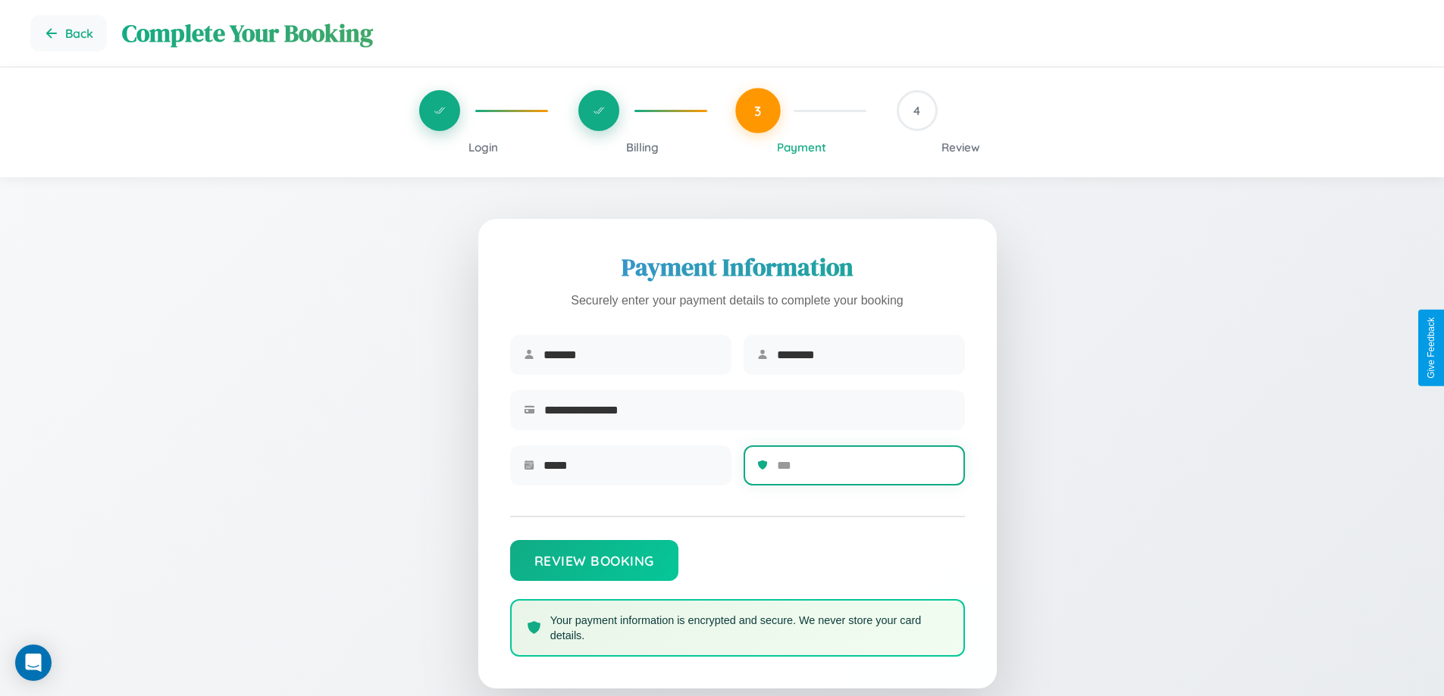
click at [863, 471] on input "text" at bounding box center [864, 465] width 174 height 37
type input "***"
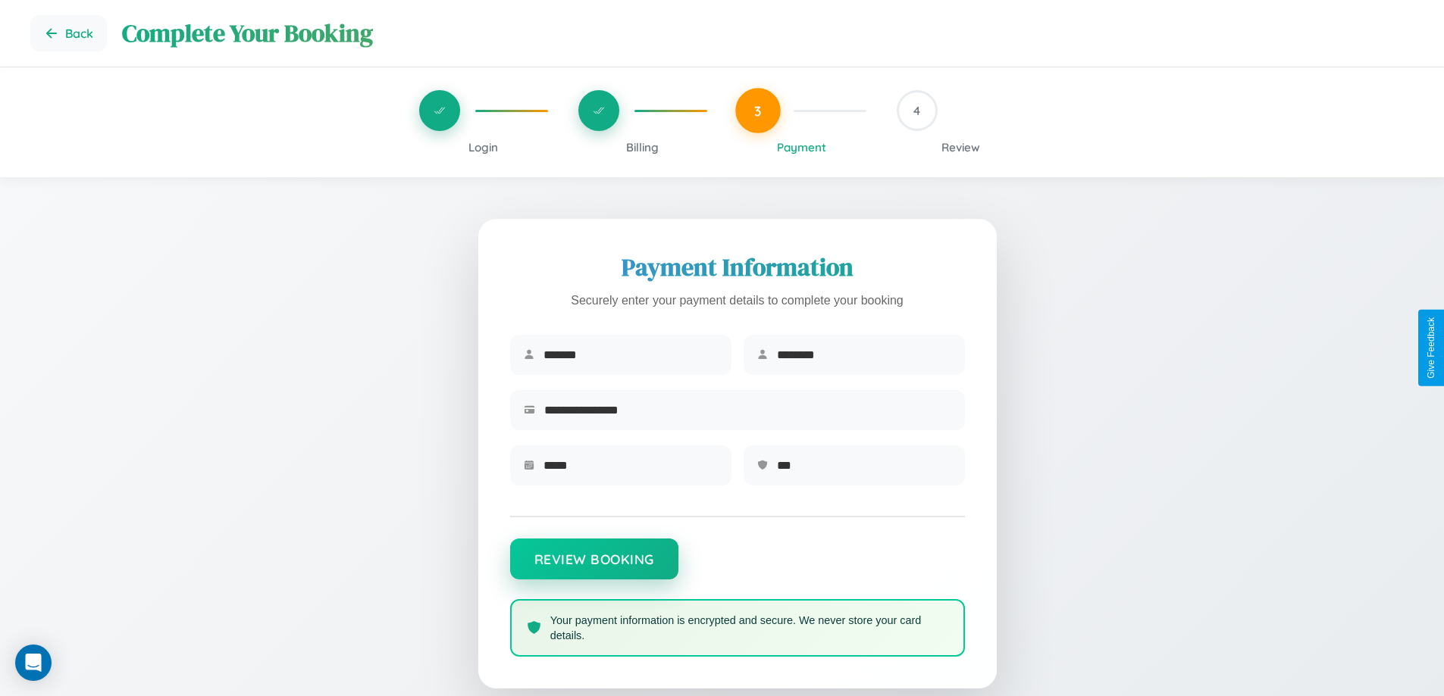
click at [593, 567] on button "Review Booking" at bounding box center [594, 559] width 168 height 41
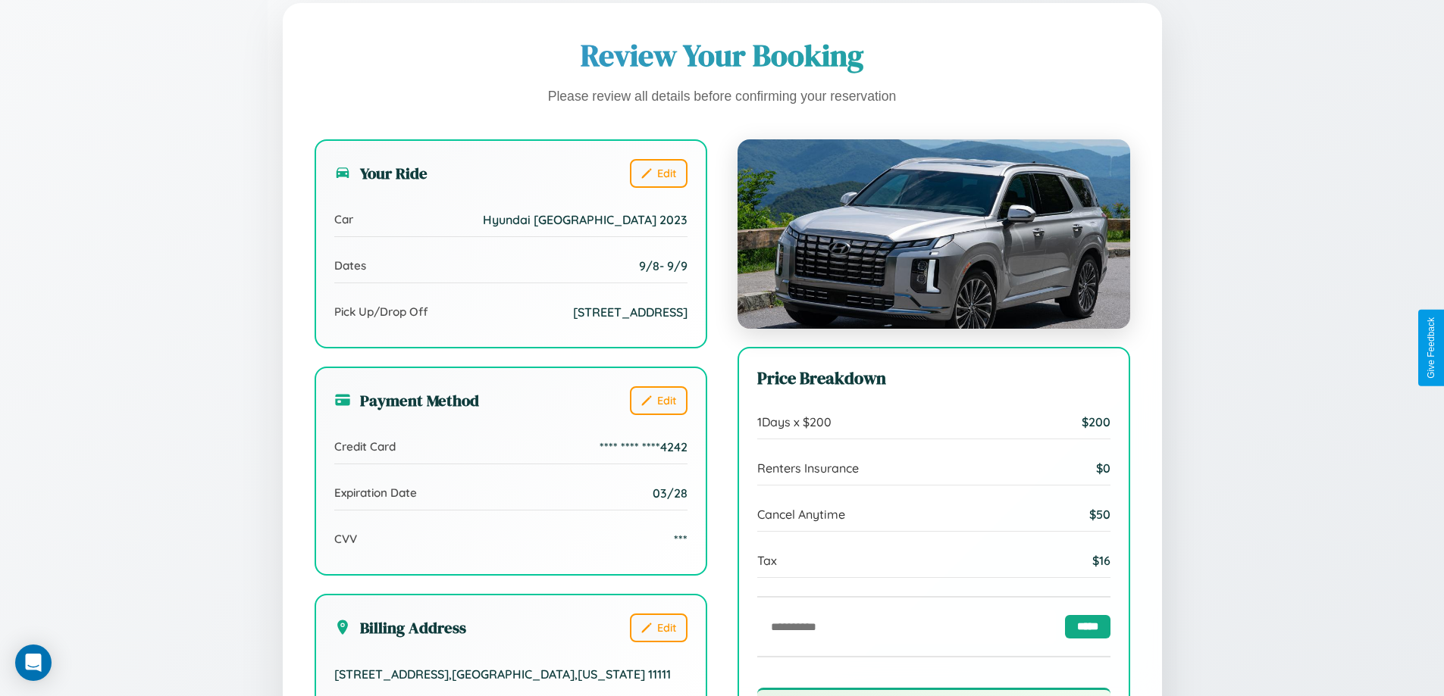
scroll to position [464, 0]
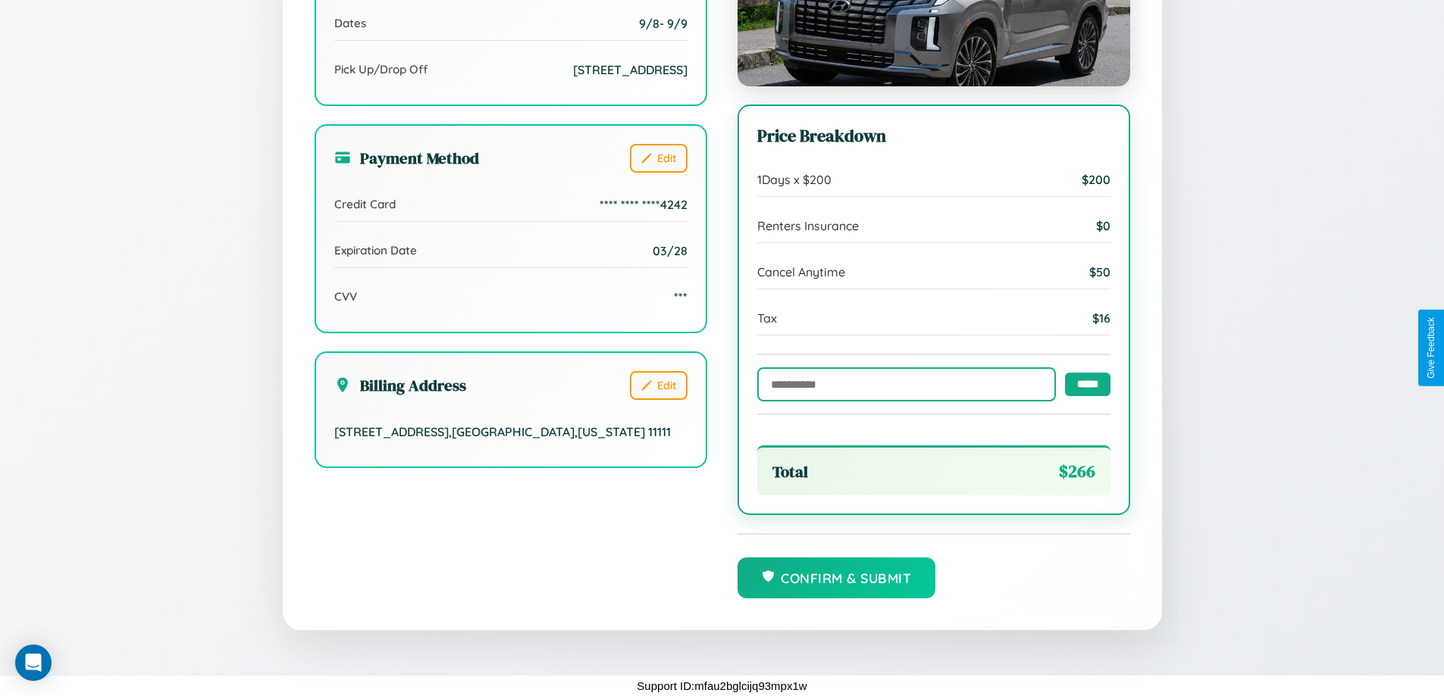
click at [902, 383] on input "text" at bounding box center [906, 385] width 299 height 34
type input "******"
click at [1083, 383] on input "*****" at bounding box center [1087, 383] width 45 height 23
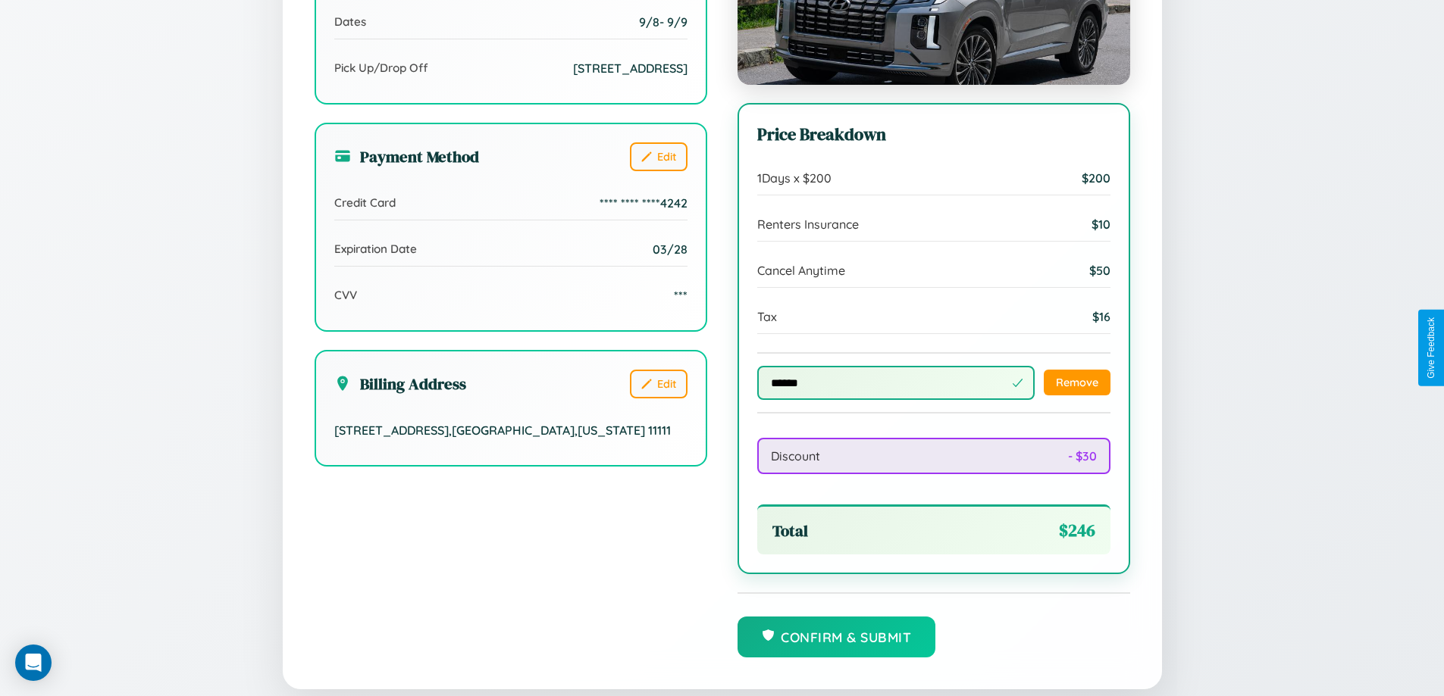
scroll to position [524, 0]
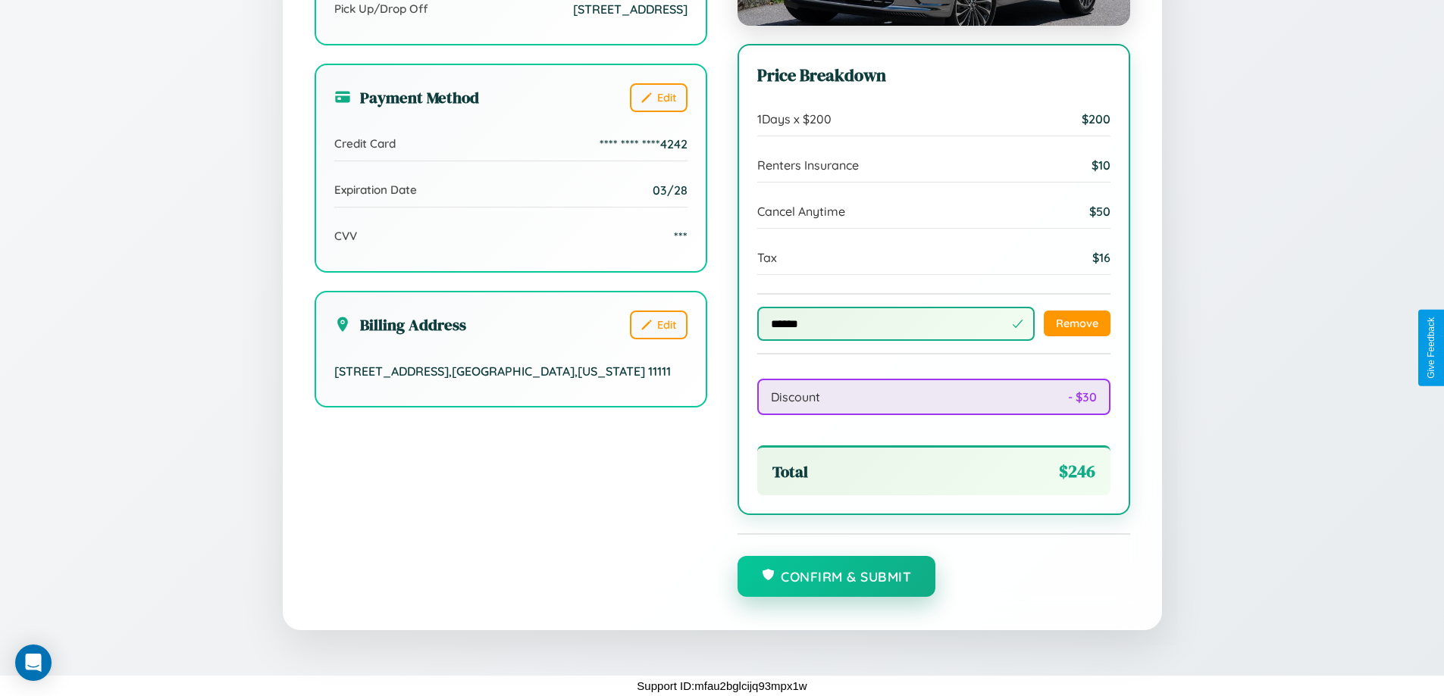
click at [836, 577] on button "Confirm & Submit" at bounding box center [836, 576] width 199 height 41
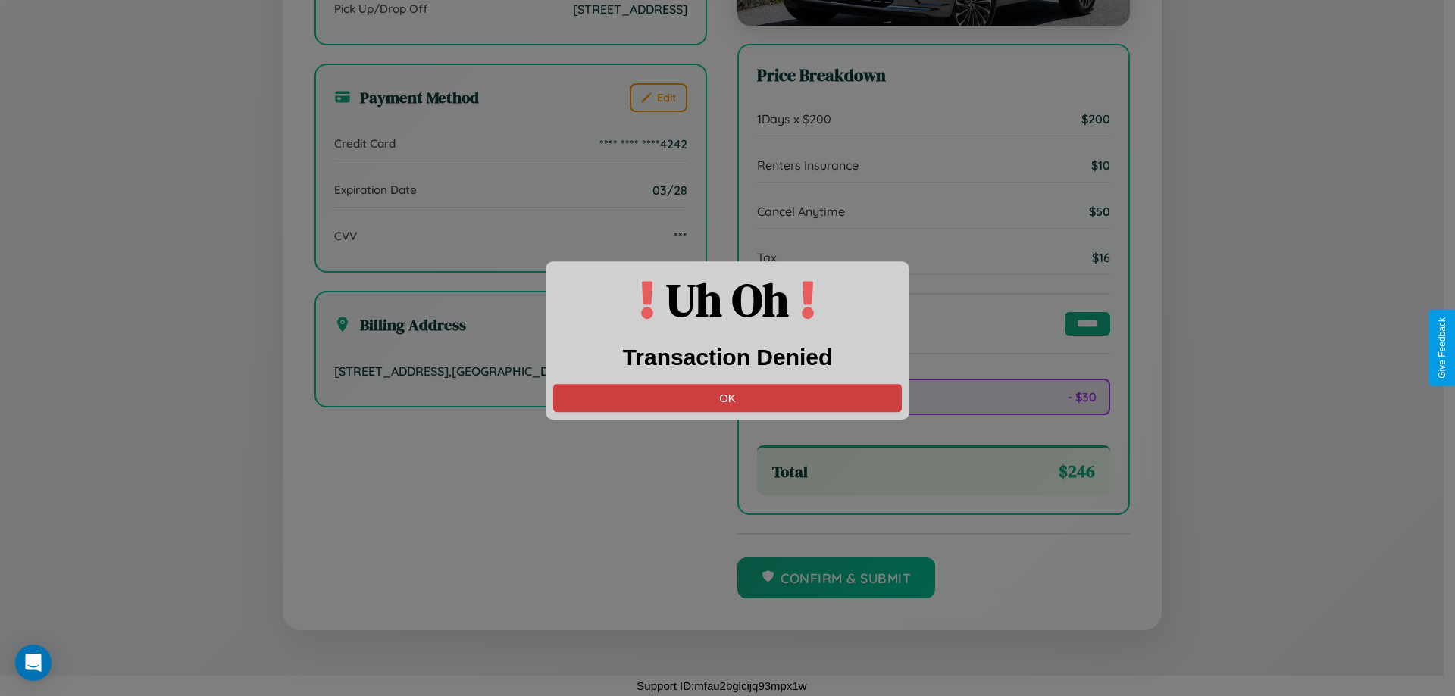
click at [728, 398] on button "OK" at bounding box center [727, 398] width 349 height 28
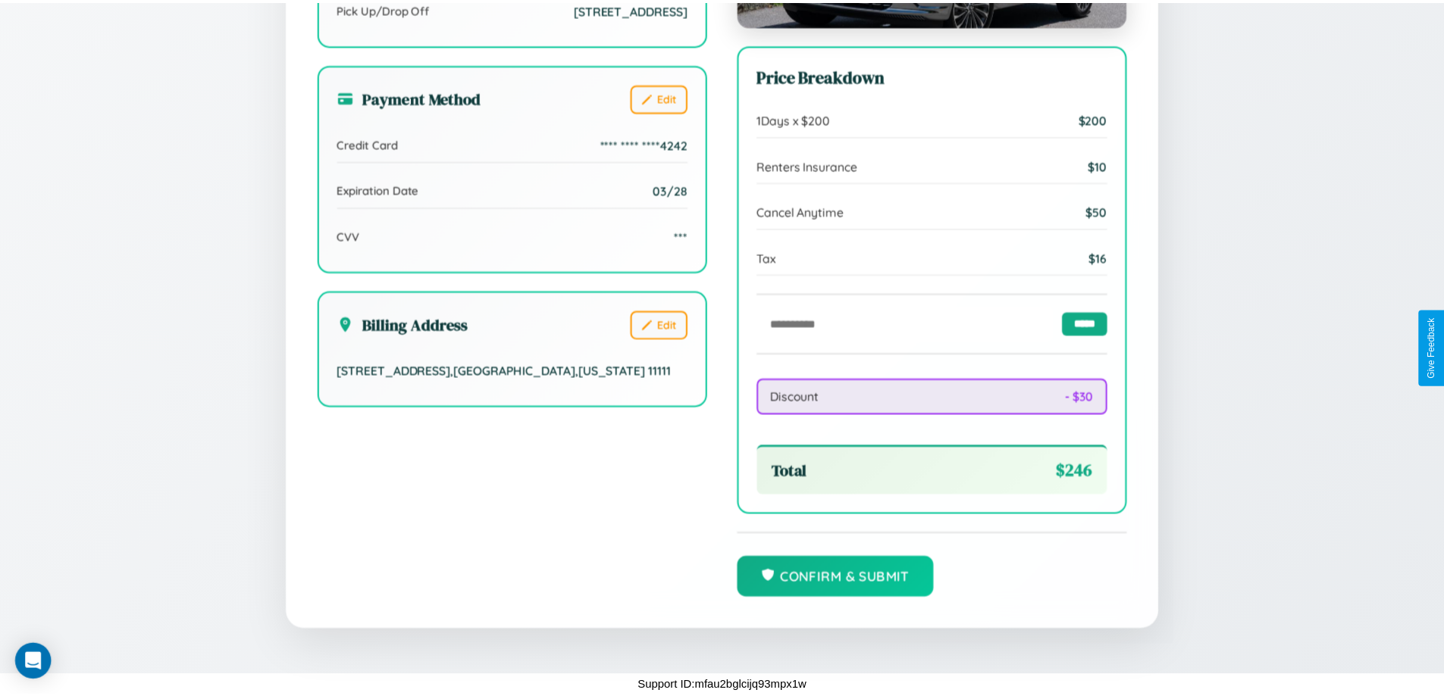
scroll to position [0, 0]
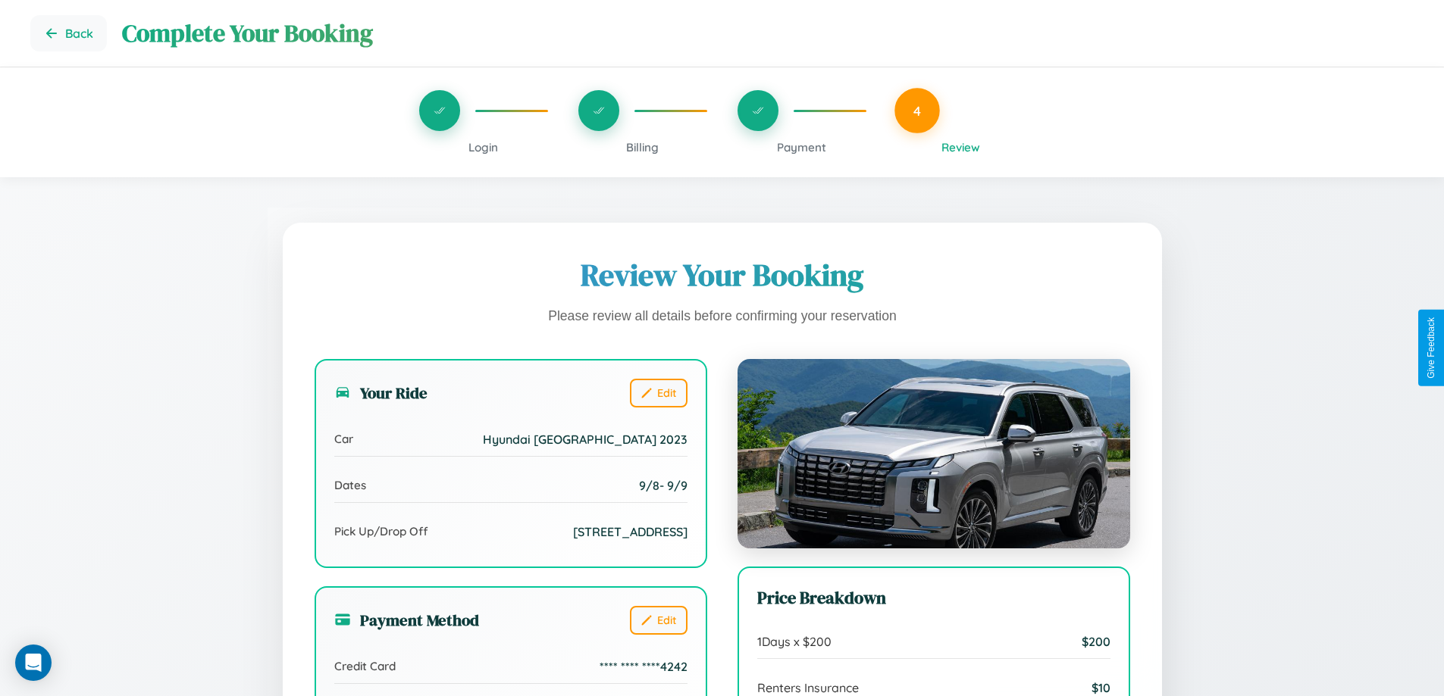
click at [801, 147] on span "Payment" at bounding box center [801, 147] width 49 height 14
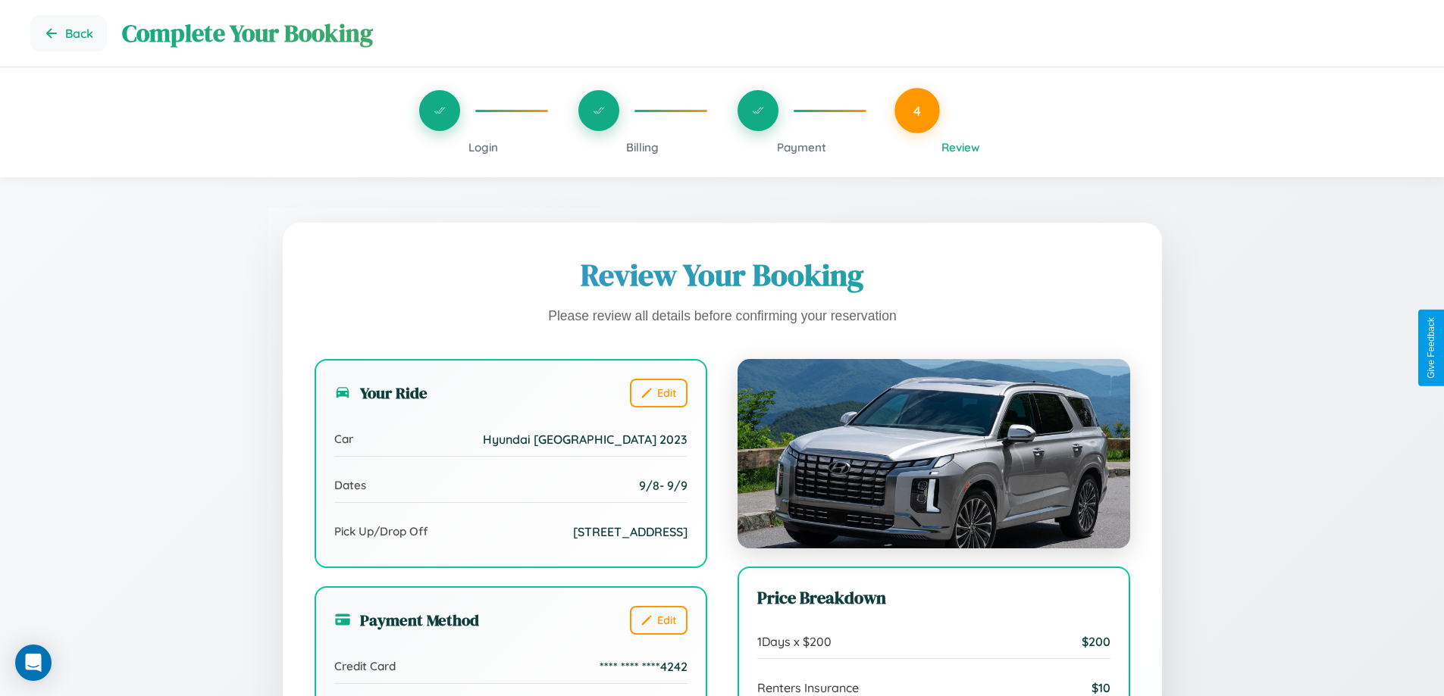
click at [801, 147] on span "Payment" at bounding box center [801, 147] width 49 height 14
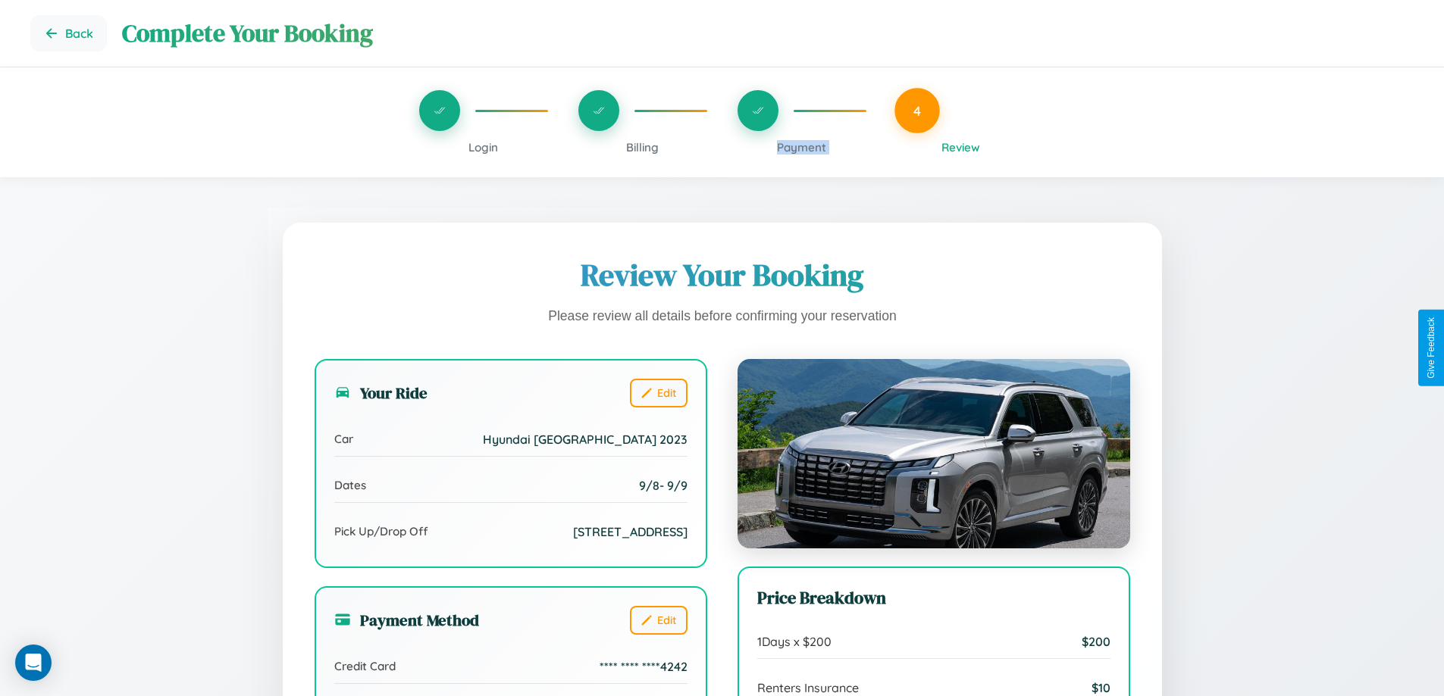
click at [801, 147] on span "Payment" at bounding box center [801, 147] width 49 height 14
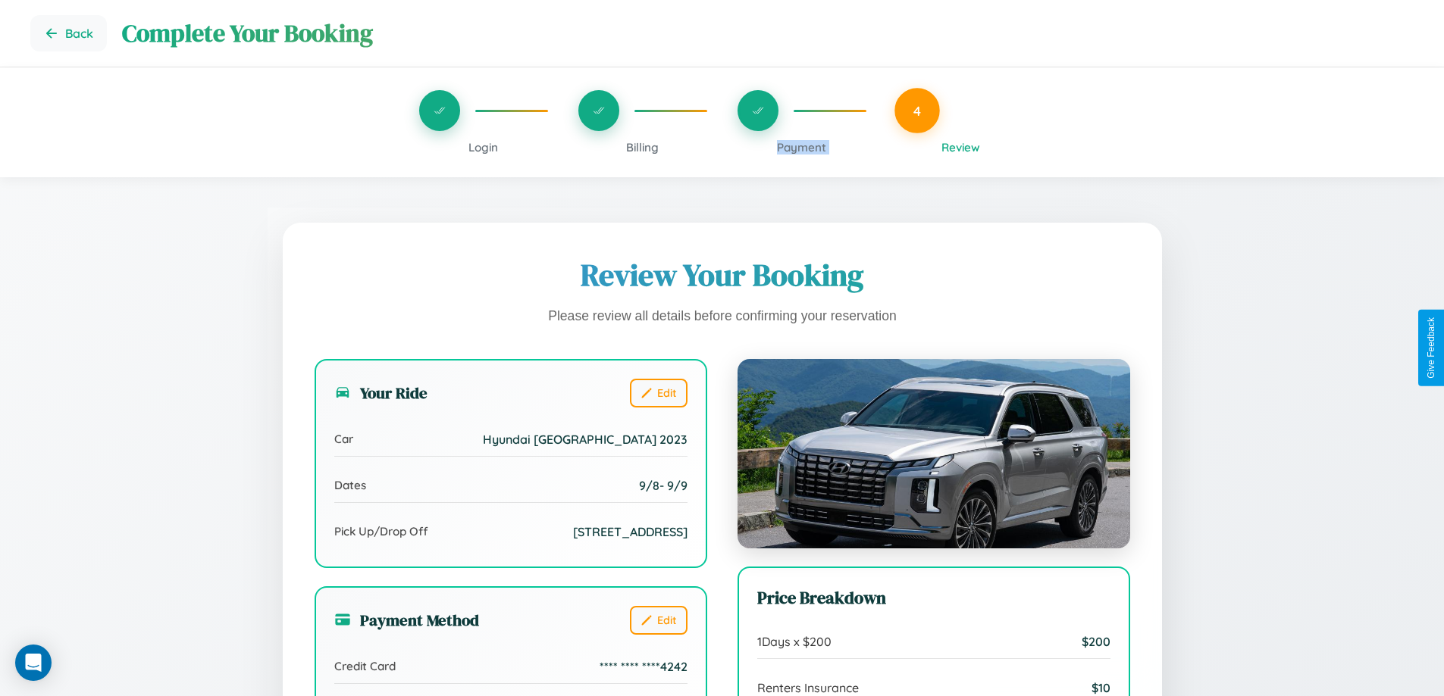
click at [801, 147] on span "Payment" at bounding box center [801, 147] width 49 height 14
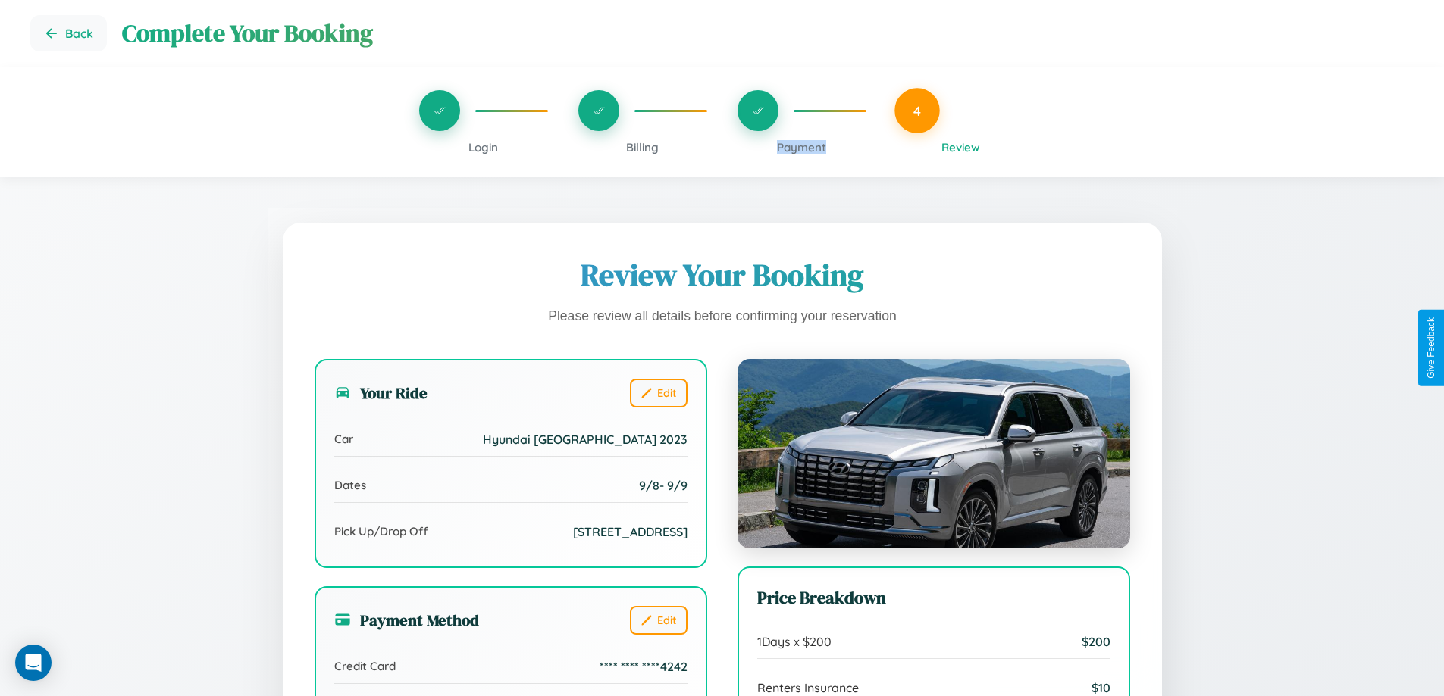
click at [801, 147] on span "Payment" at bounding box center [801, 147] width 49 height 14
